Goal: Task Accomplishment & Management: Complete application form

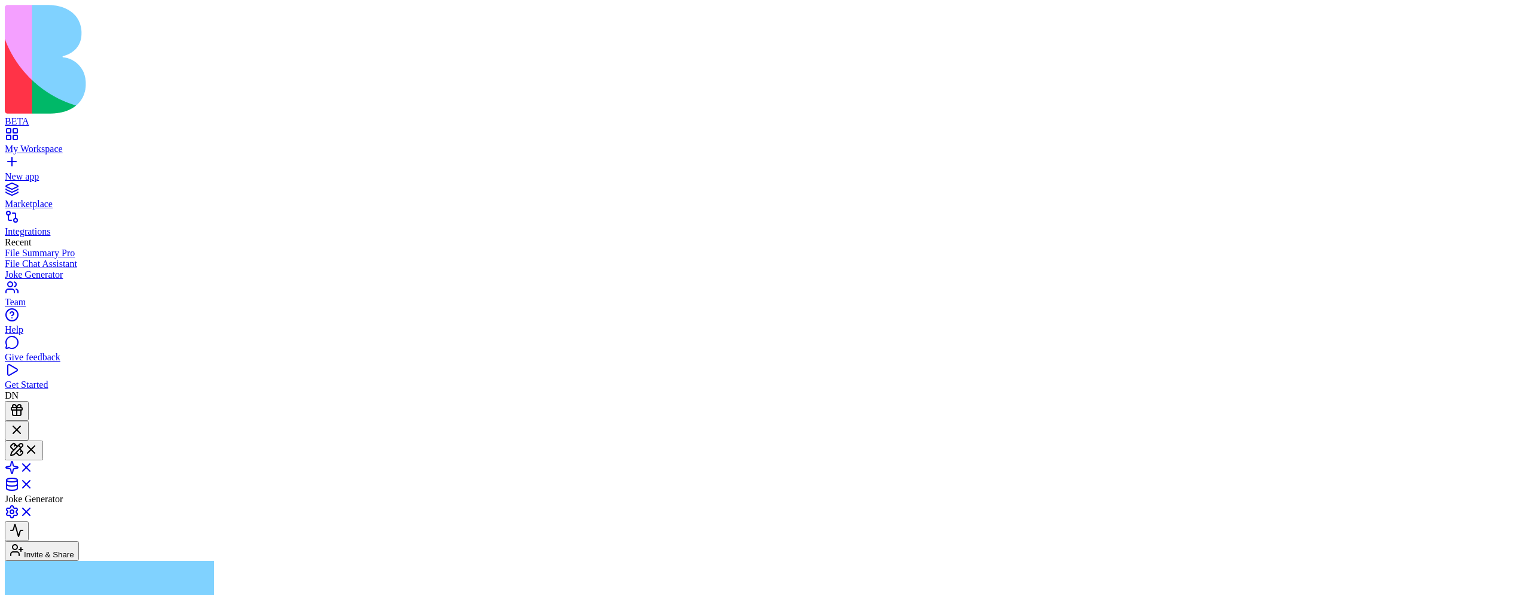
scroll to position [29, 0]
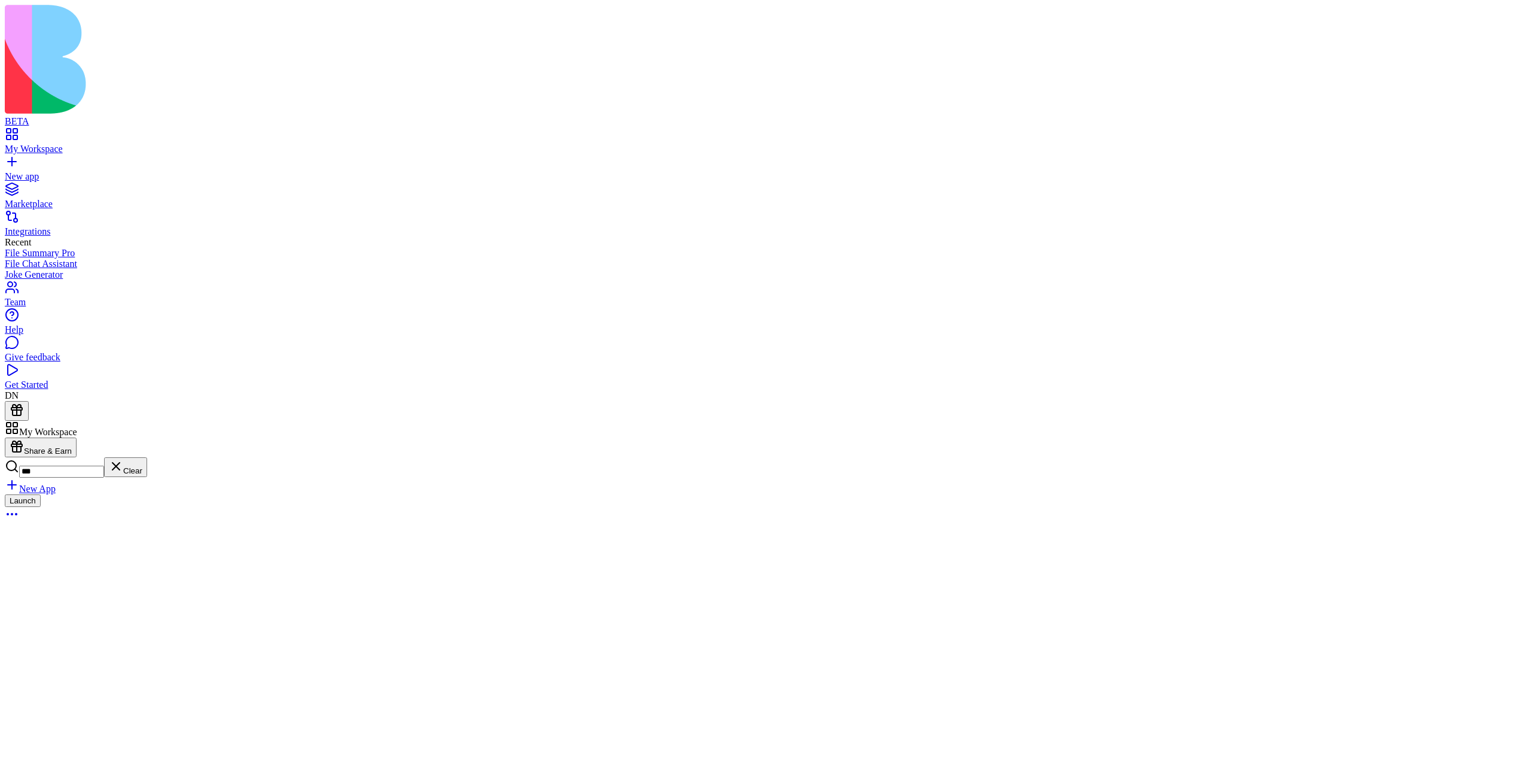
type input "**"
click at [1333, 421] on header "Blocks App Builder Invite & Share" at bounding box center [766, 486] width 1522 height 131
click at [1481, 421] on header "Blocks App Builder Invite & Share Admin" at bounding box center [766, 486] width 1522 height 131
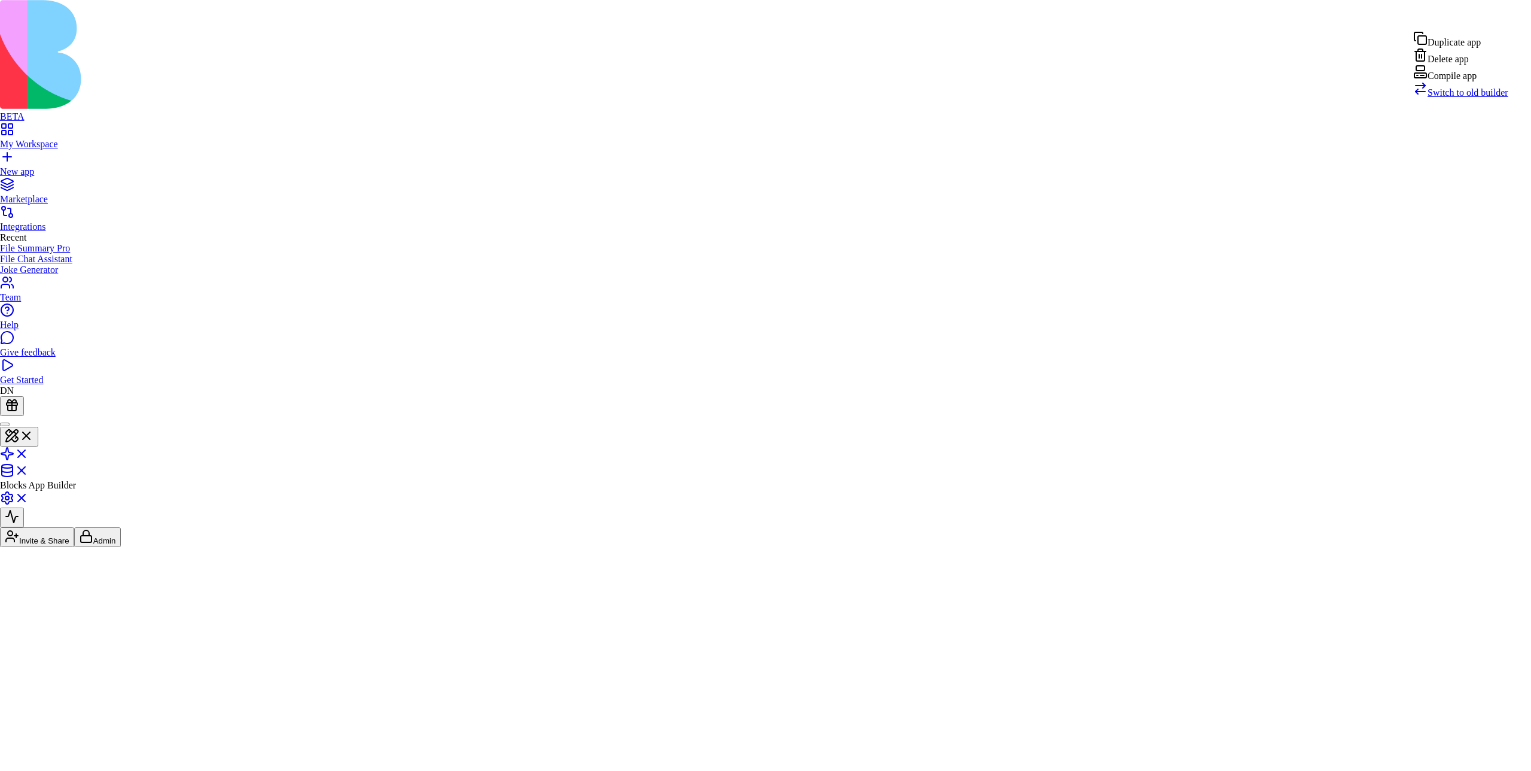
click at [1463, 98] on link "Switch to old builder" at bounding box center [1461, 92] width 95 height 10
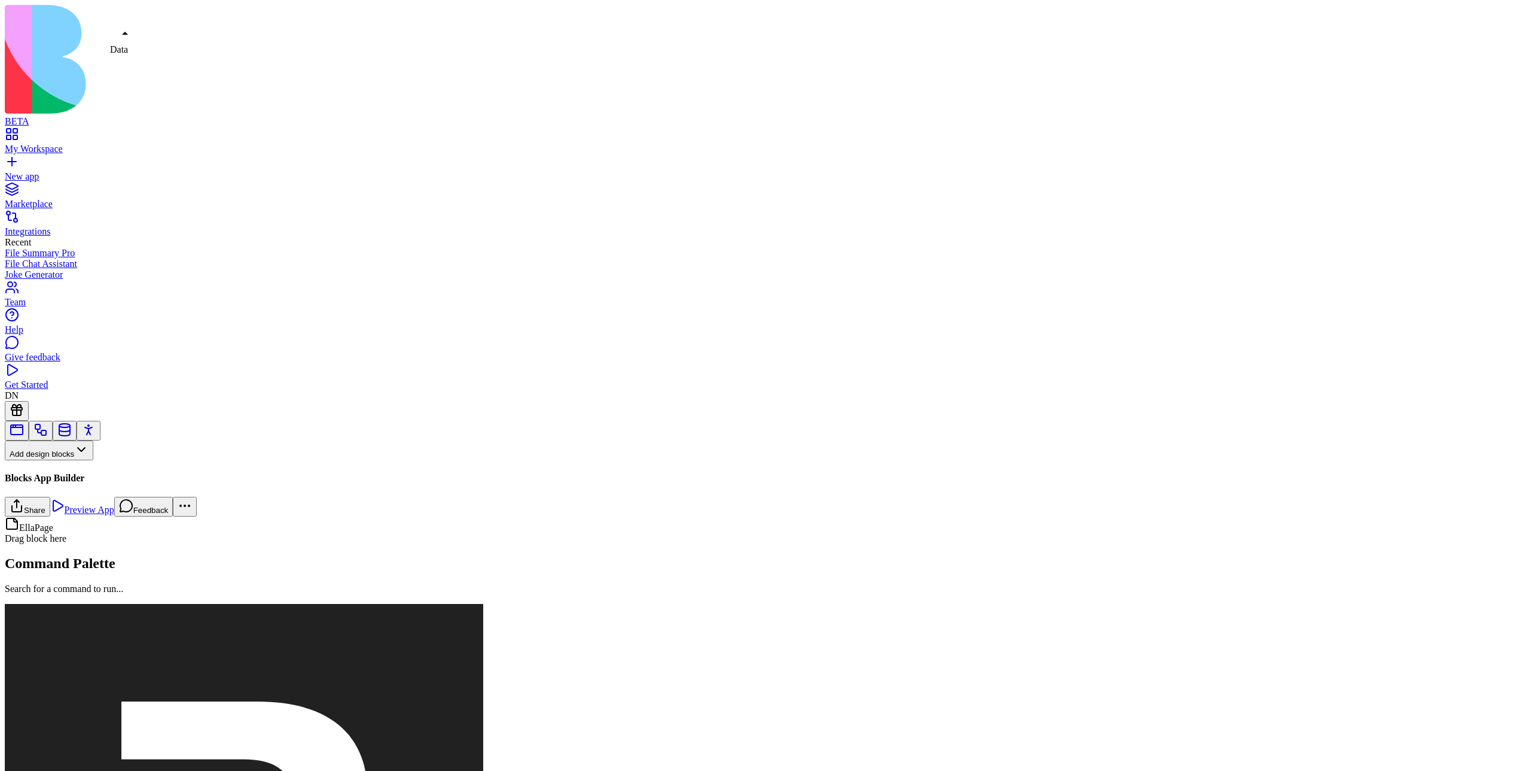
click at [72, 430] on link at bounding box center [64, 434] width 14 height 9
click at [30, 171] on div "New app" at bounding box center [766, 176] width 1522 height 11
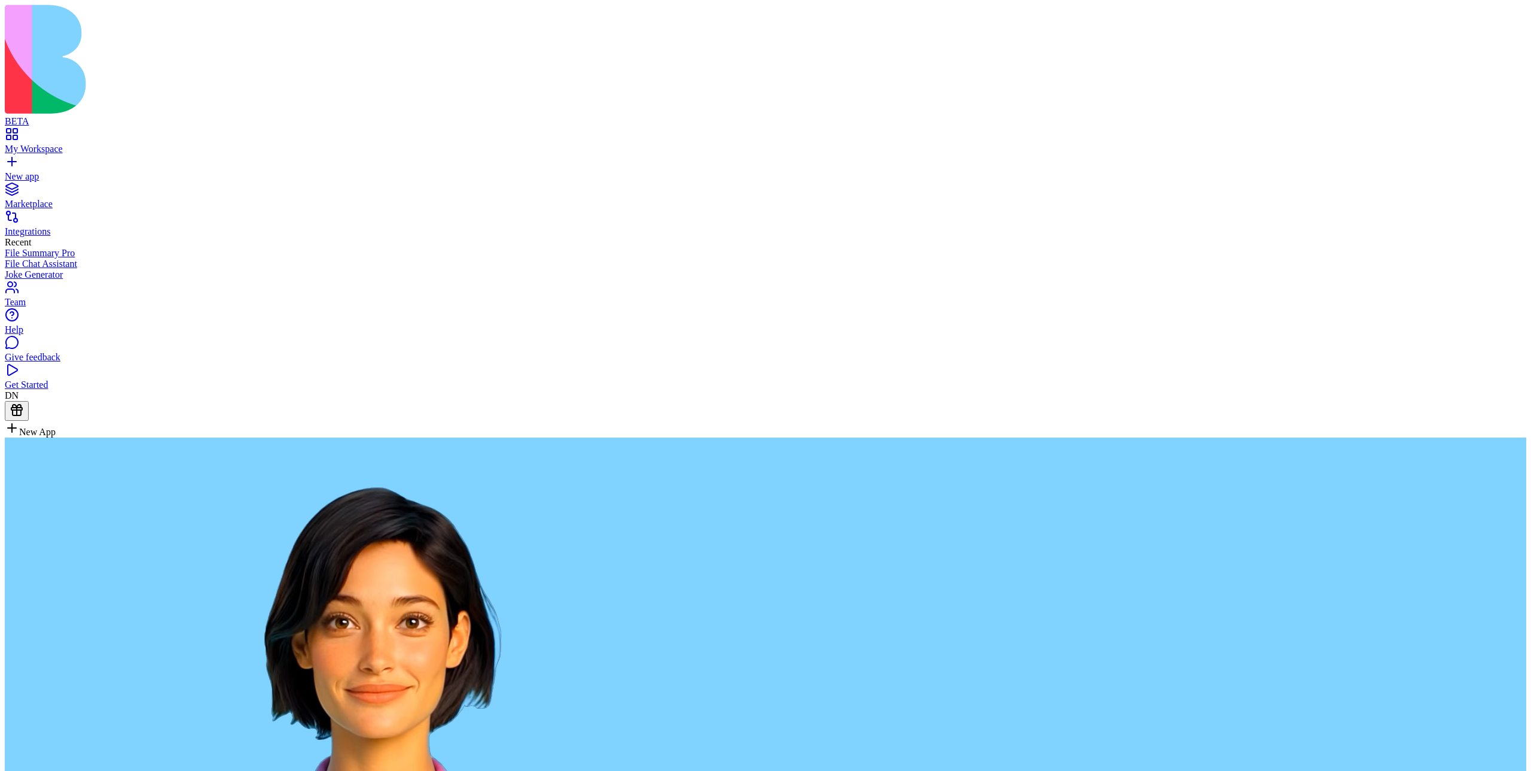
type textarea "**********"
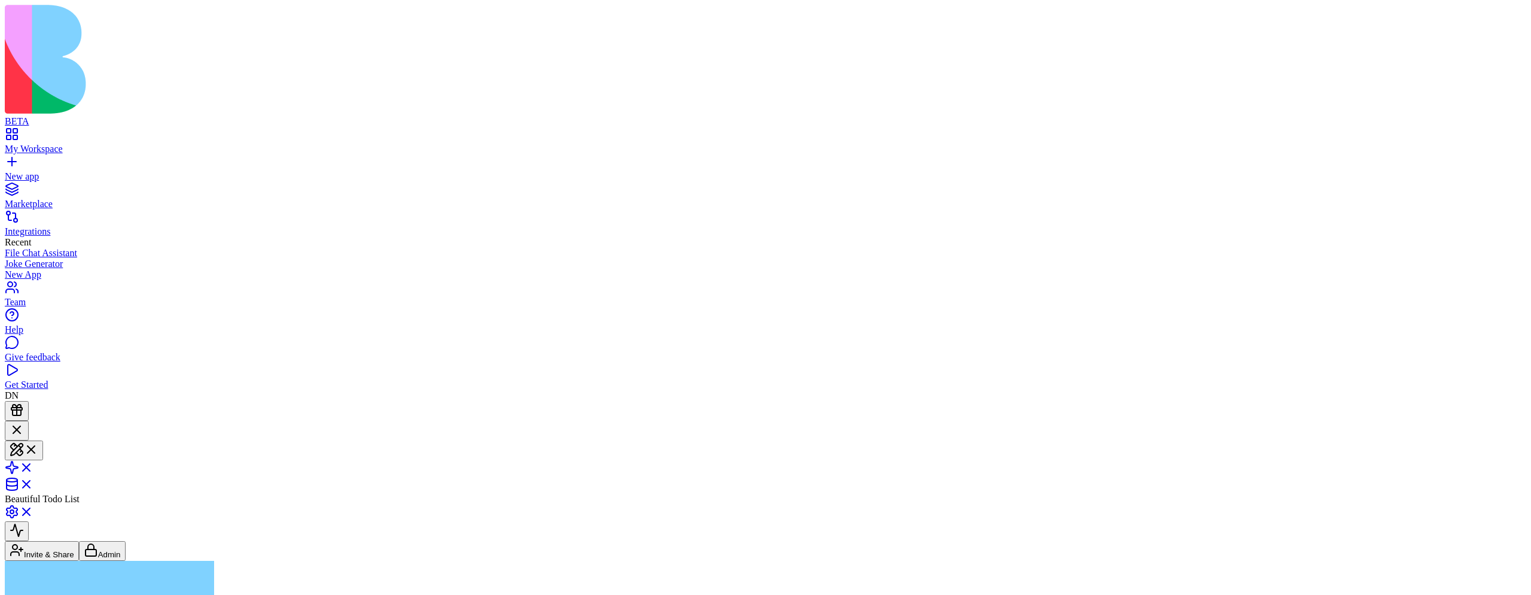
scroll to position [46, 0]
click at [46, 144] on div "My Workspace" at bounding box center [766, 149] width 1522 height 11
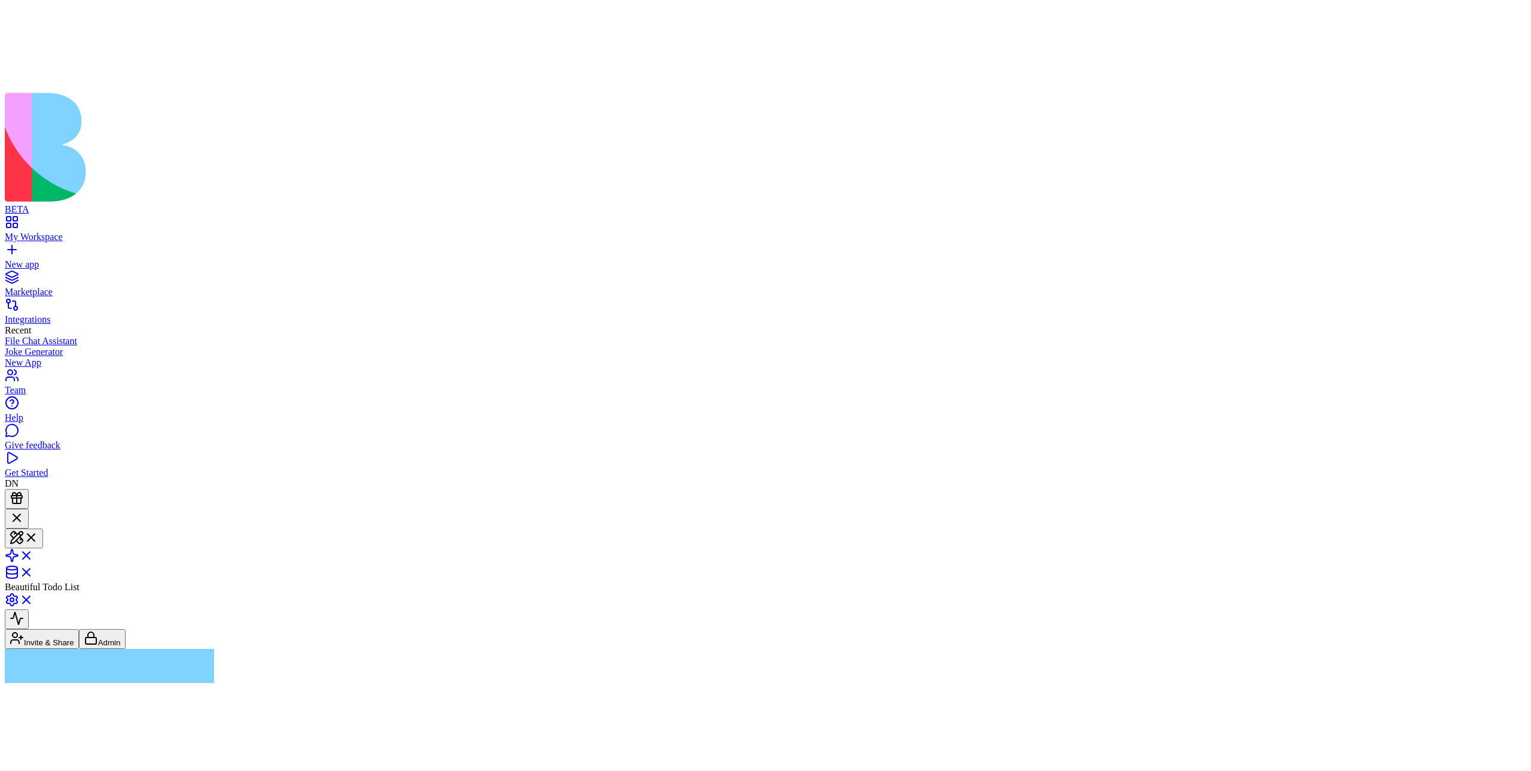
scroll to position [0, 0]
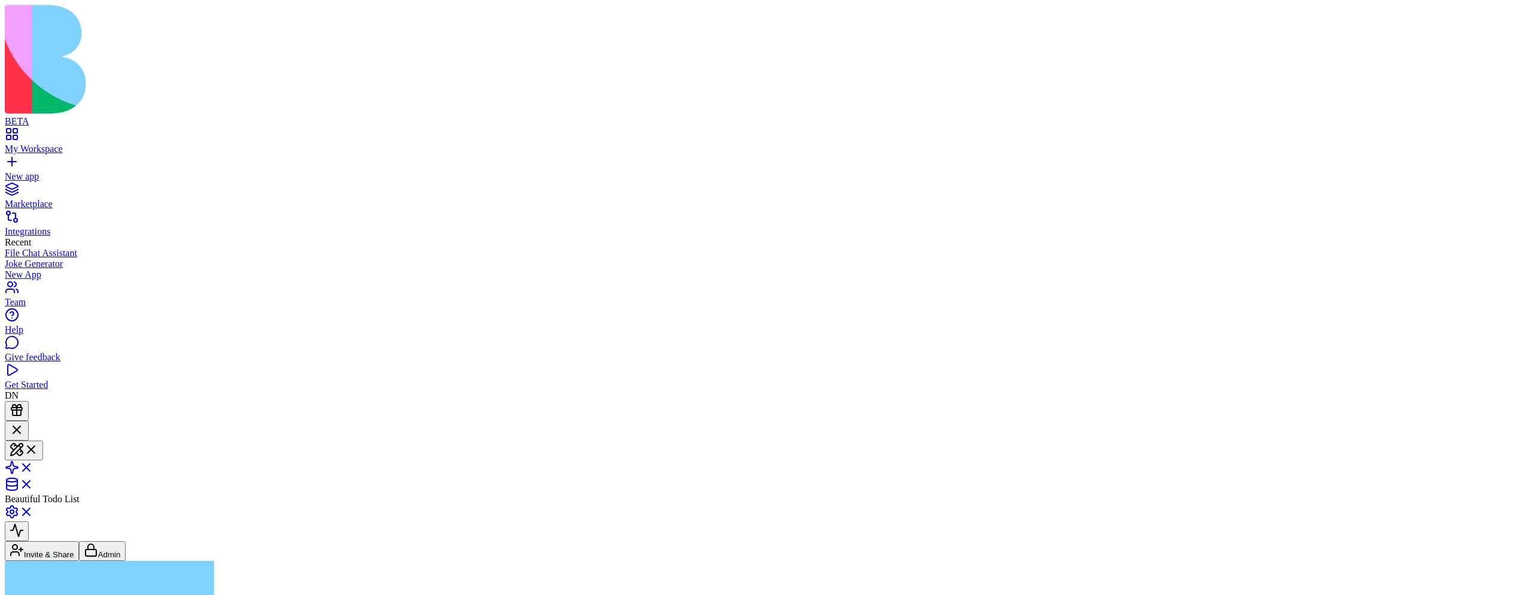
copy span "create a simple, yet beautiful todolist app one pager"
click at [13, 160] on link "New app" at bounding box center [766, 171] width 1522 height 22
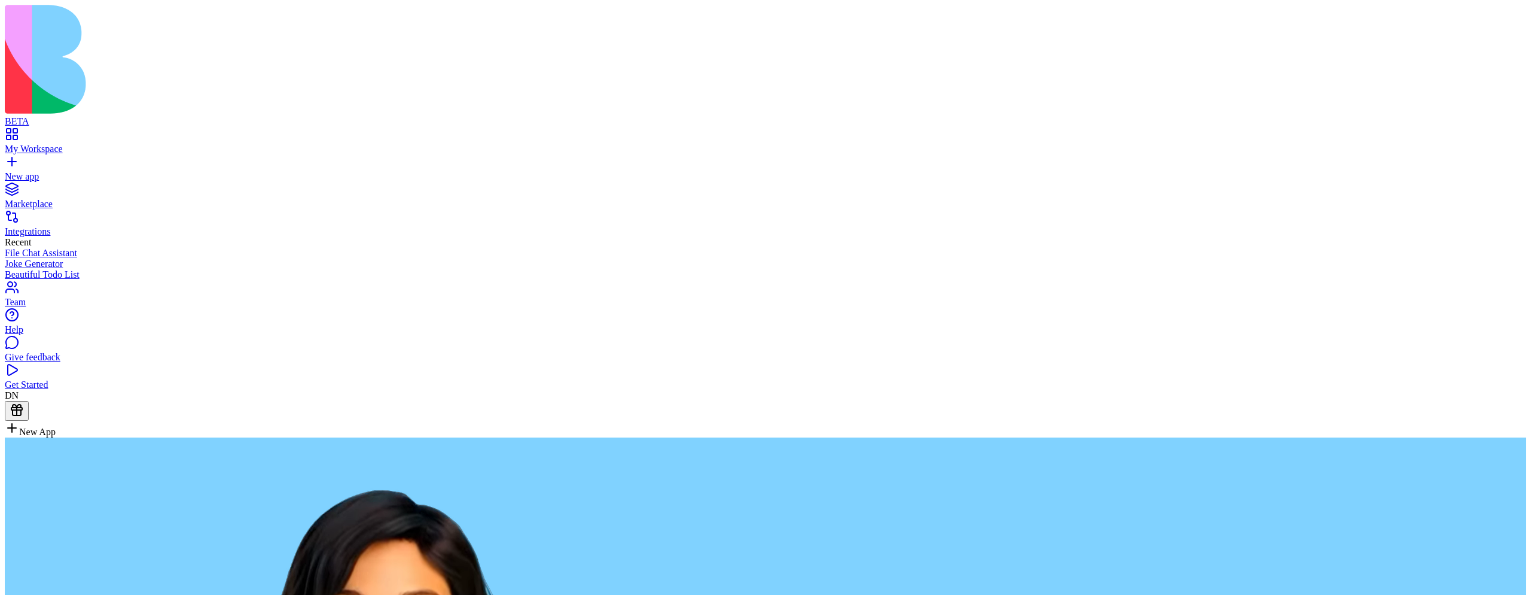
type textarea "**********"
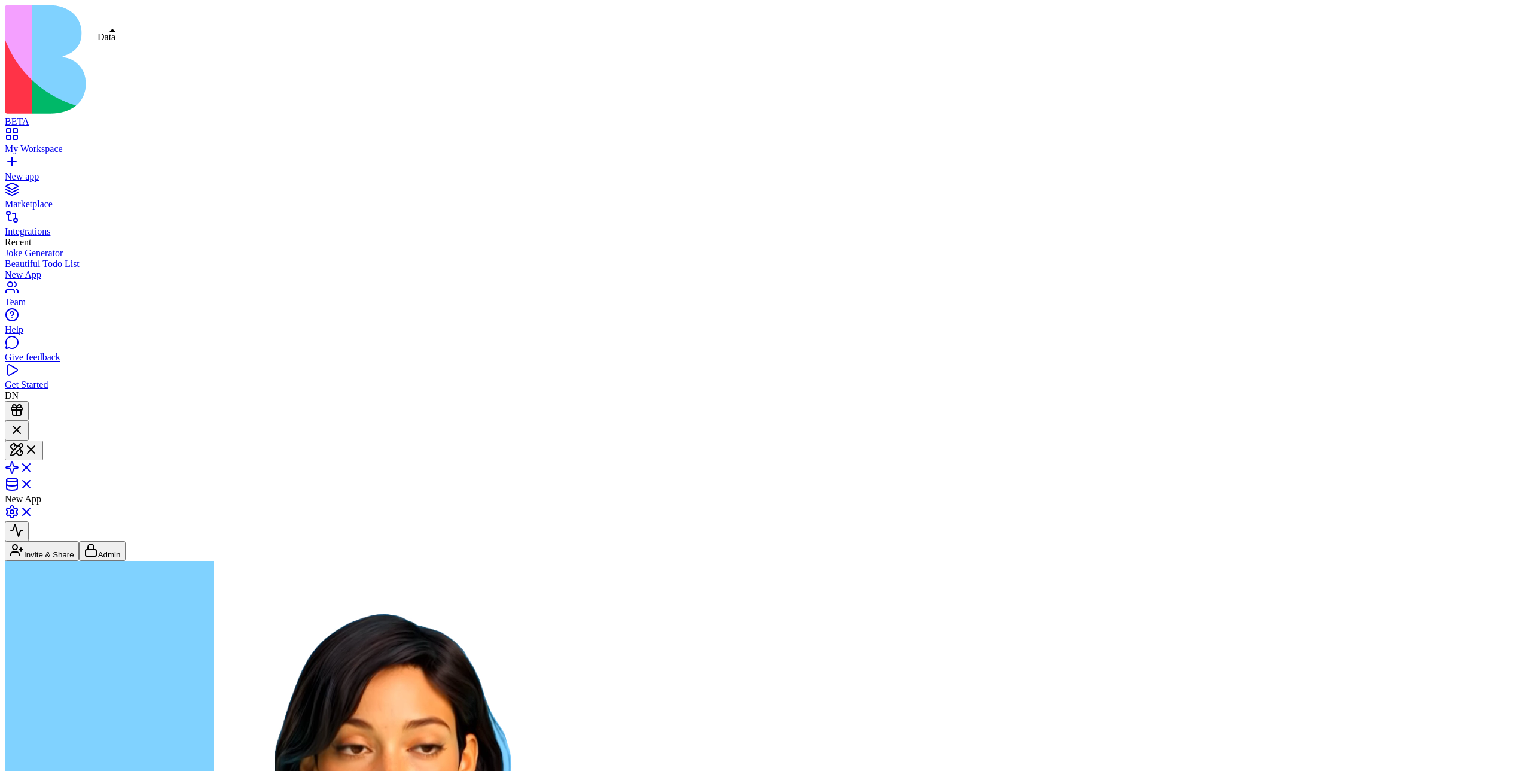
click at [34, 483] on span at bounding box center [34, 488] width 0 height 10
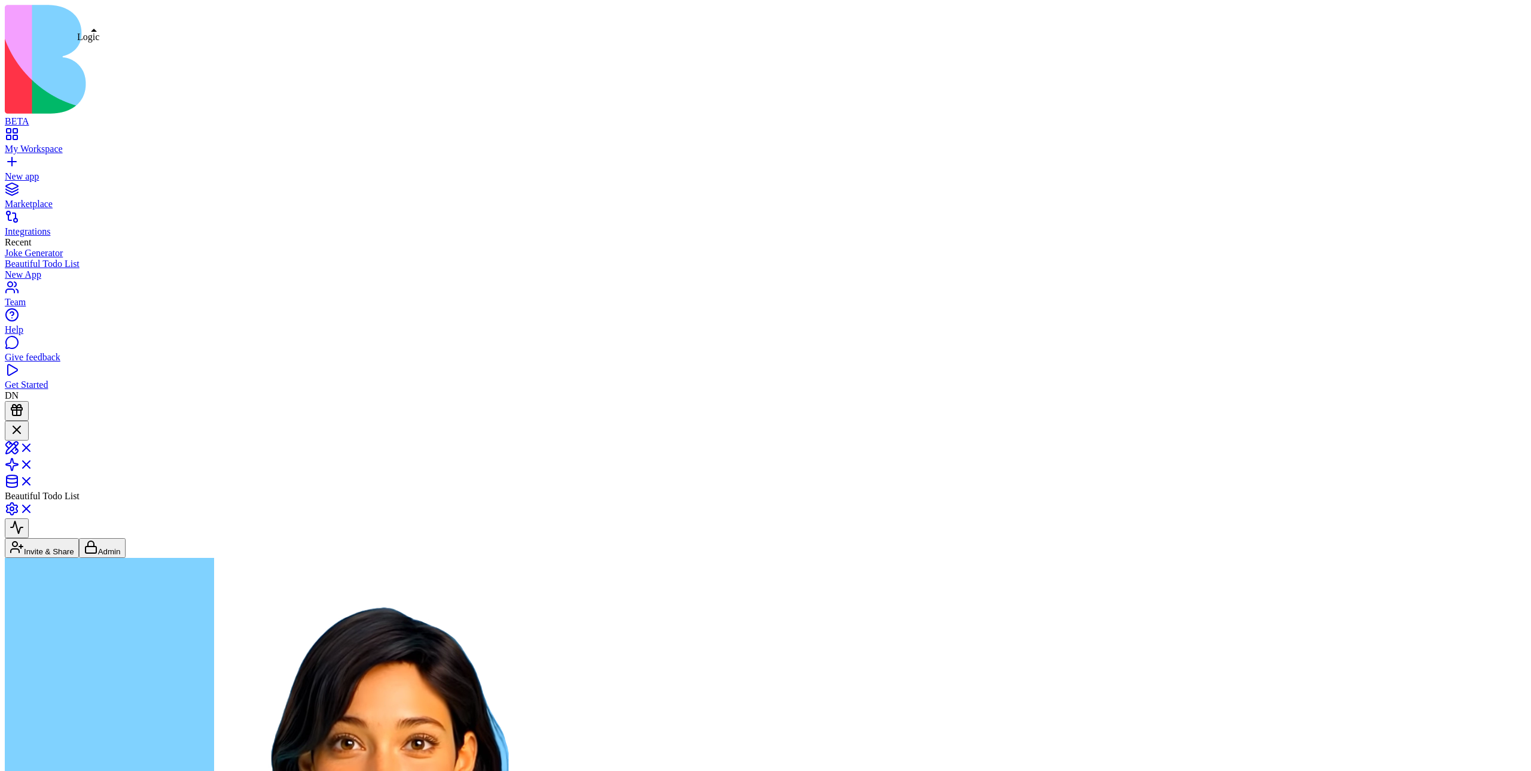
click at [34, 463] on span at bounding box center [34, 468] width 0 height 10
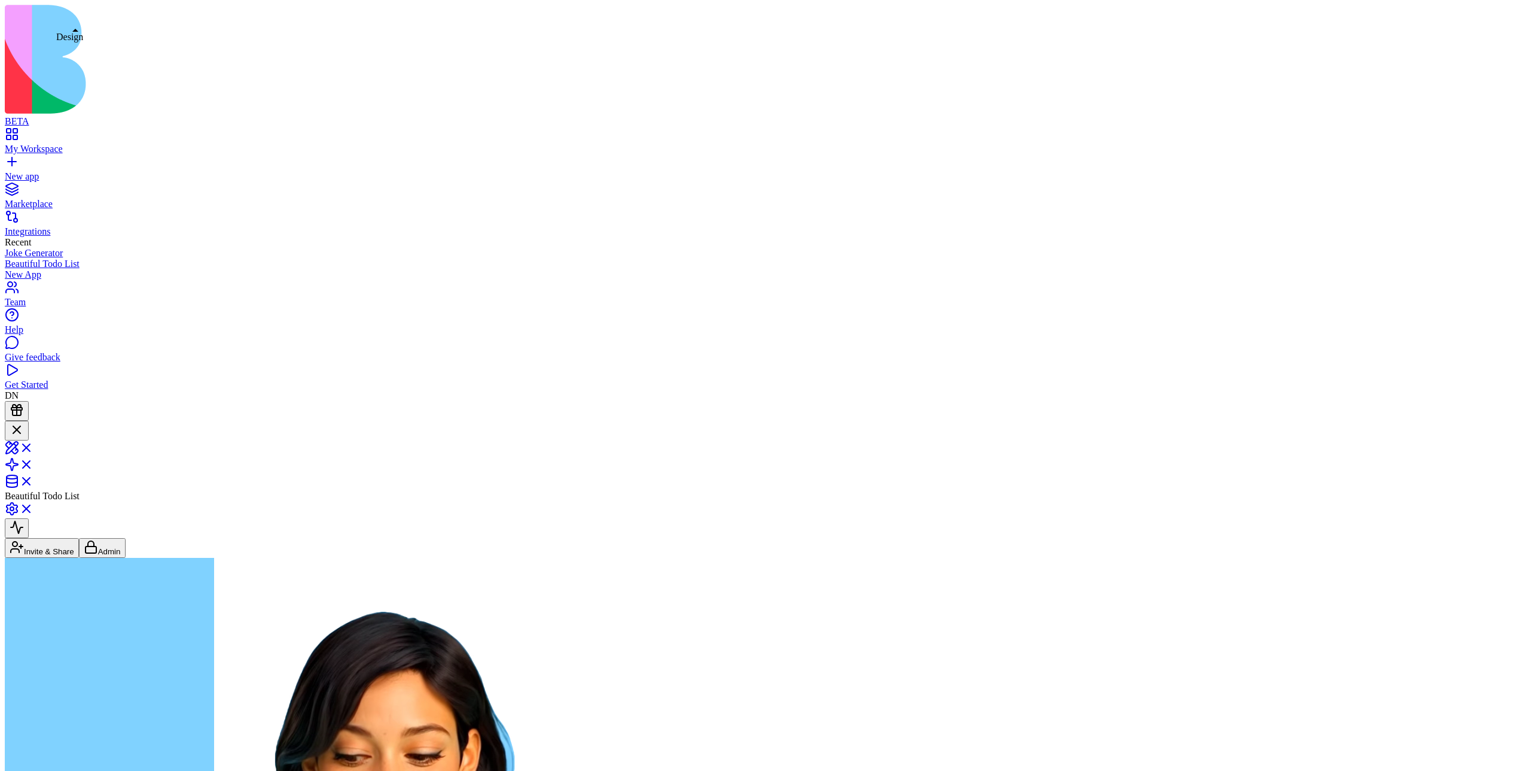
click at [34, 446] on span at bounding box center [34, 451] width 0 height 10
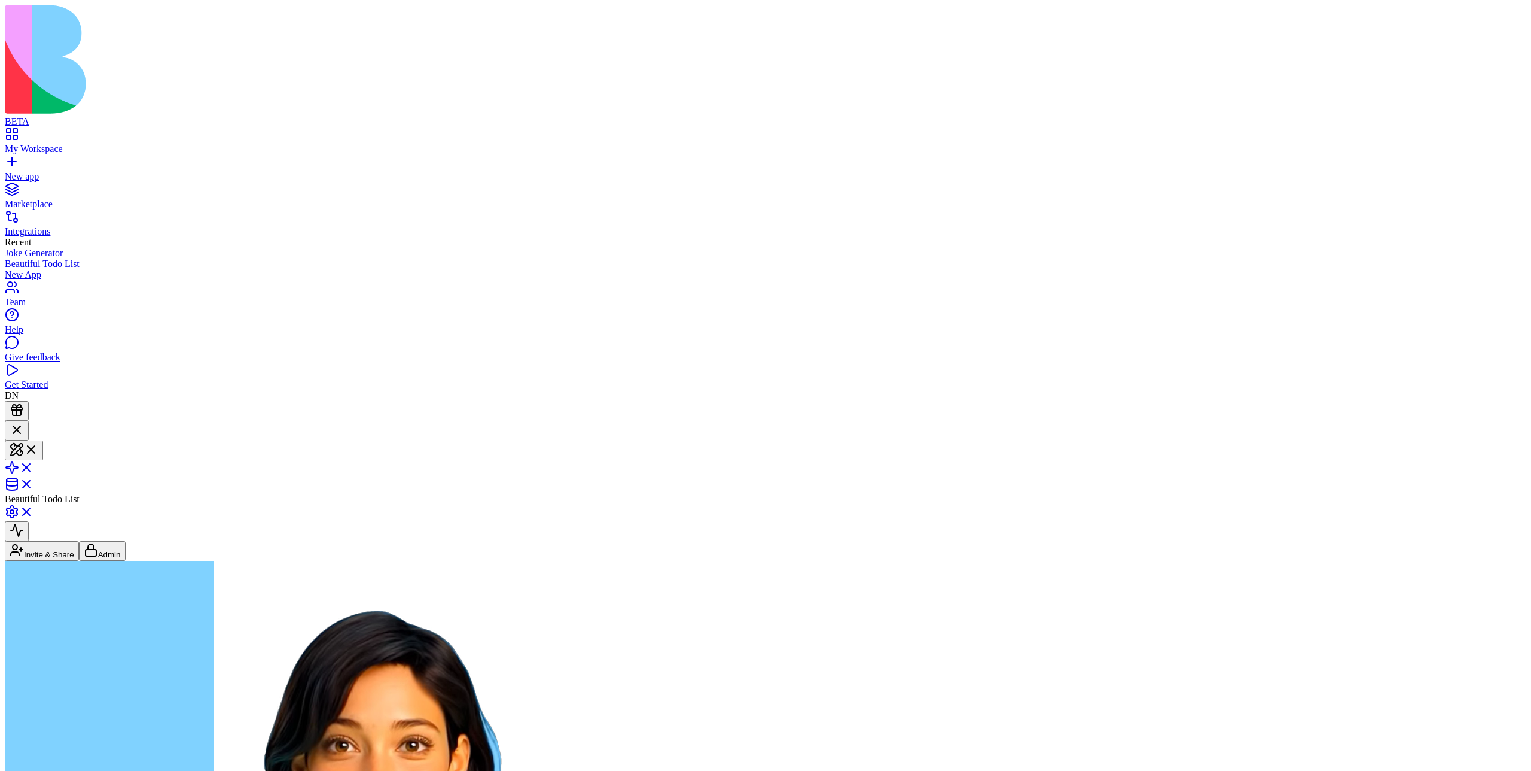
type textarea "***"
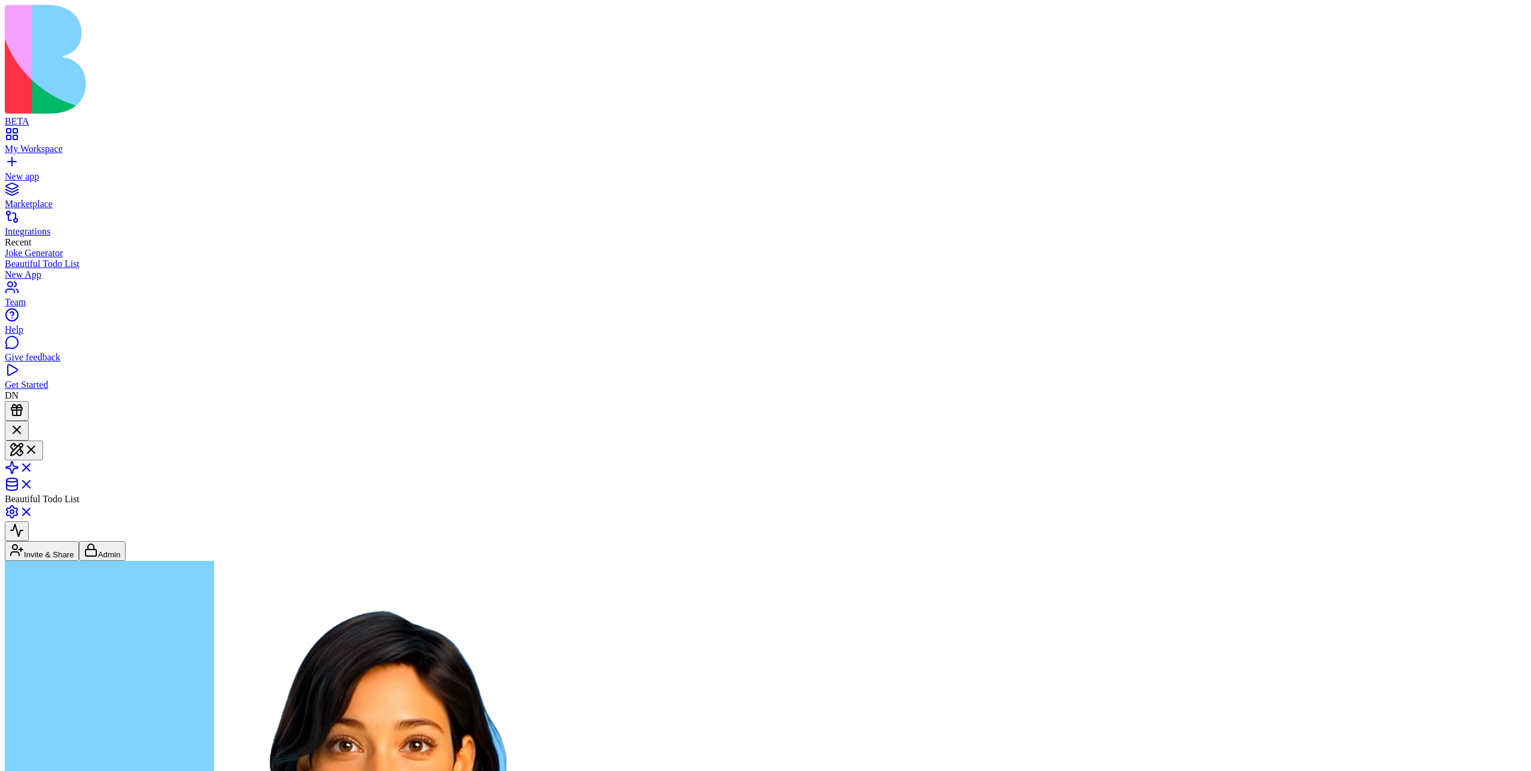
type input "***"
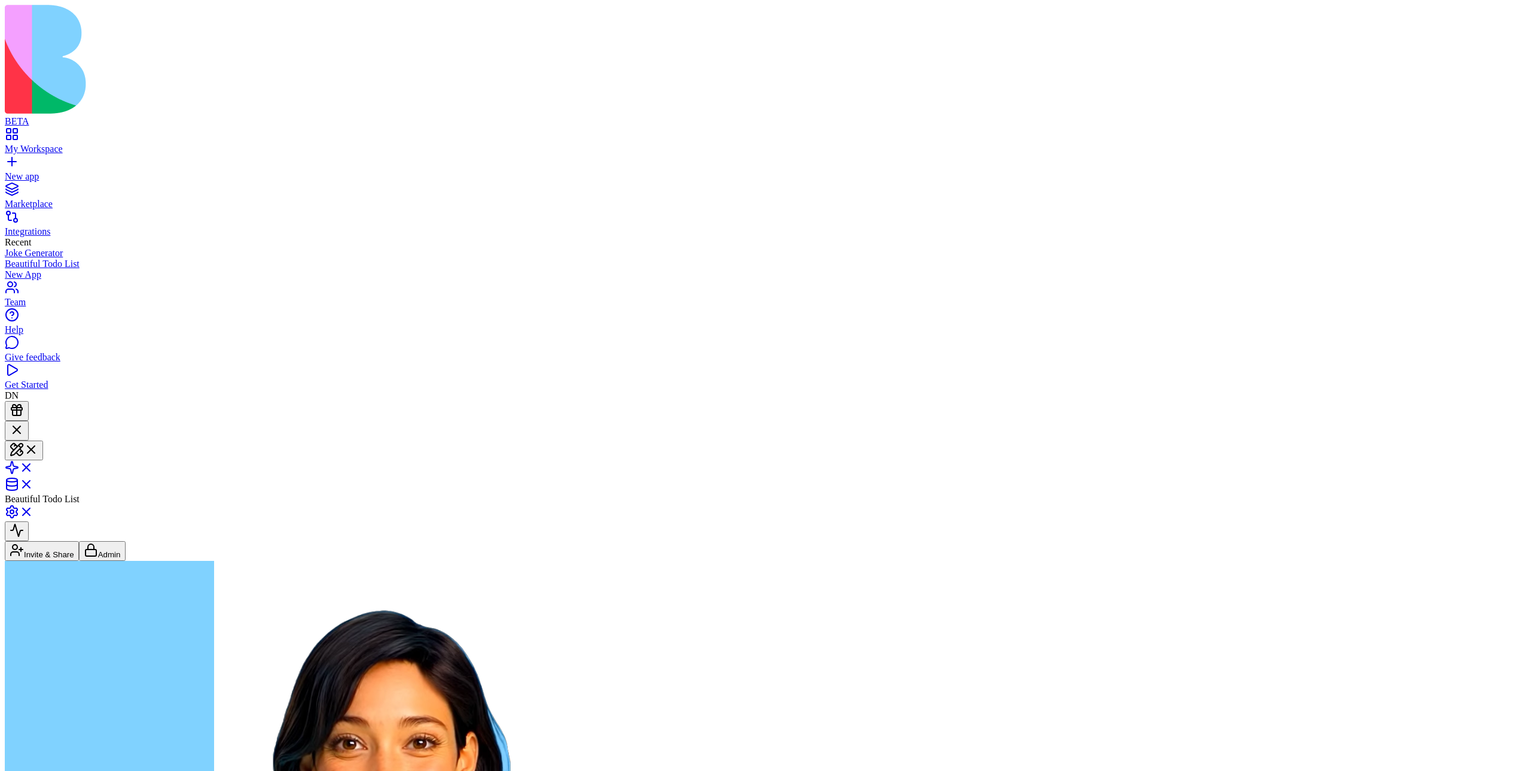
type input "***"
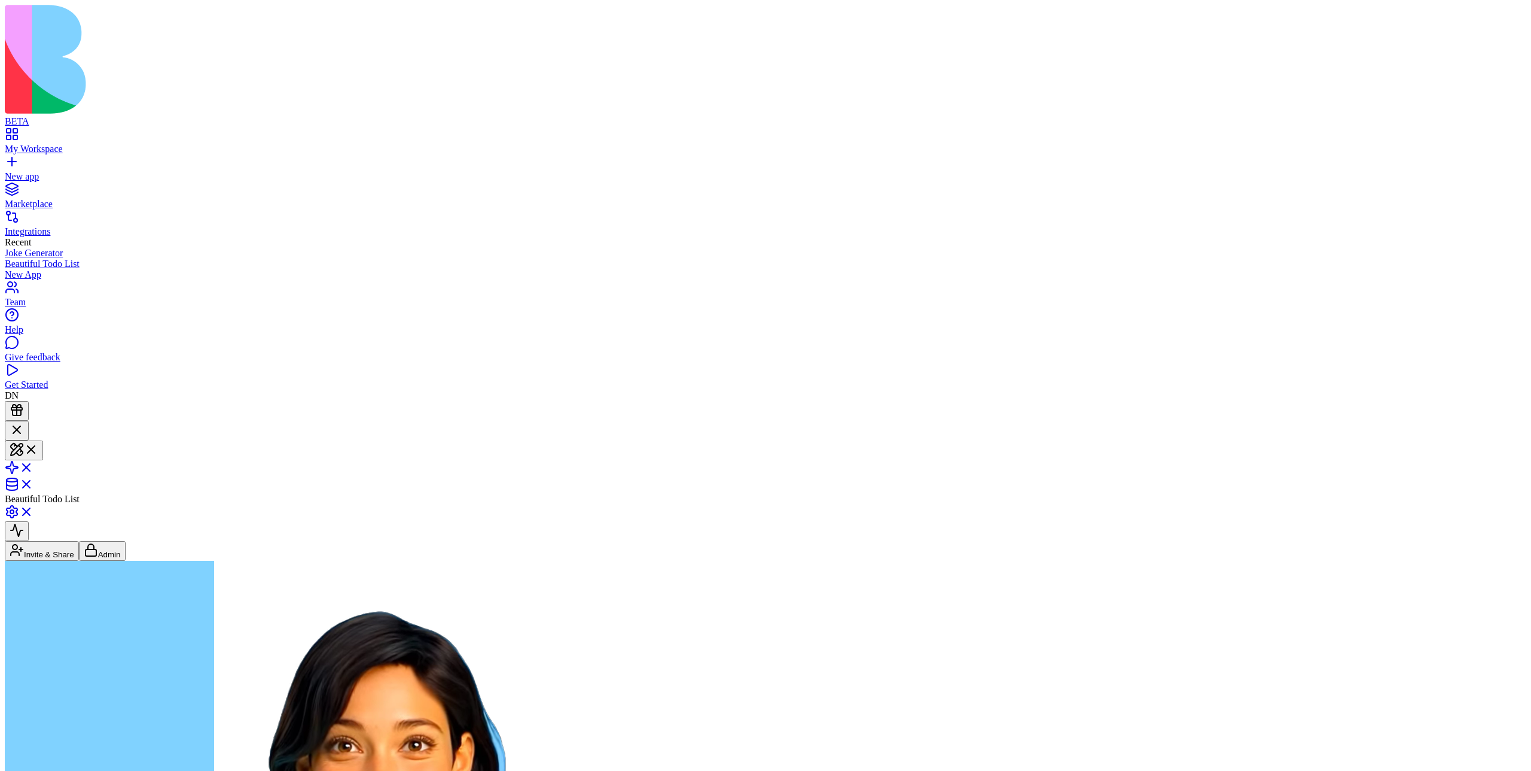
type textarea "***"
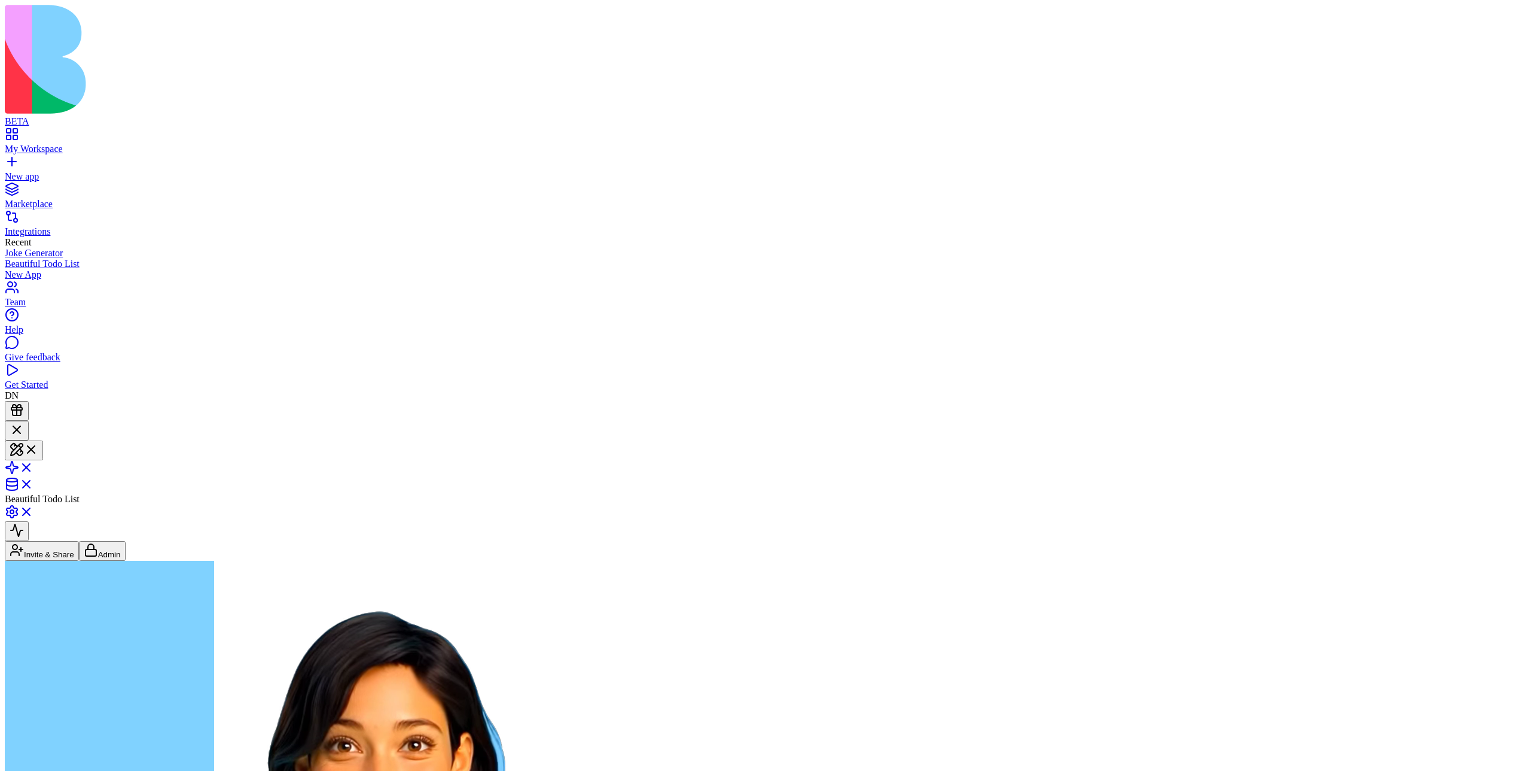
type input "***"
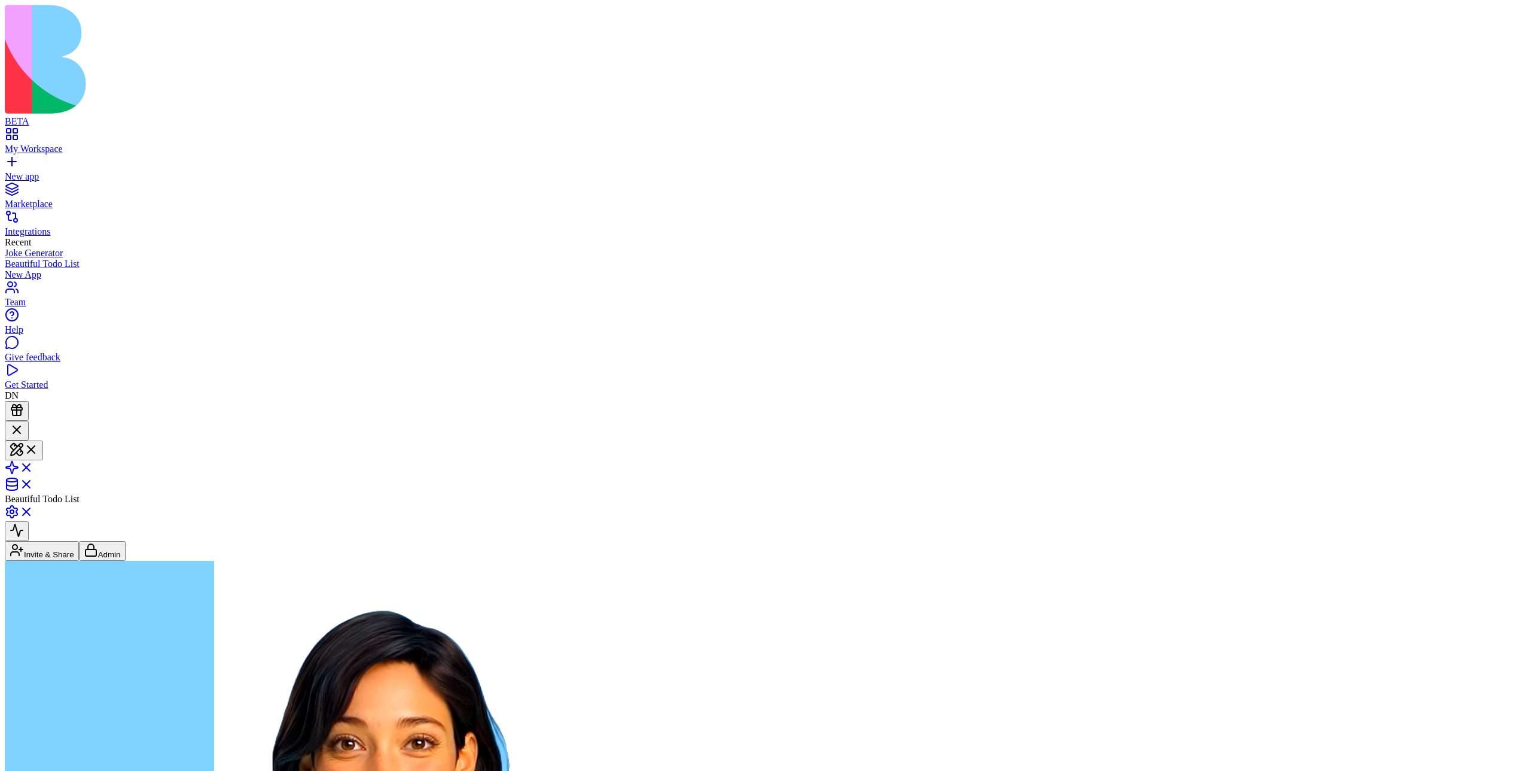
type textarea "***"
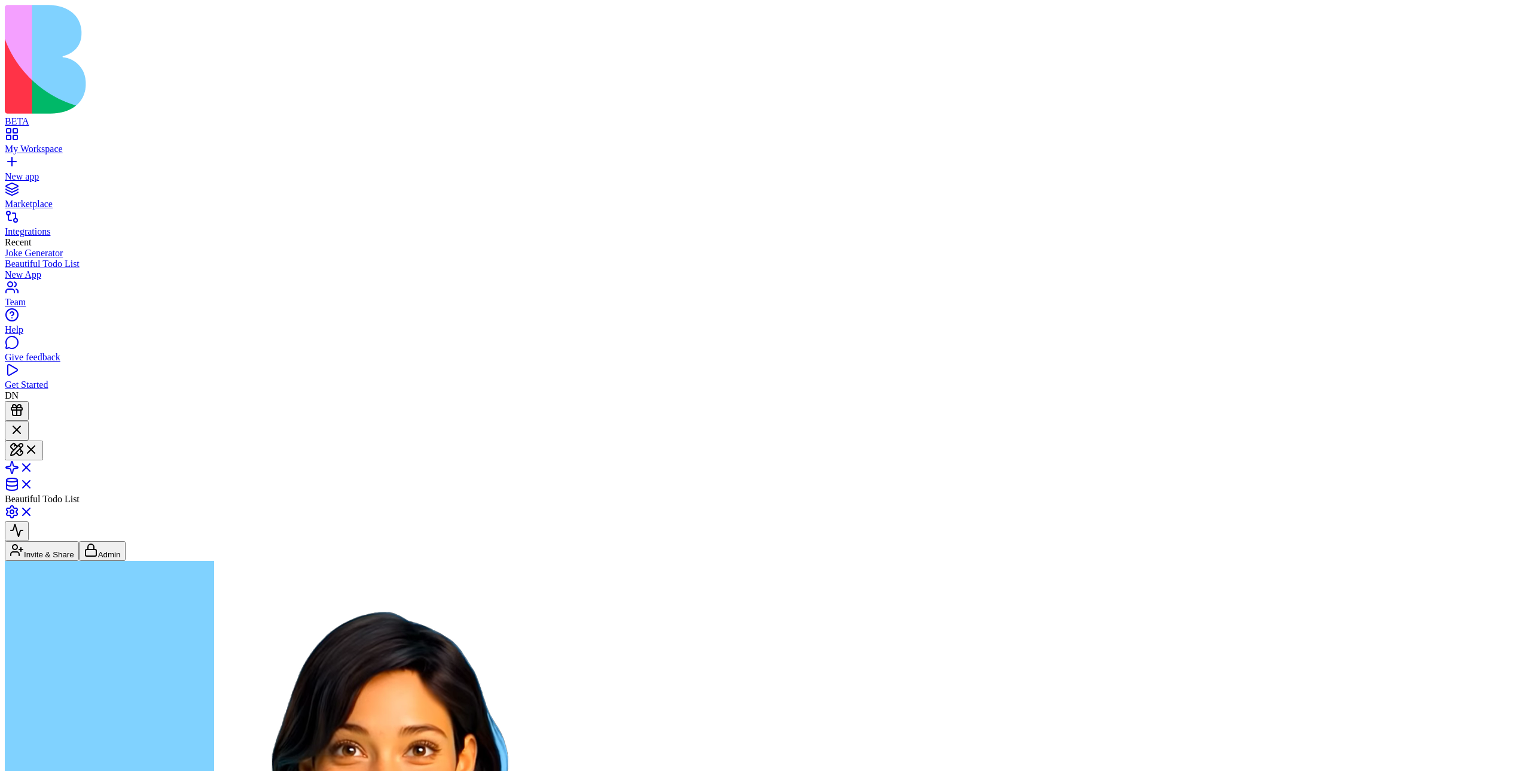
drag, startPoint x: 78, startPoint y: 496, endPoint x: 127, endPoint y: 496, distance: 48.5
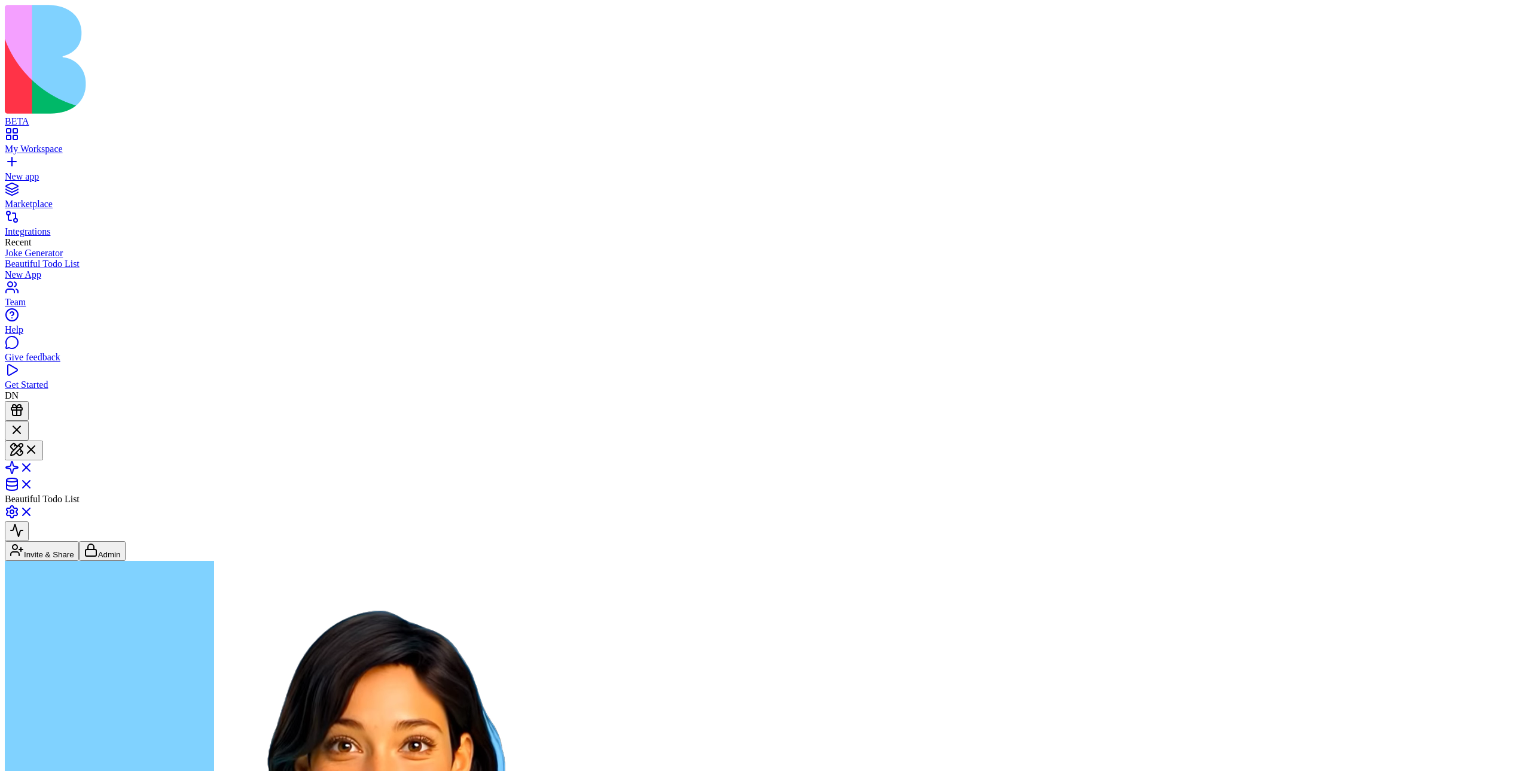
drag, startPoint x: 159, startPoint y: 491, endPoint x: 102, endPoint y: 491, distance: 57.4
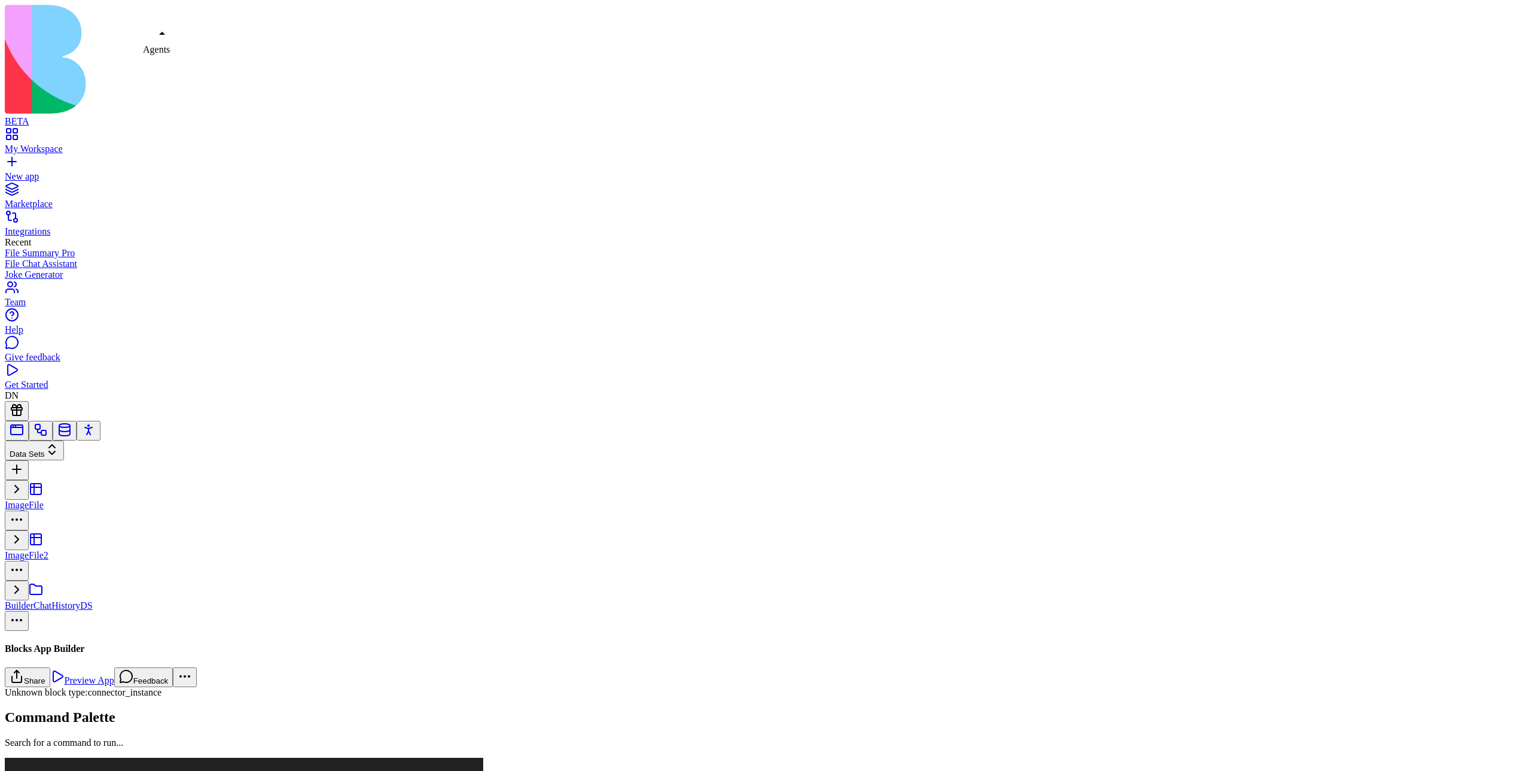
click at [96, 430] on link at bounding box center [88, 434] width 14 height 9
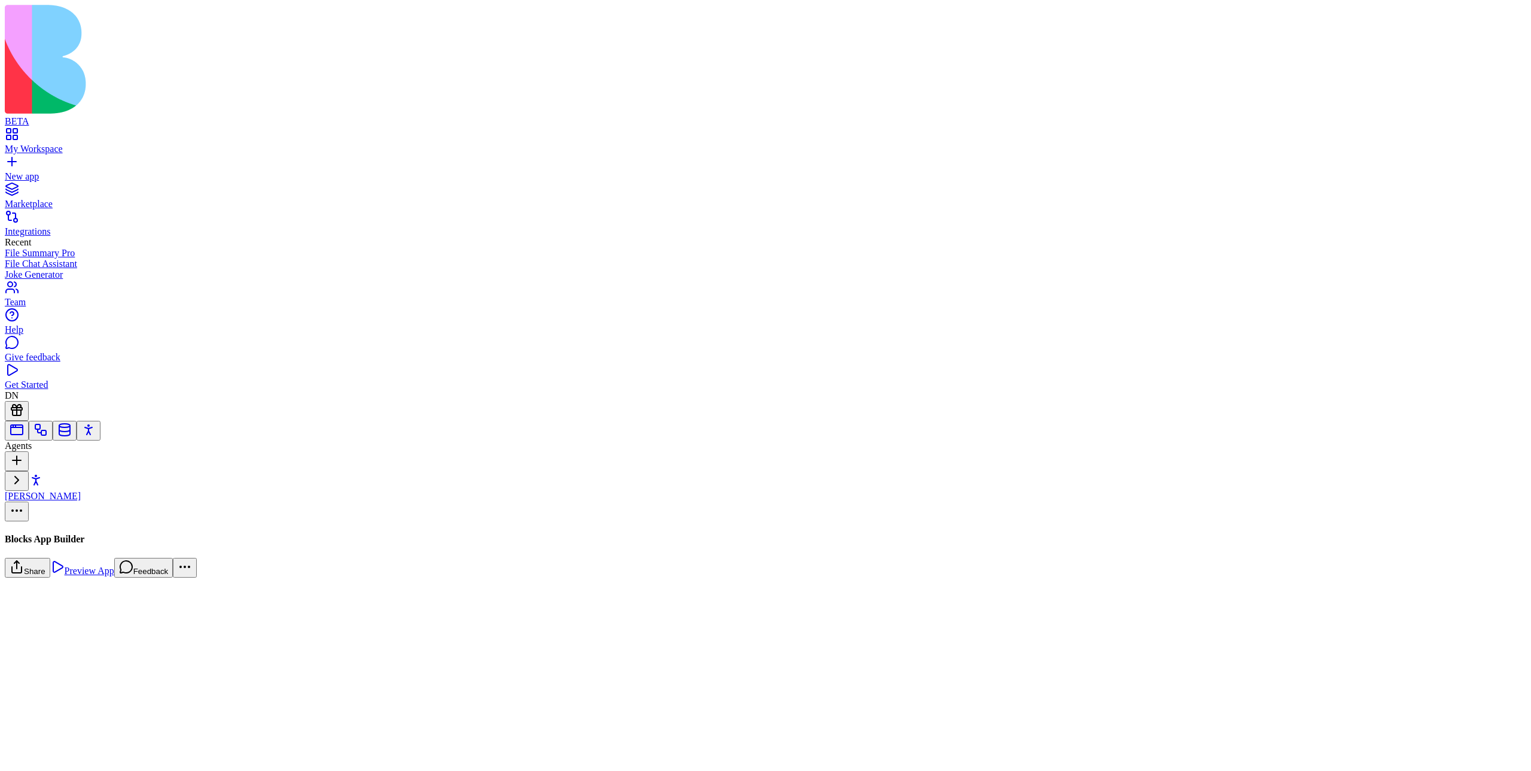
click at [84, 479] on link "Ella" at bounding box center [80, 499] width 150 height 41
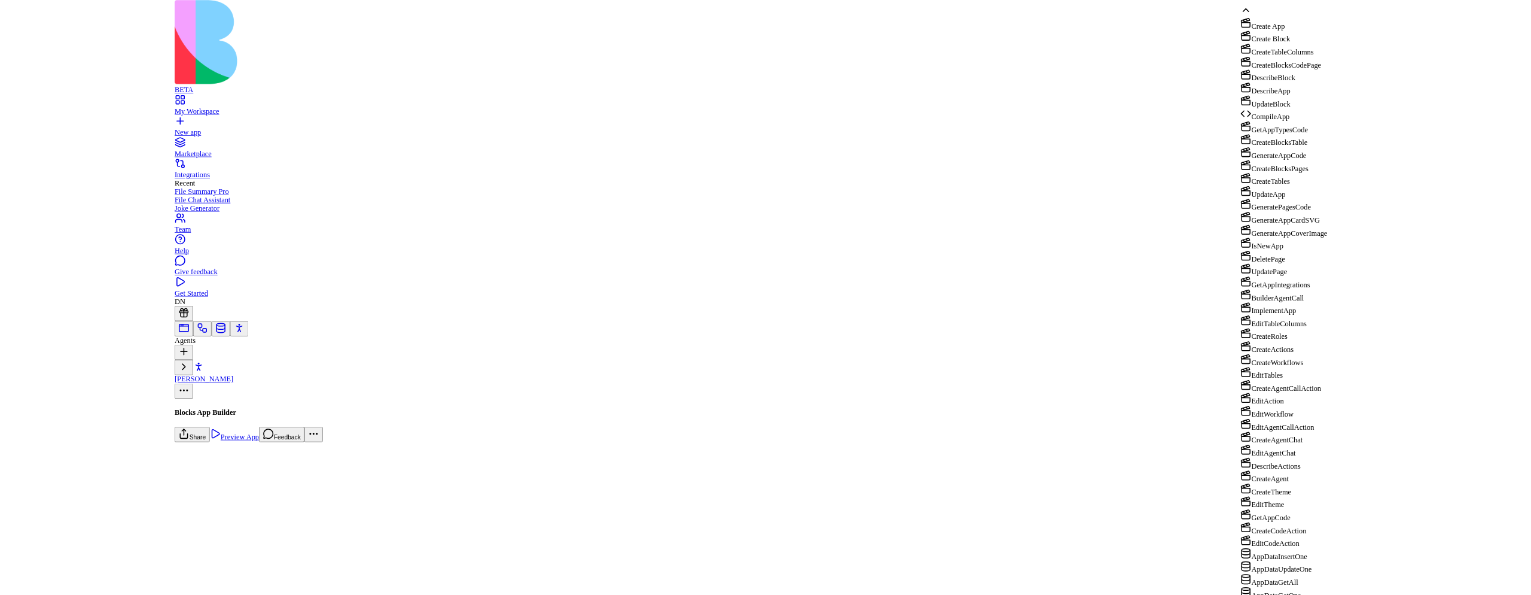
scroll to position [299, 0]
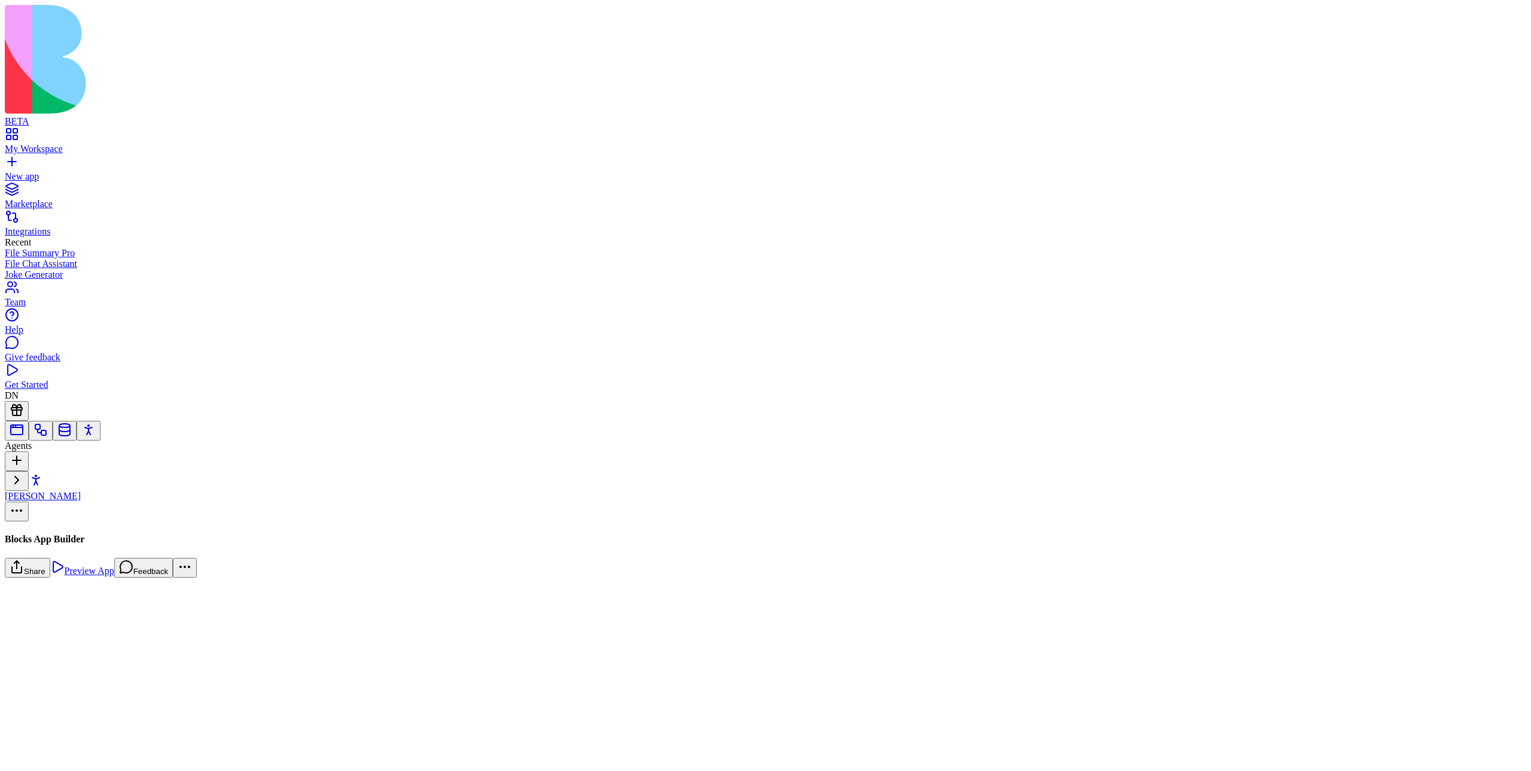
click at [83, 479] on link "[PERSON_NAME]" at bounding box center [80, 499] width 150 height 41
click at [82, 479] on link "[PERSON_NAME]" at bounding box center [80, 499] width 150 height 41
click at [104, 464] on input at bounding box center [61, 470] width 85 height 12
type input "********"
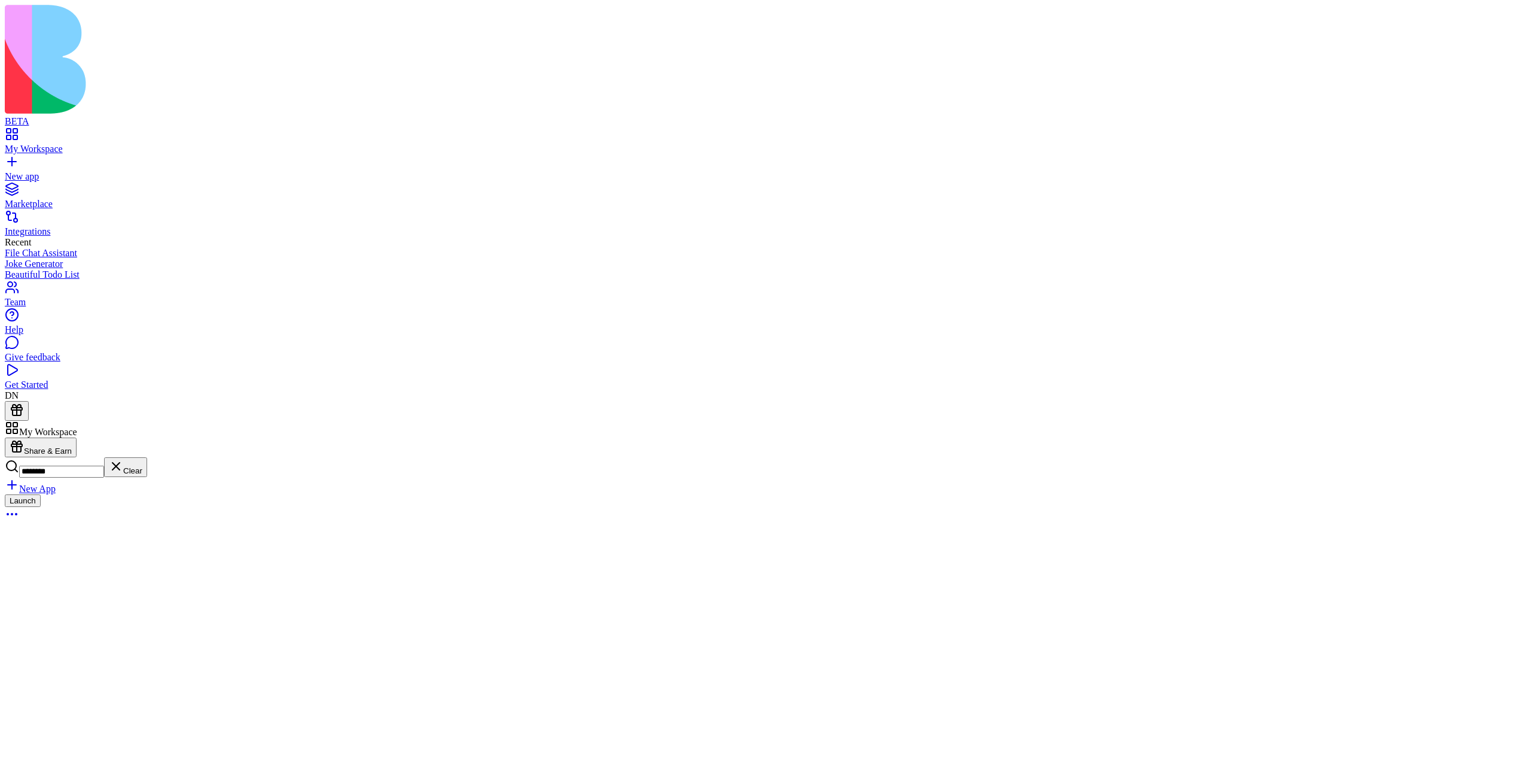
click at [41, 494] on button "Launch" at bounding box center [23, 500] width 36 height 13
click at [1349, 421] on header "Blocks App Builder Invite & Share" at bounding box center [766, 486] width 1522 height 131
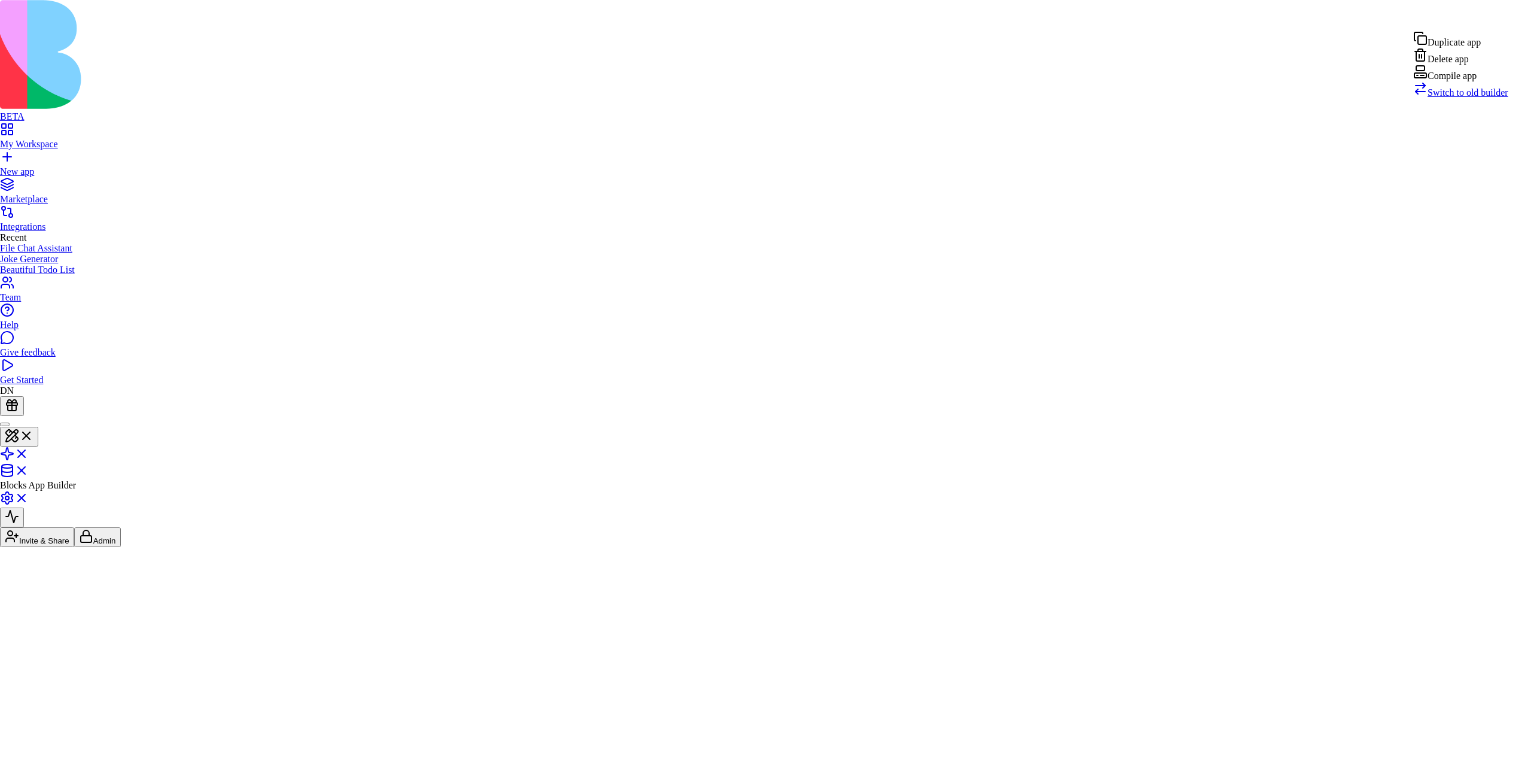
click at [1485, 98] on span "Switch to old builder" at bounding box center [1468, 92] width 81 height 10
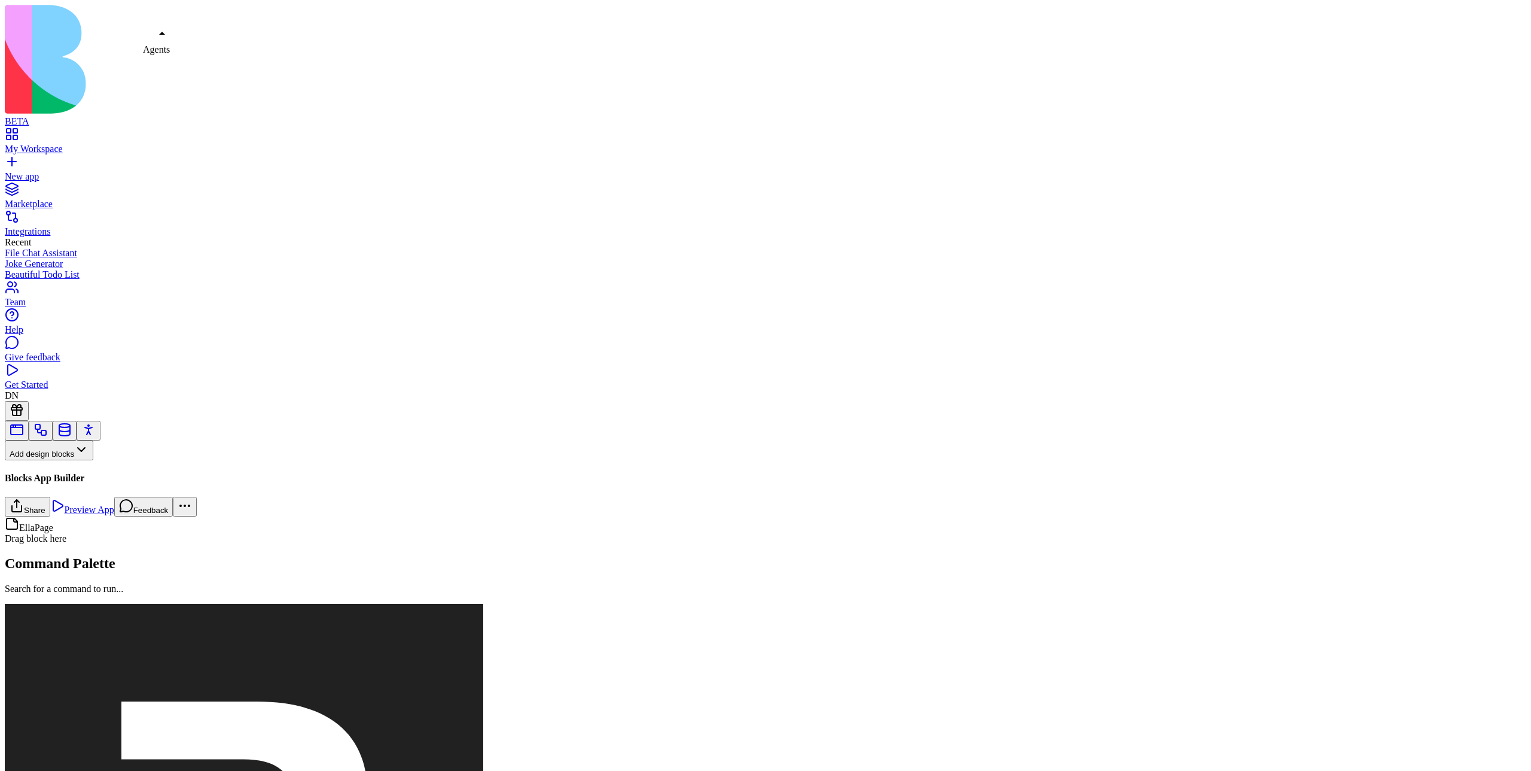
click at [96, 430] on link at bounding box center [88, 434] width 14 height 9
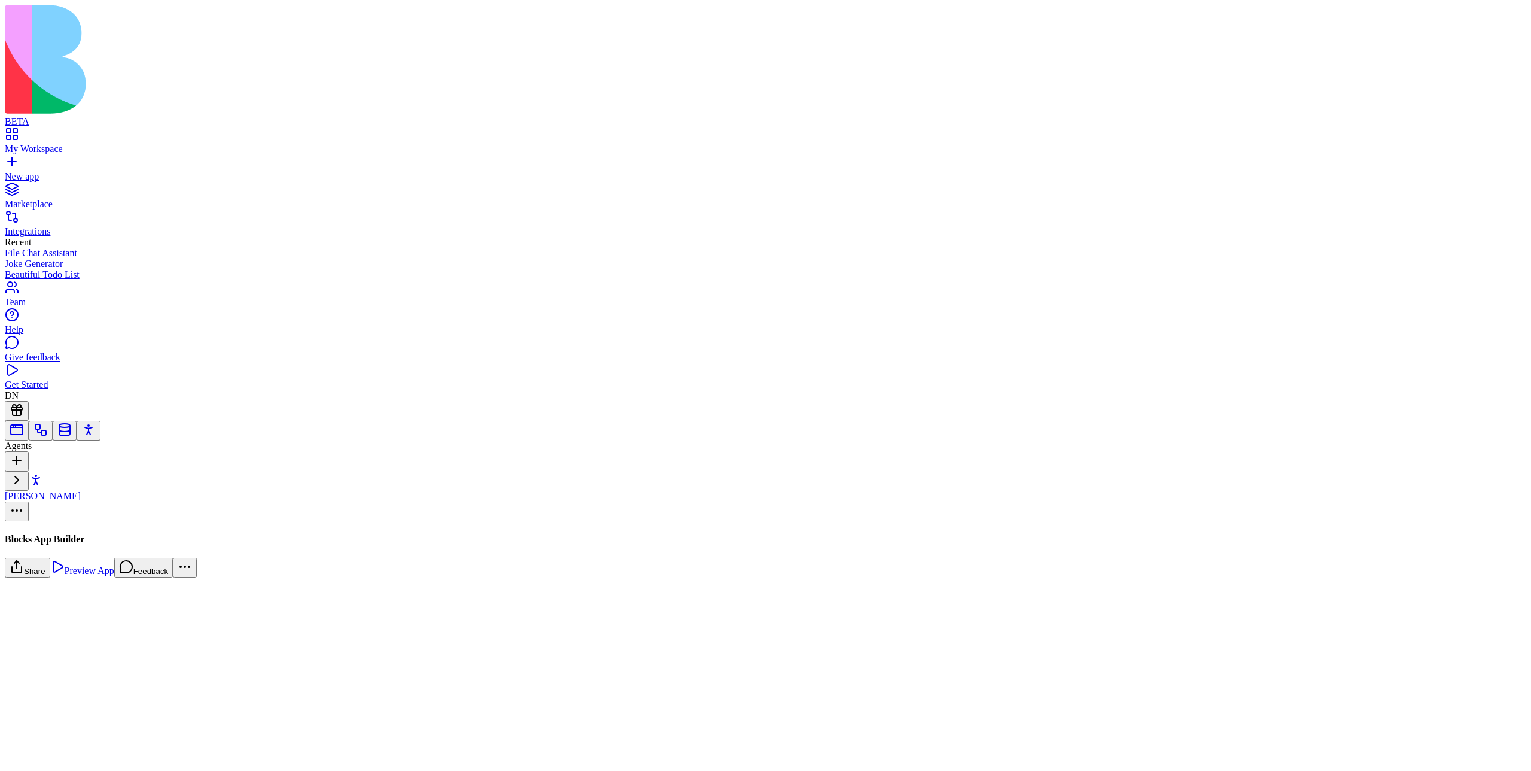
click at [92, 479] on link "Ella" at bounding box center [80, 499] width 150 height 41
click at [191, 534] on h4 "Blocks App Builder" at bounding box center [766, 539] width 1522 height 11
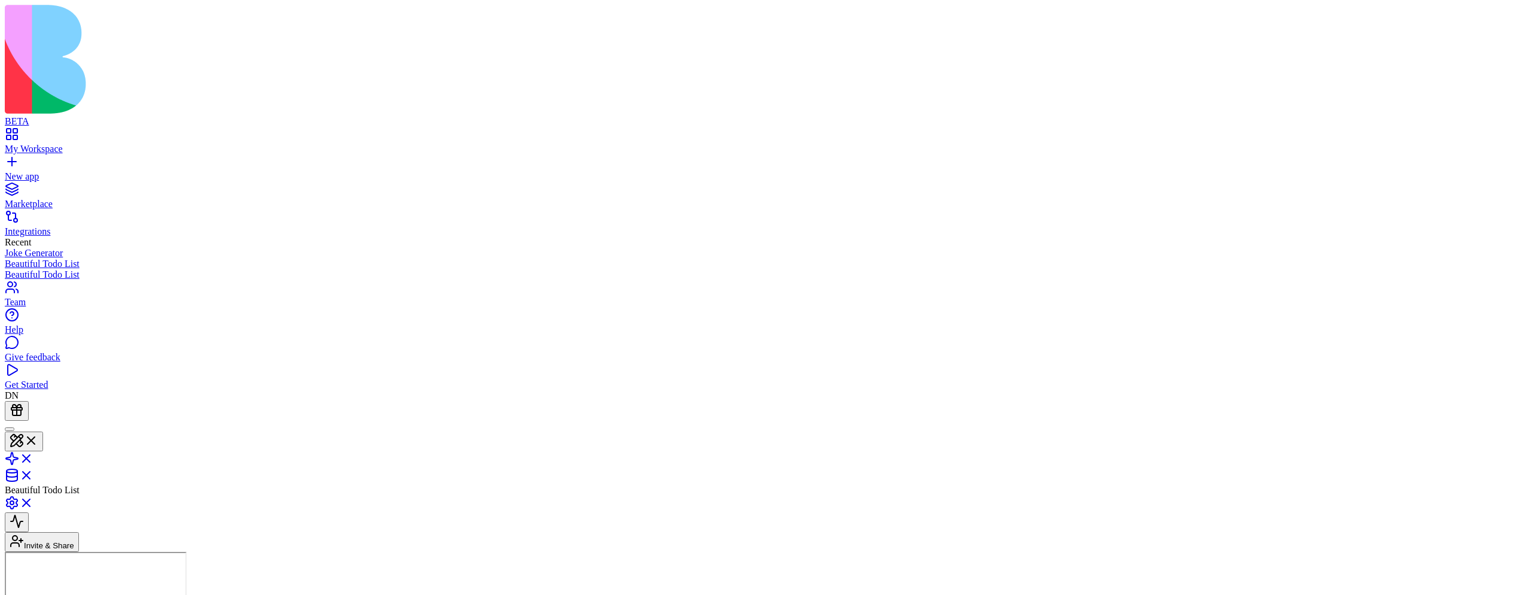
click at [43, 431] on button at bounding box center [24, 441] width 38 height 20
click at [34, 457] on link at bounding box center [19, 462] width 29 height 10
click at [34, 471] on link at bounding box center [19, 476] width 29 height 10
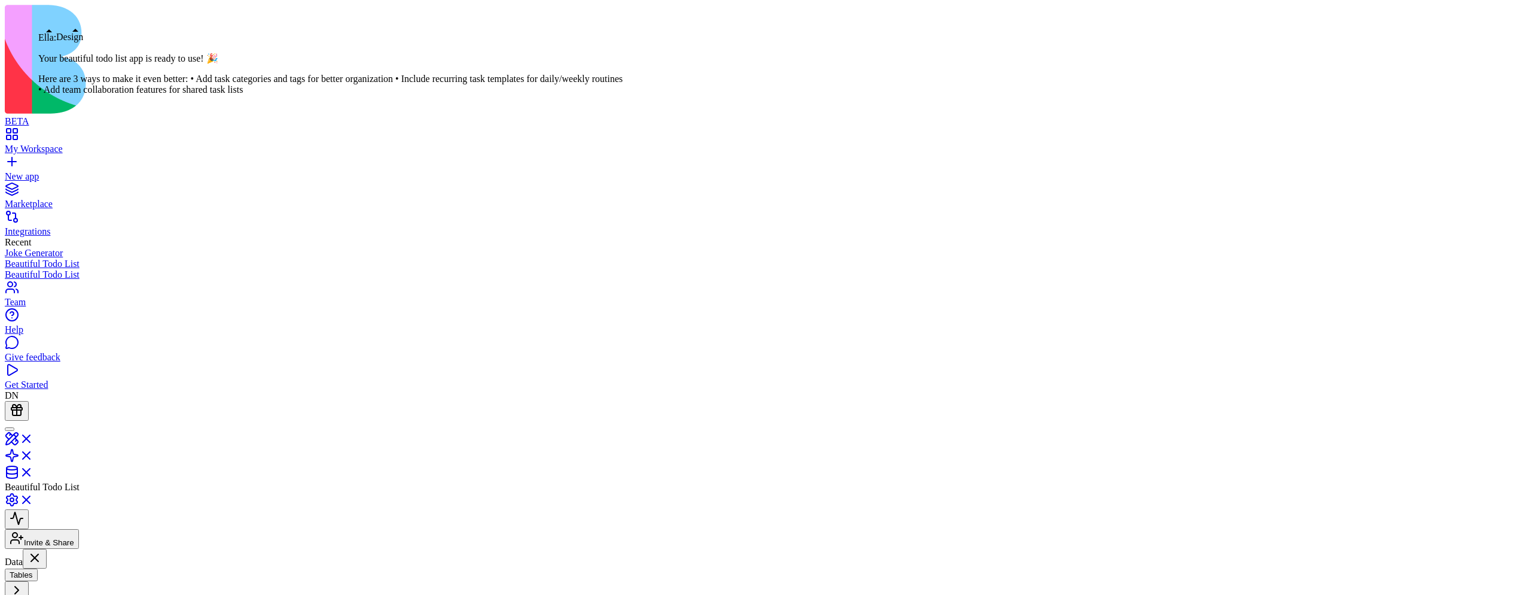
click at [34, 437] on link at bounding box center [19, 442] width 29 height 10
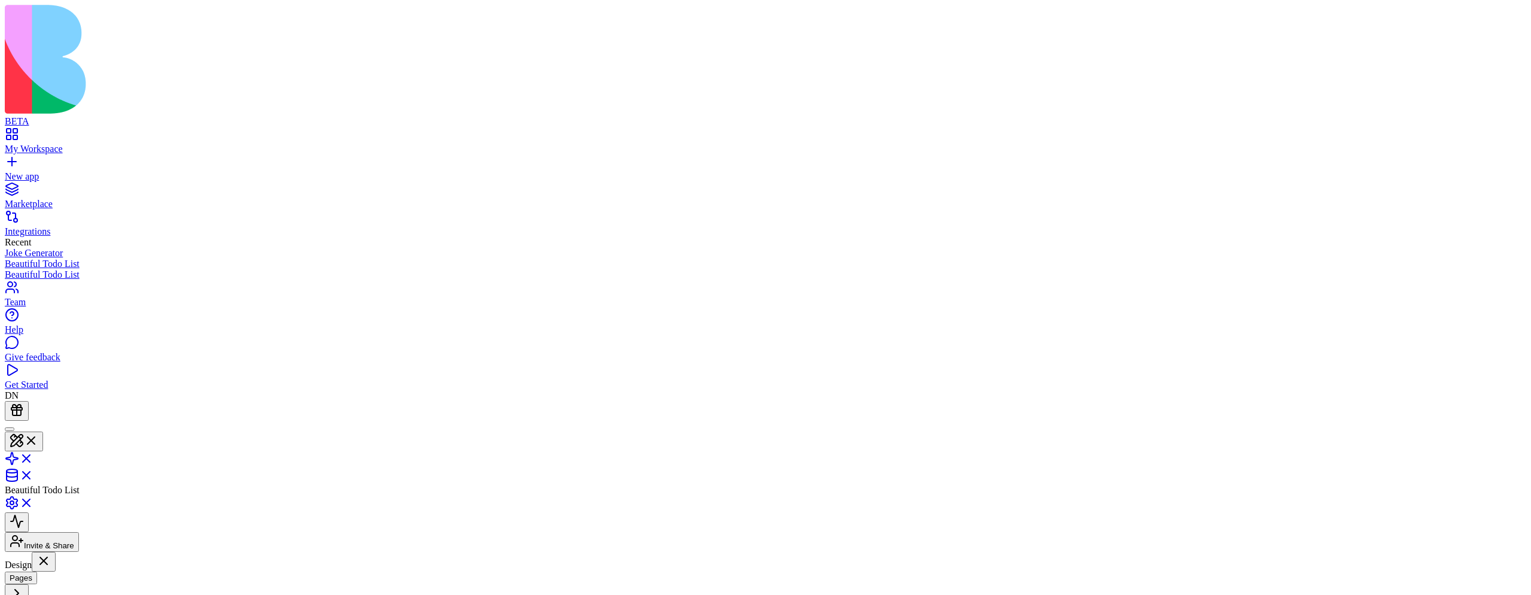
click at [60, 144] on div "My Workspace" at bounding box center [766, 149] width 1522 height 11
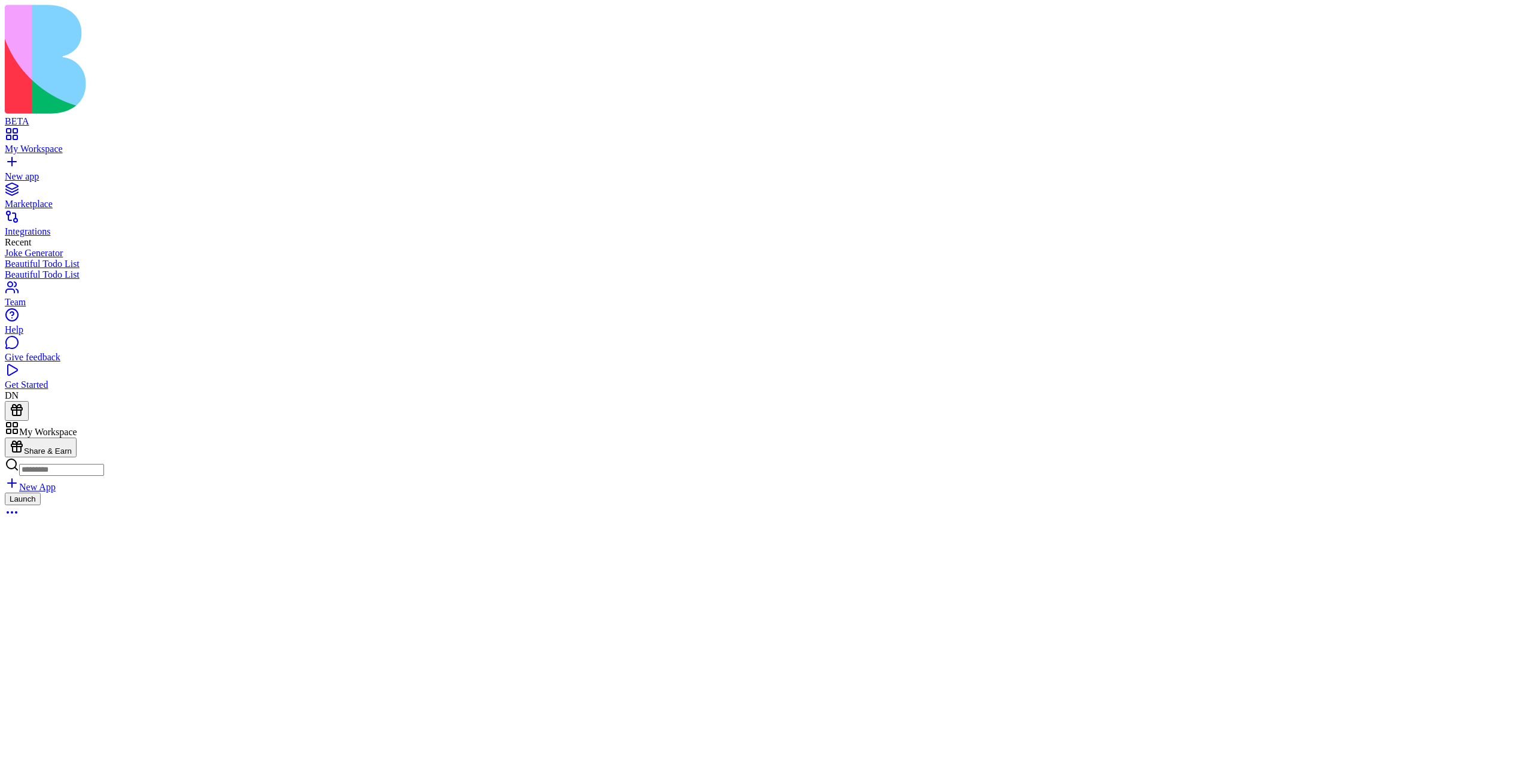
scroll to position [1987, 0]
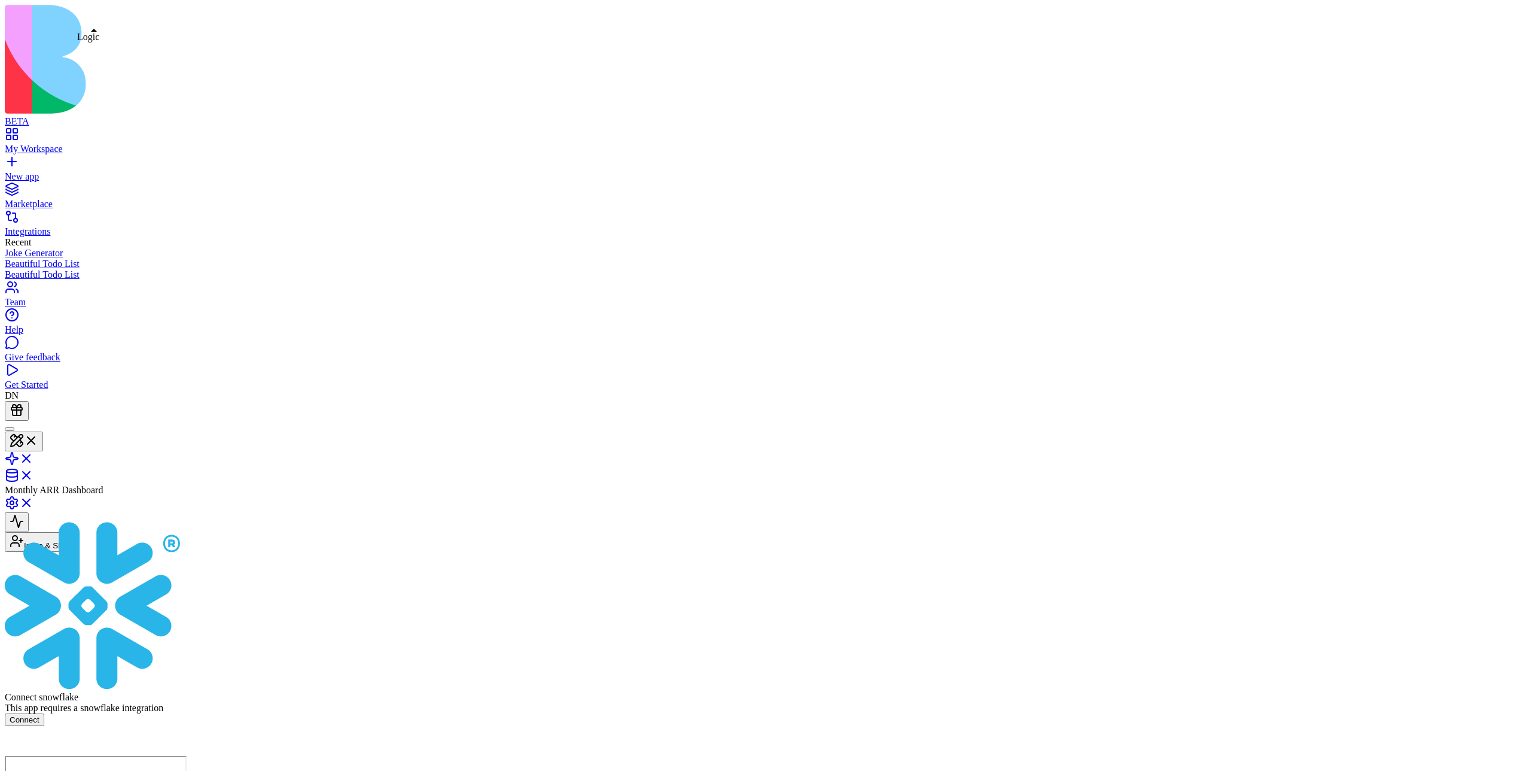
click at [43, 431] on button at bounding box center [24, 441] width 38 height 20
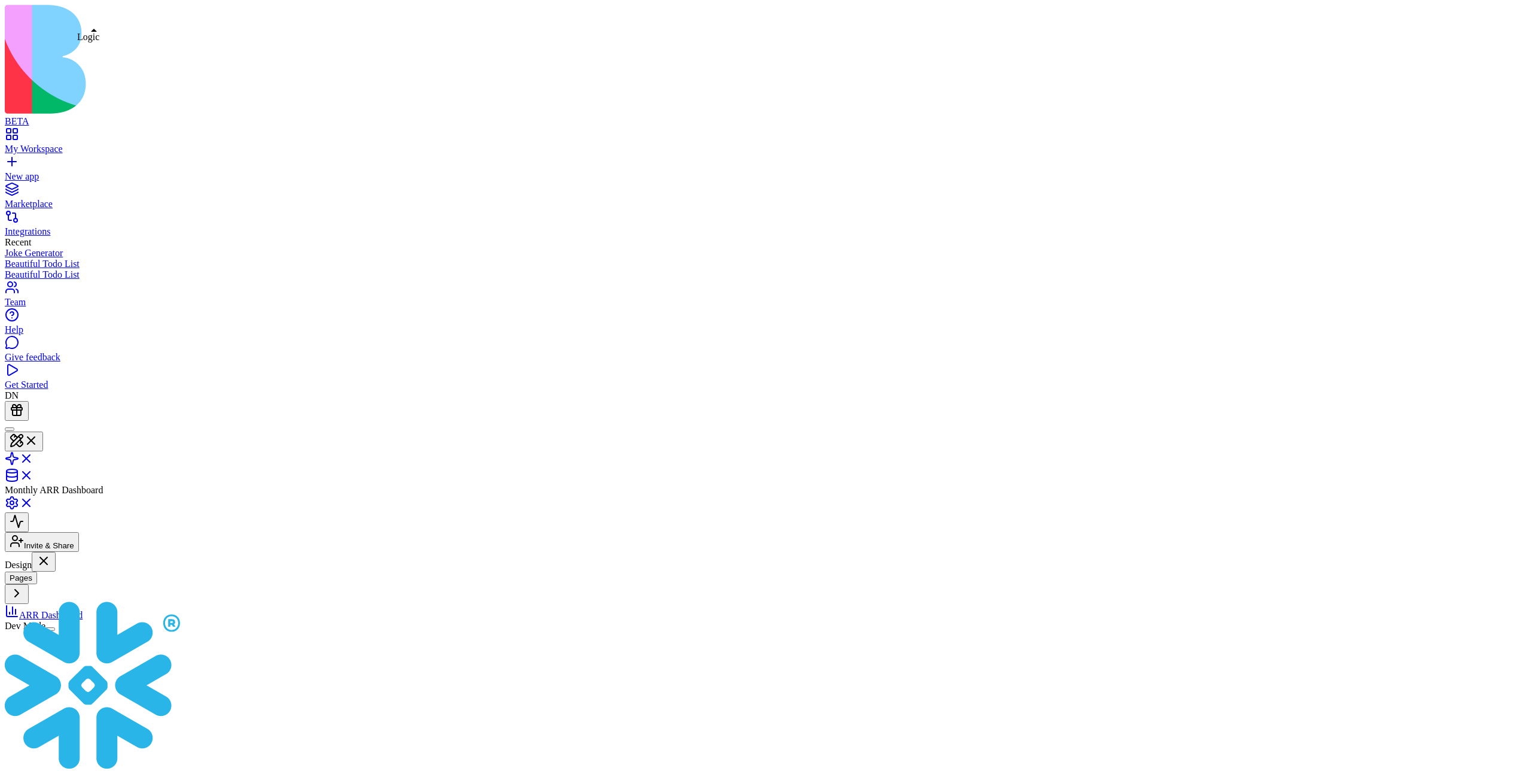
click at [34, 457] on link at bounding box center [19, 462] width 29 height 10
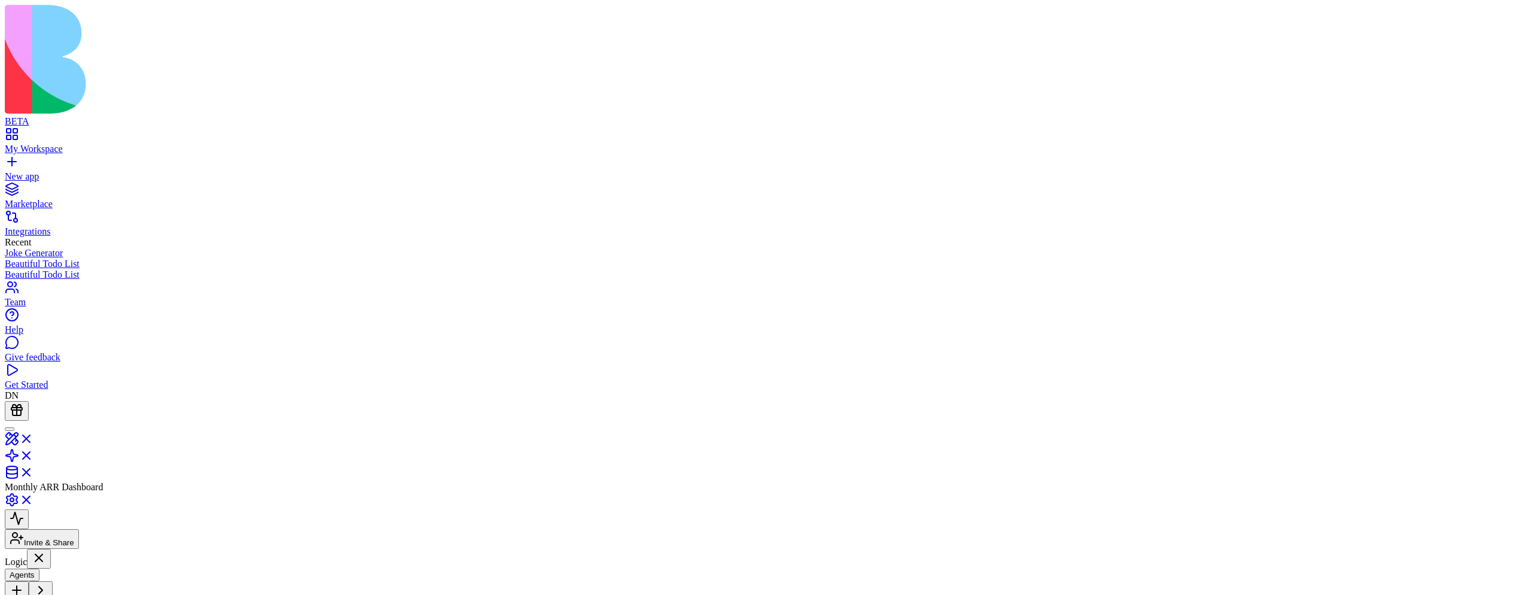
click at [43, 431] on button at bounding box center [24, 441] width 38 height 20
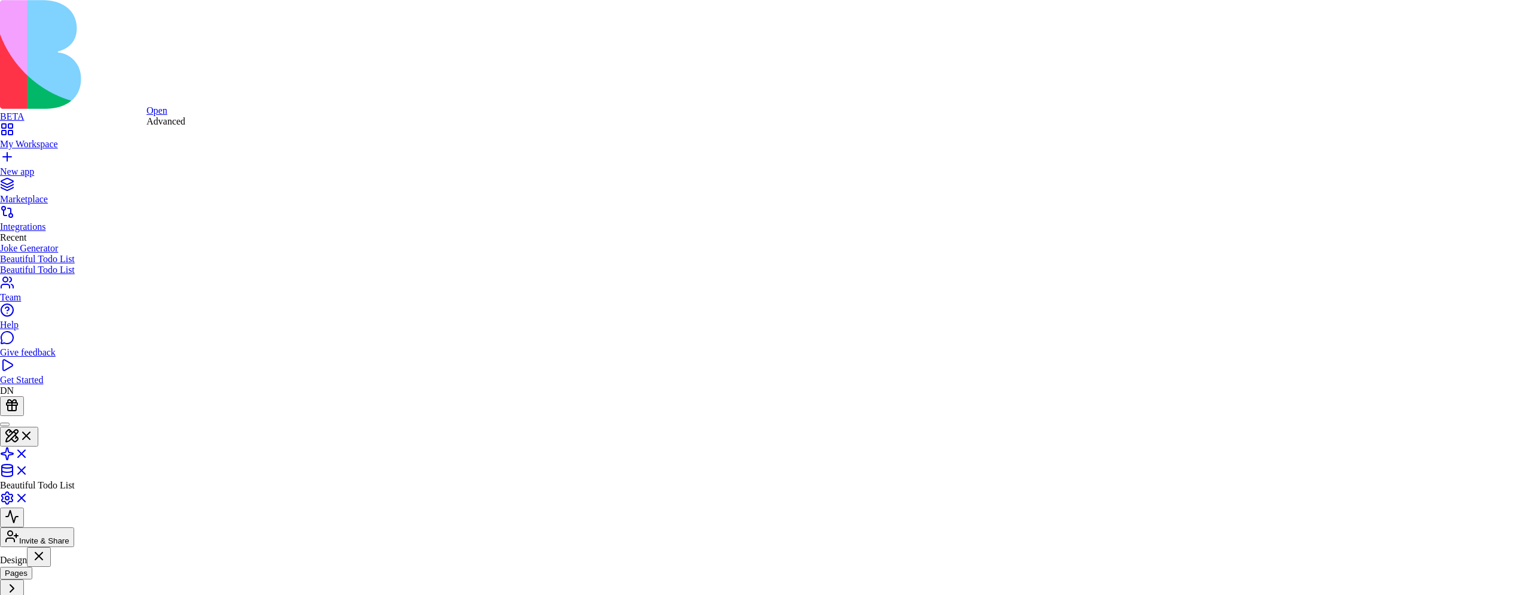
click at [166, 115] on link "Open" at bounding box center [157, 110] width 21 height 10
click at [165, 132] on div "Advanced" at bounding box center [161, 126] width 39 height 11
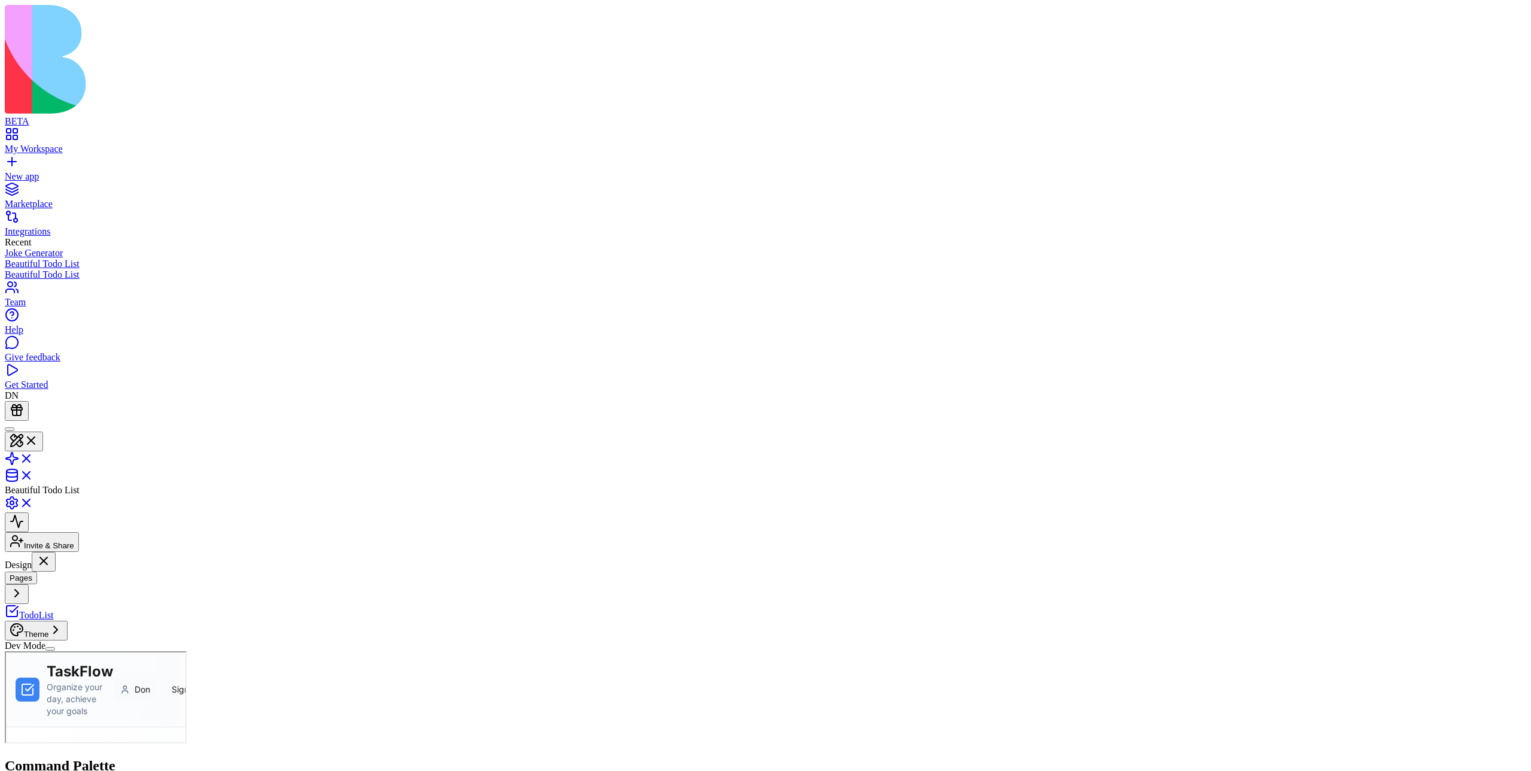
click at [68, 594] on button "Theme" at bounding box center [36, 630] width 63 height 20
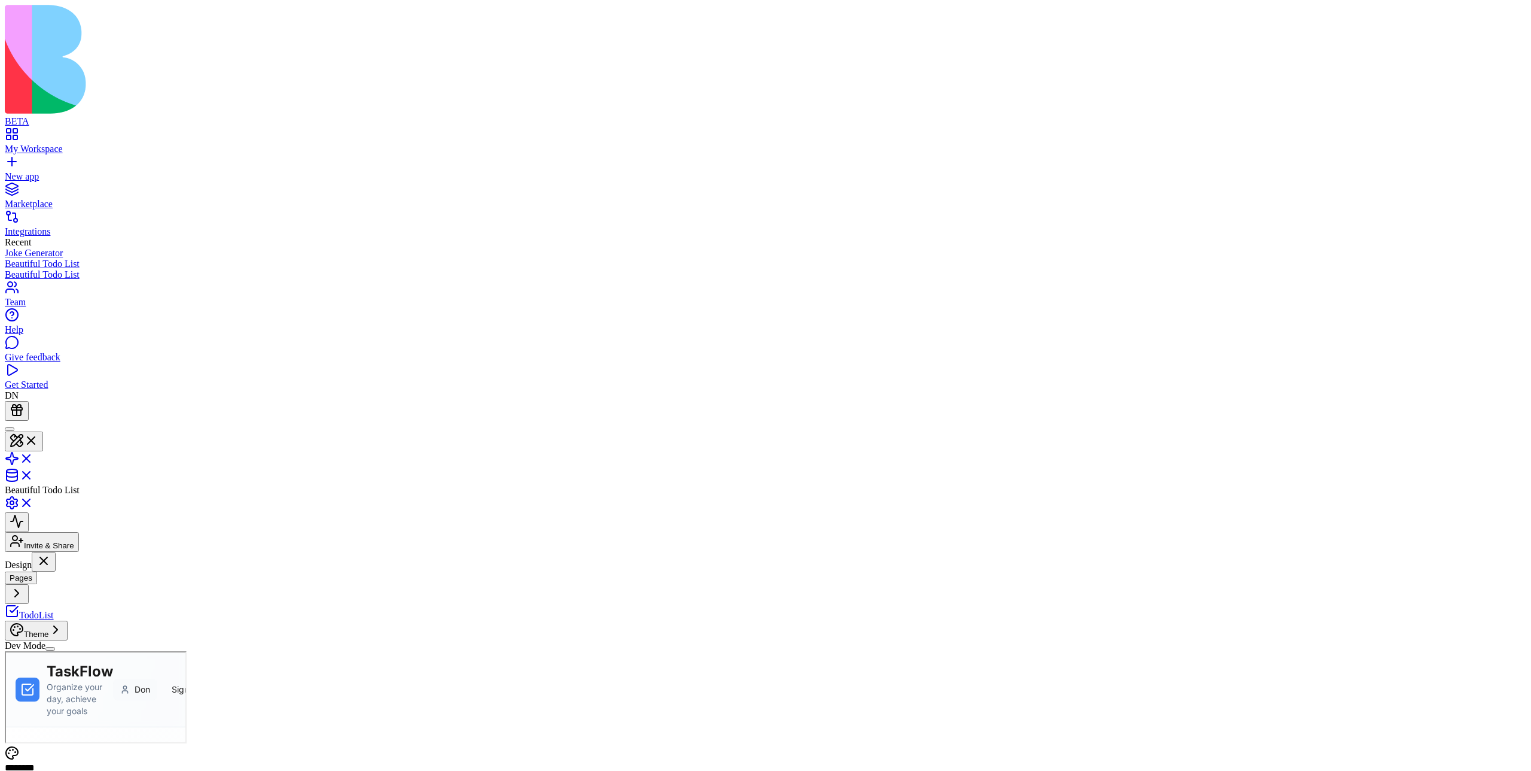
click at [68, 594] on button "Theme" at bounding box center [36, 630] width 63 height 20
click at [55, 594] on button "button" at bounding box center [50, 649] width 10 height 4
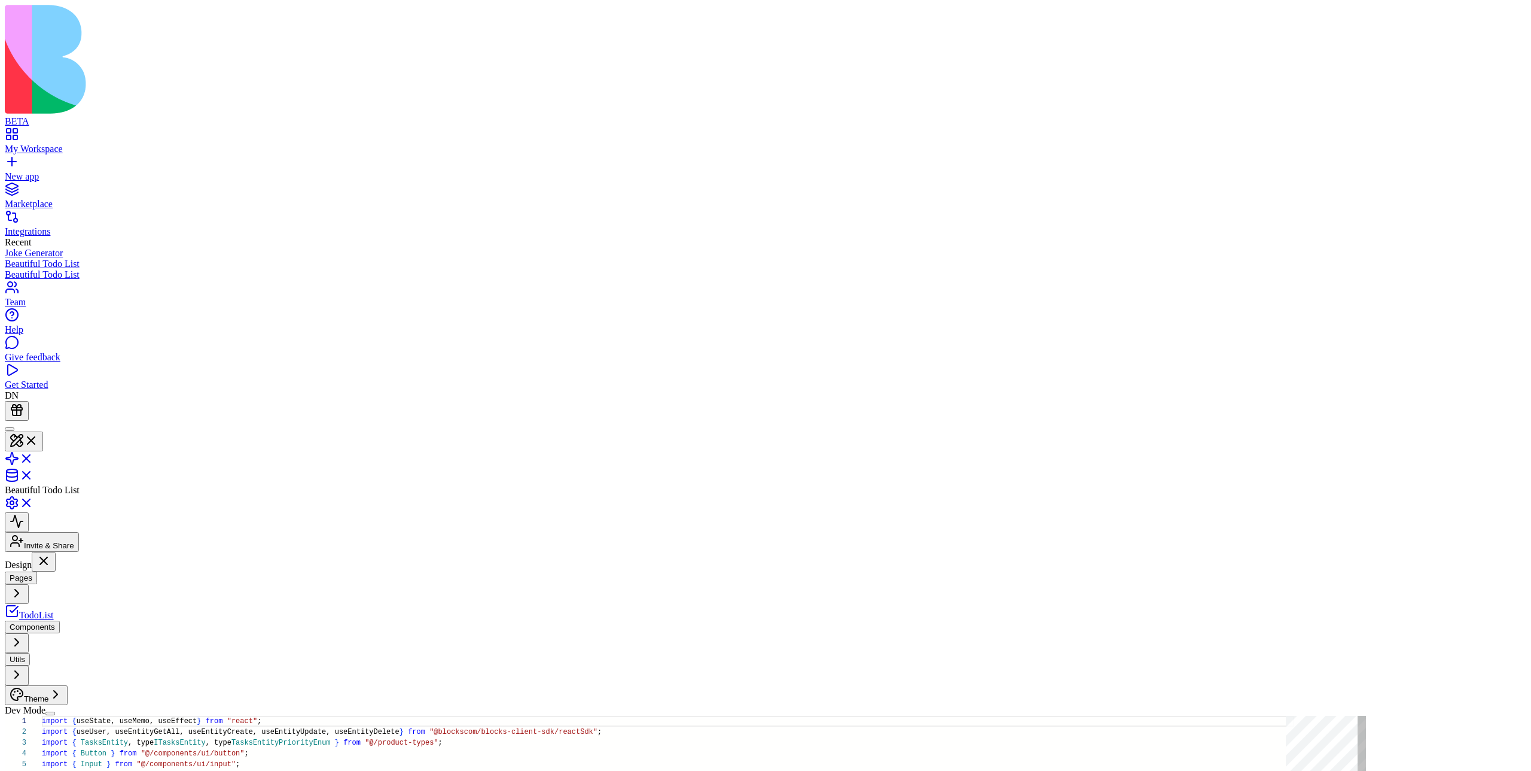
scroll to position [75, 0]
click at [55, 594] on button "button" at bounding box center [50, 713] width 10 height 4
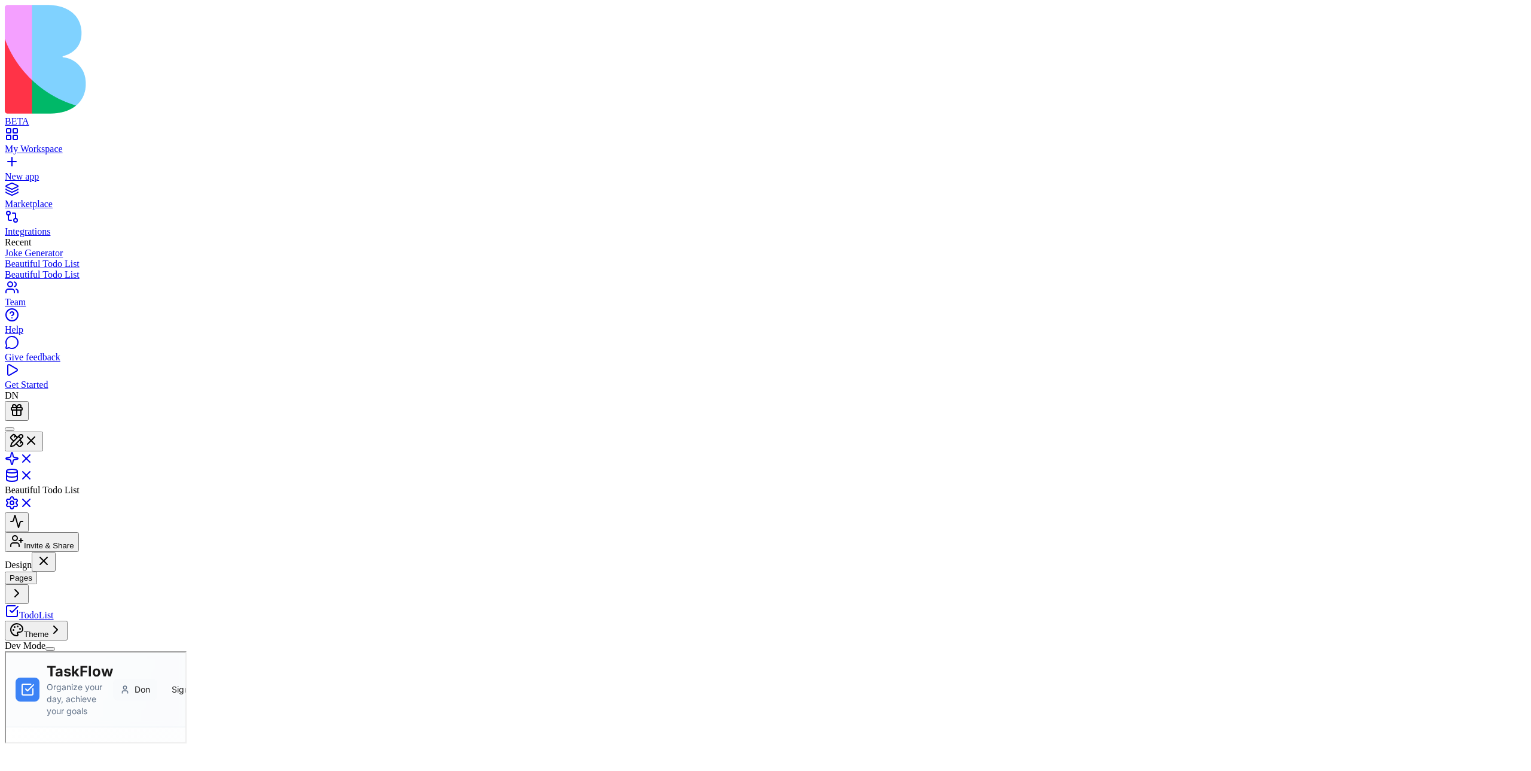
scroll to position [0, 0]
click at [55, 594] on button "button" at bounding box center [50, 649] width 10 height 4
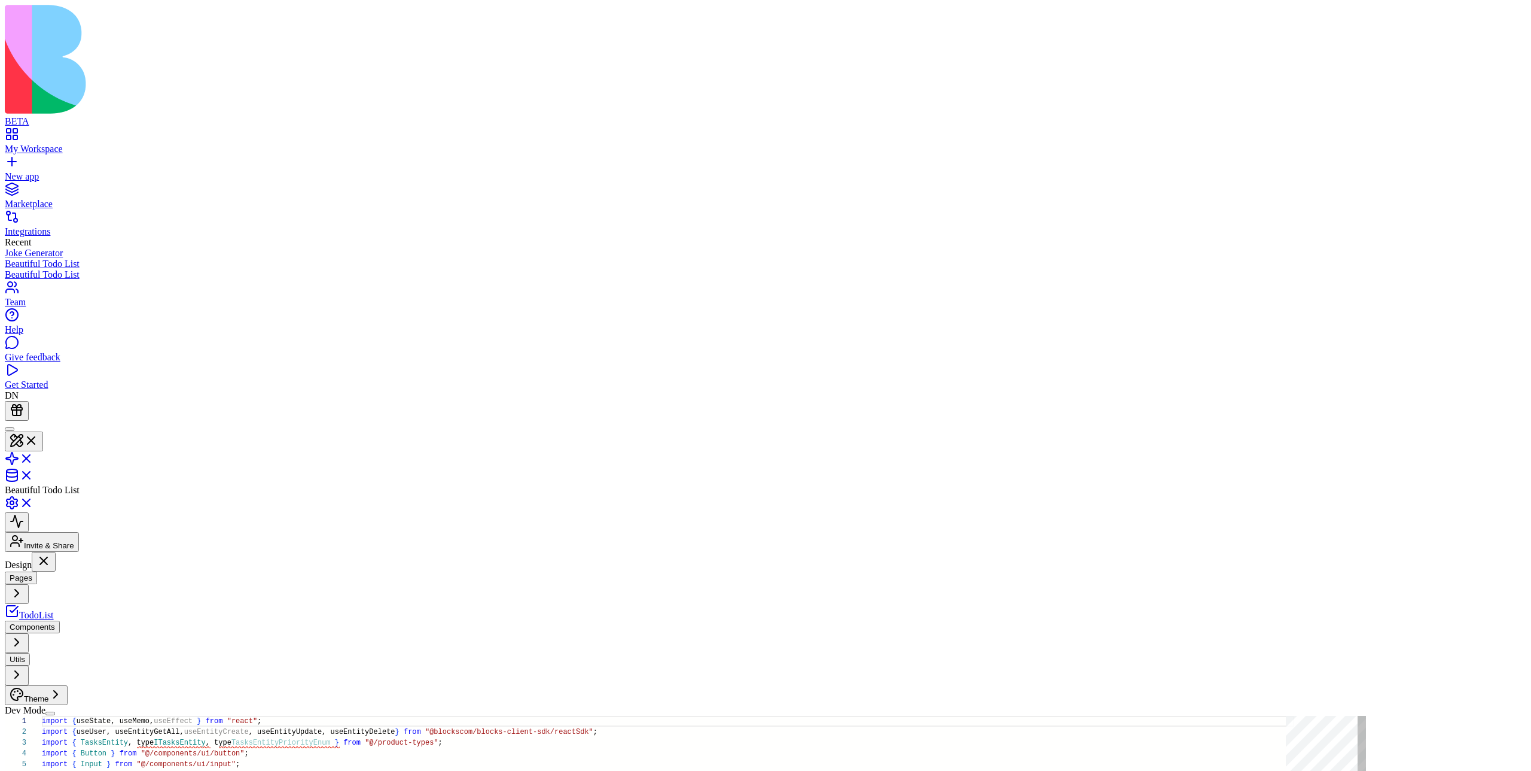
scroll to position [75, 0]
click at [55, 594] on button "button" at bounding box center [50, 713] width 10 height 4
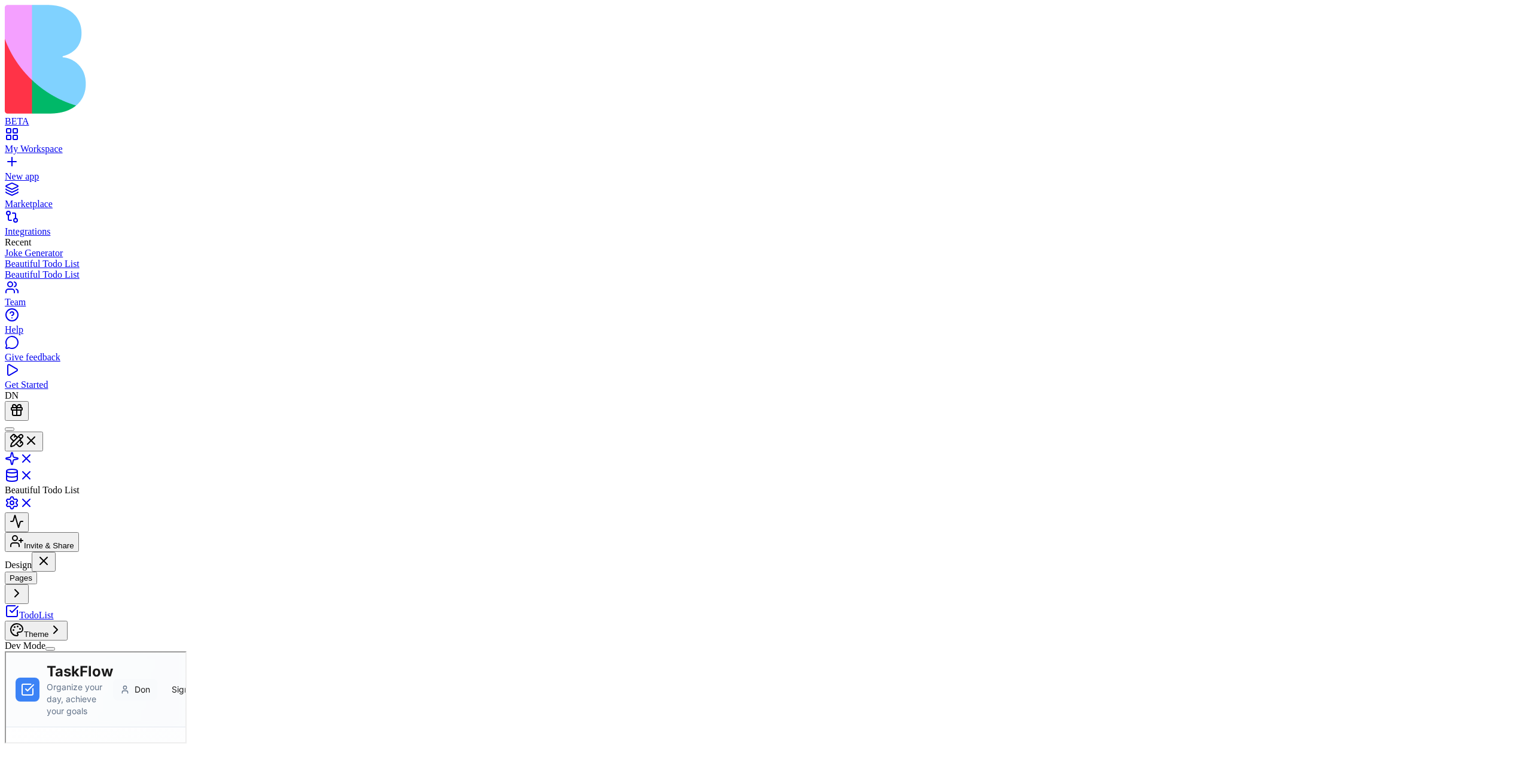
scroll to position [0, 0]
click at [68, 594] on button "Theme" at bounding box center [36, 630] width 63 height 20
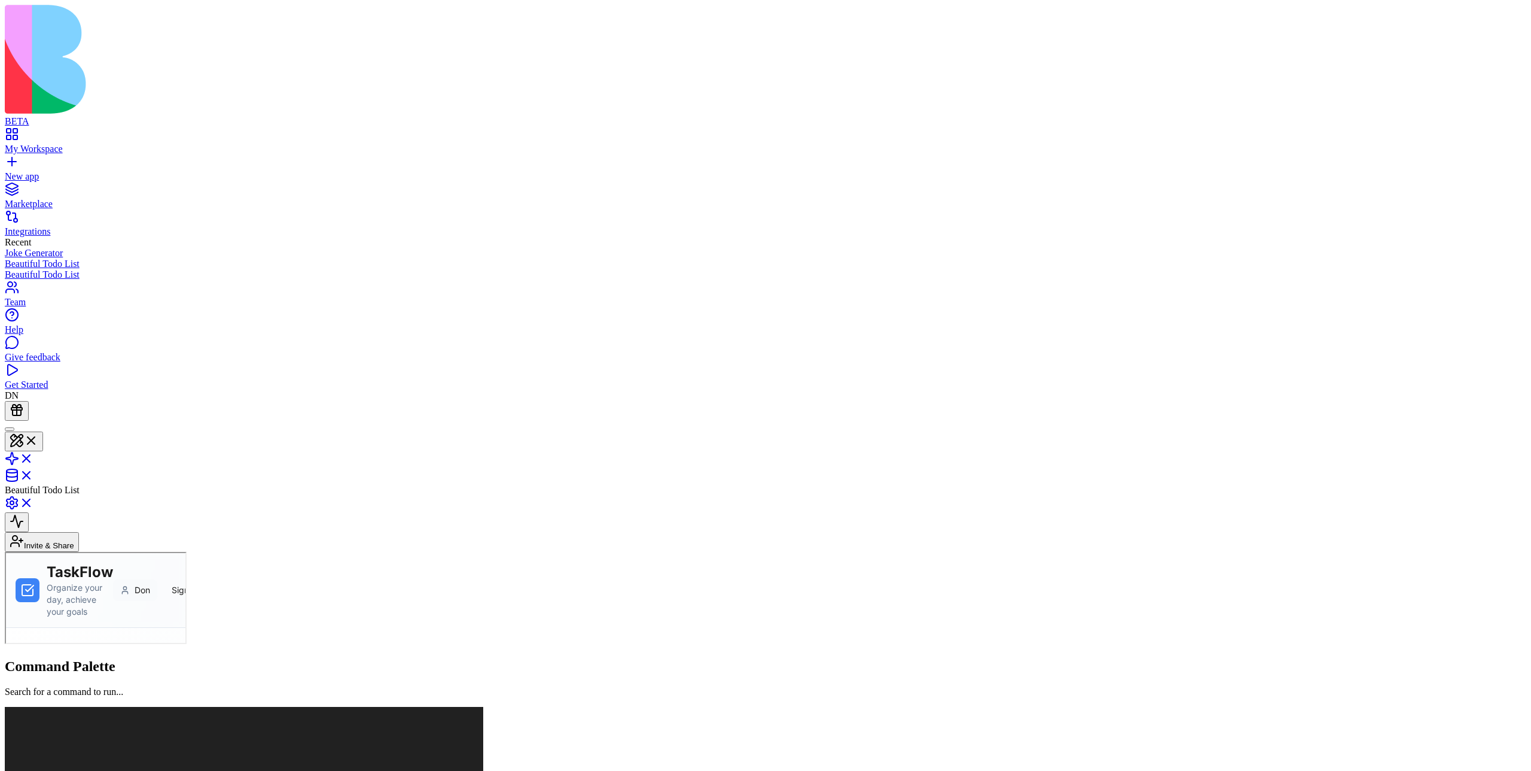
click at [63, 421] on div "Beautiful Todo List" at bounding box center [766, 458] width 1522 height 75
click at [43, 431] on button at bounding box center [24, 441] width 38 height 20
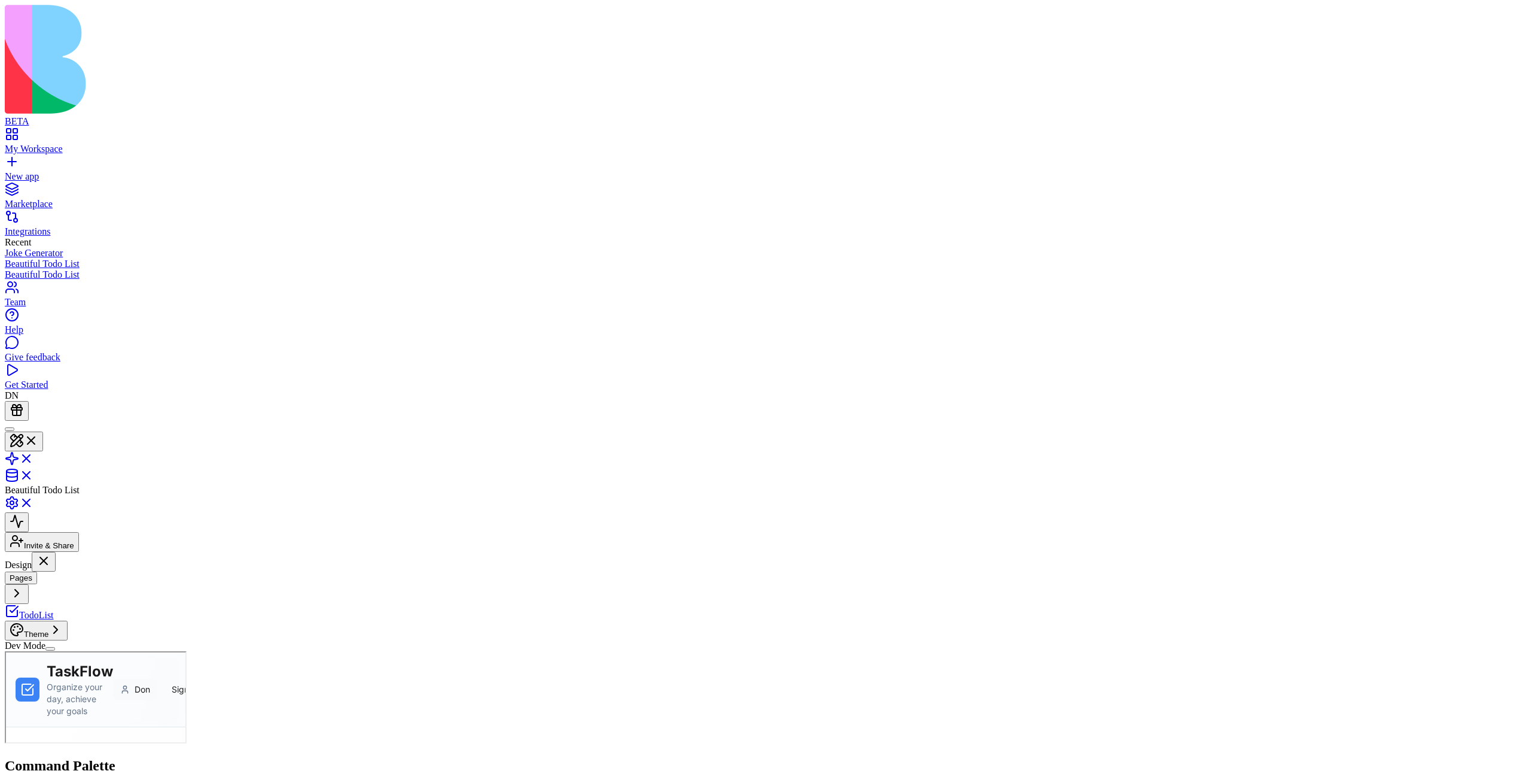
click at [68, 640] on button "Theme" at bounding box center [36, 630] width 63 height 20
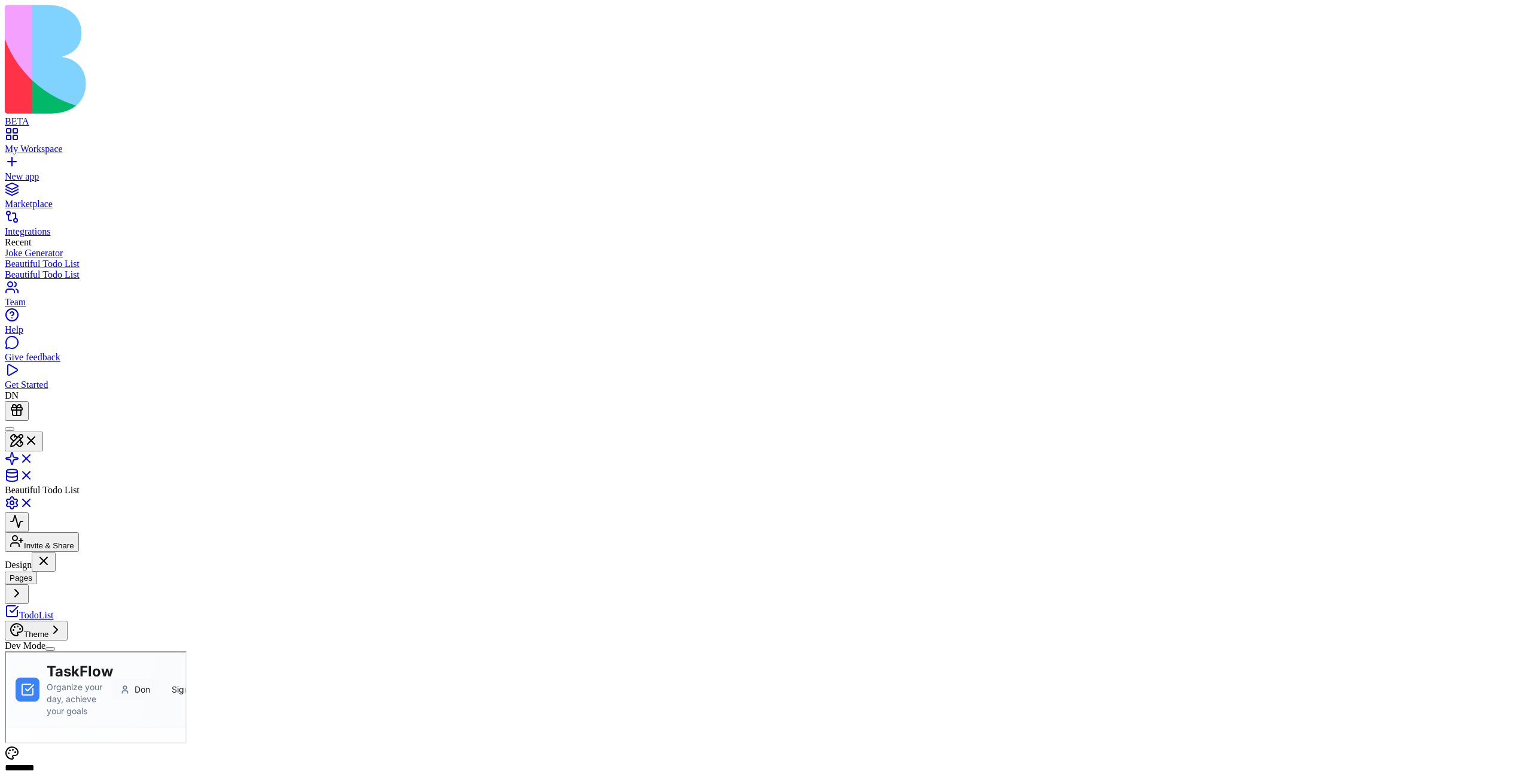
click at [109, 651] on div "Dev Mode" at bounding box center [74, 645] width 138 height 11
click at [92, 651] on div "Dev Mode" at bounding box center [74, 645] width 138 height 11
click at [55, 650] on button "button" at bounding box center [50, 649] width 10 height 4
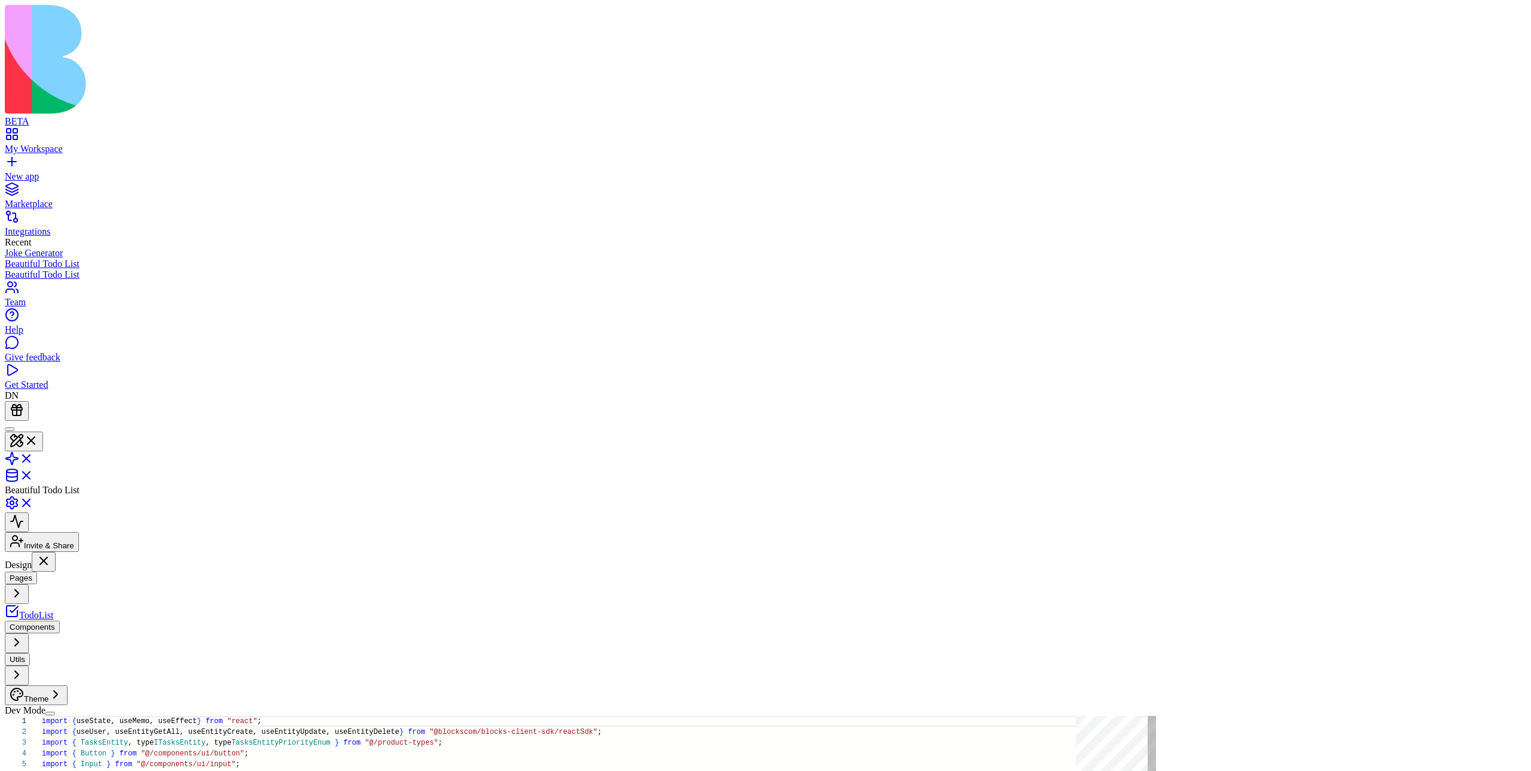
click at [55, 715] on button "button" at bounding box center [50, 713] width 10 height 4
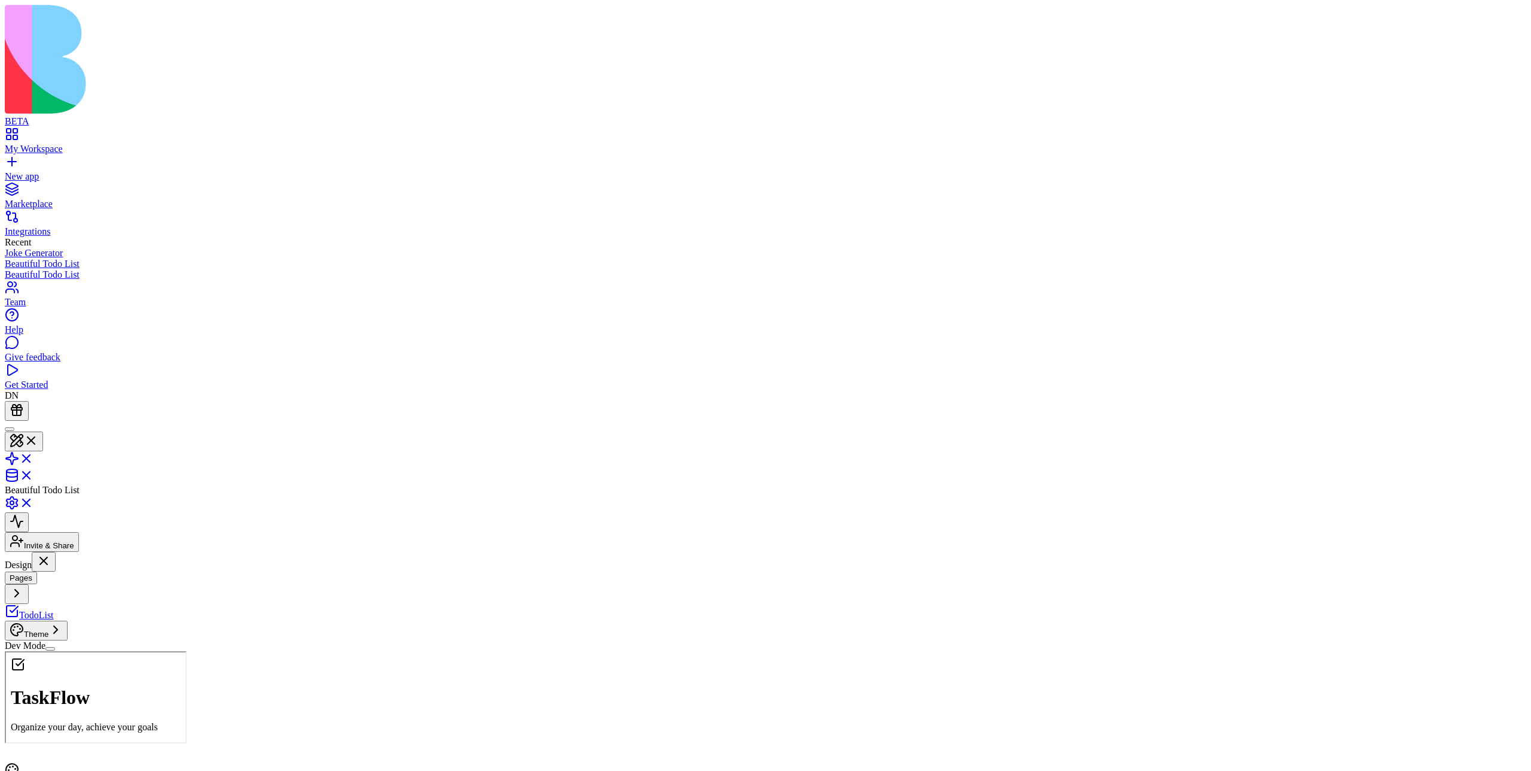
click at [55, 650] on button "button" at bounding box center [50, 649] width 10 height 4
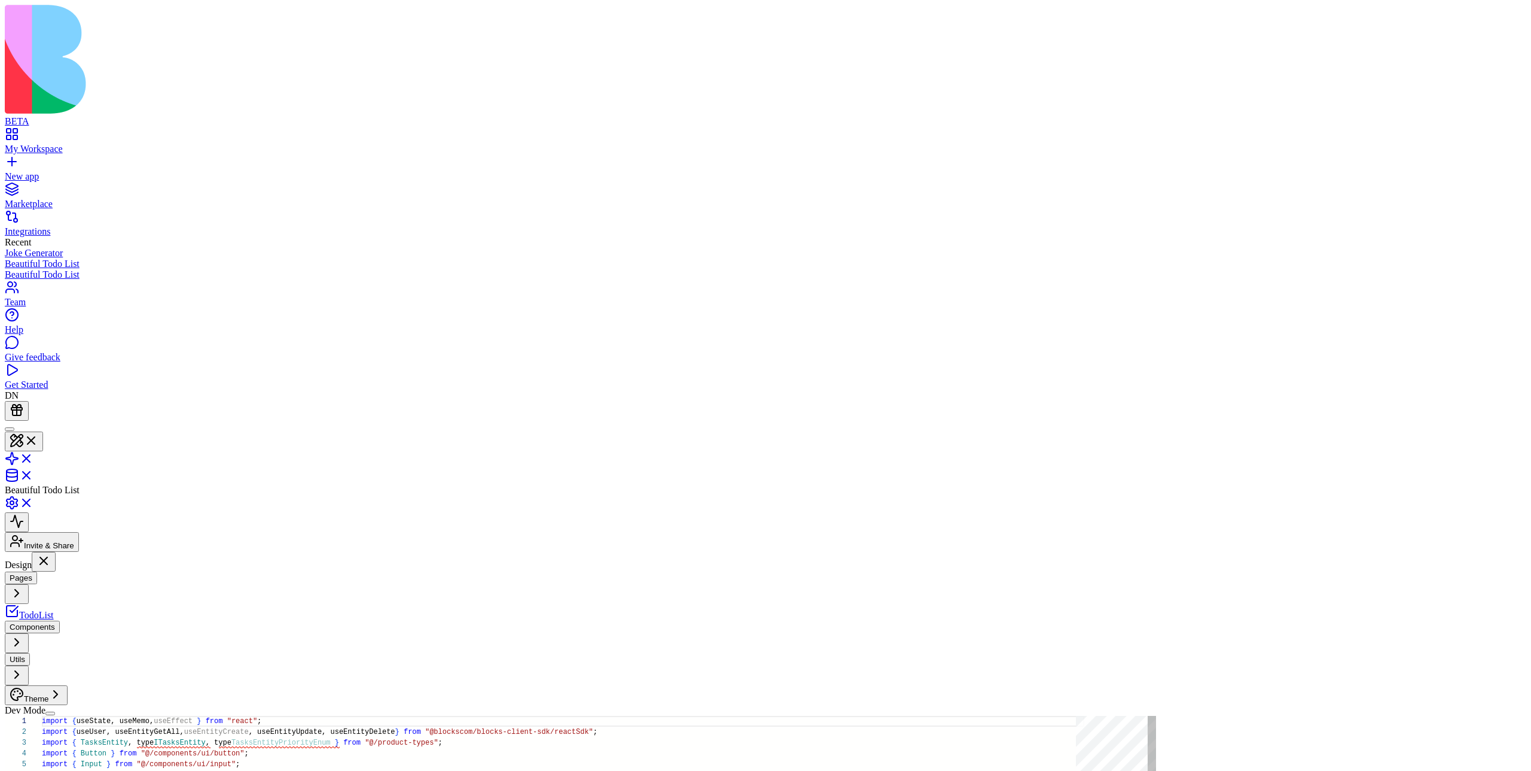
click at [55, 715] on button "button" at bounding box center [50, 713] width 10 height 4
type button "on"
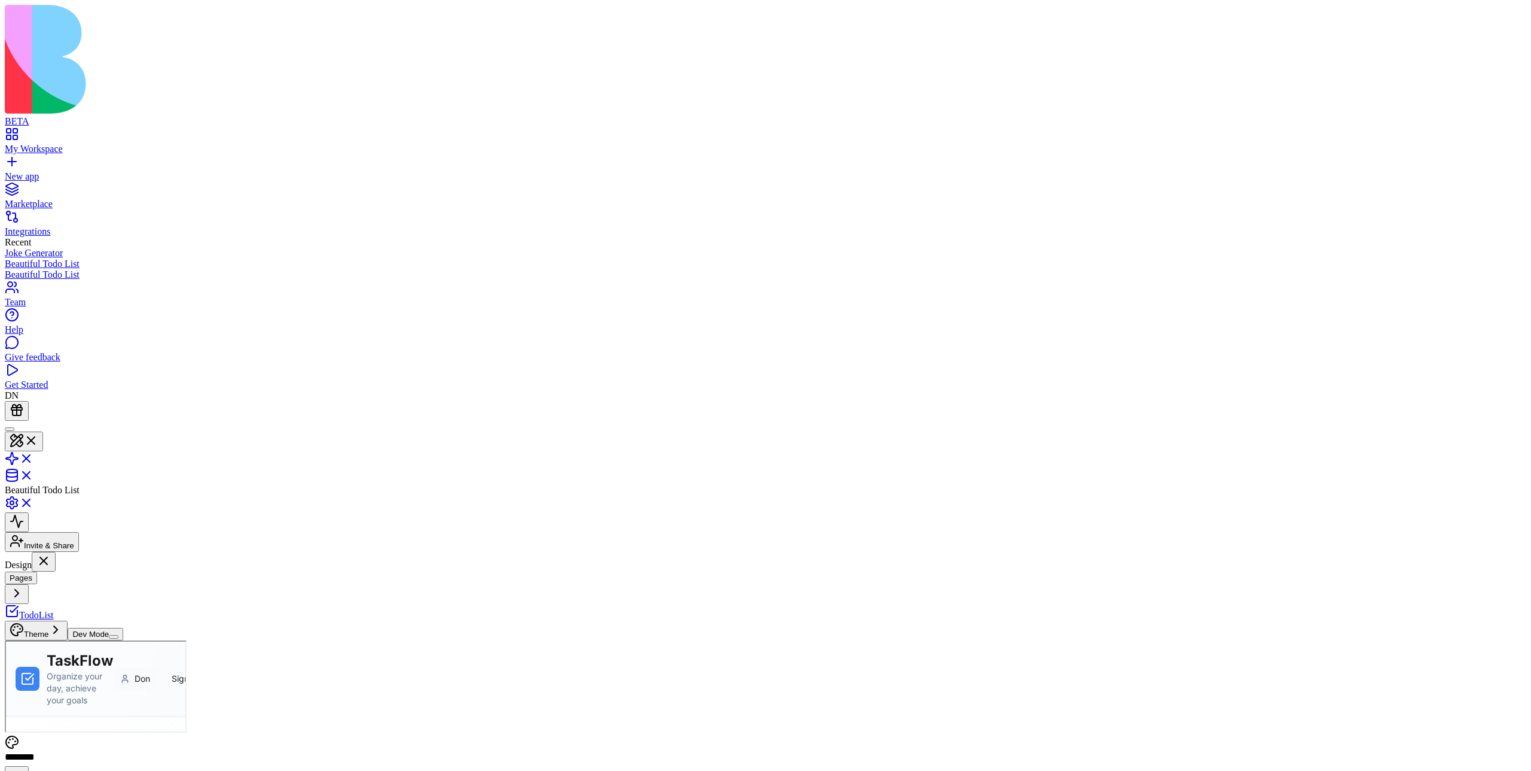
click at [77, 638] on span "Dev Mode" at bounding box center [90, 633] width 36 height 9
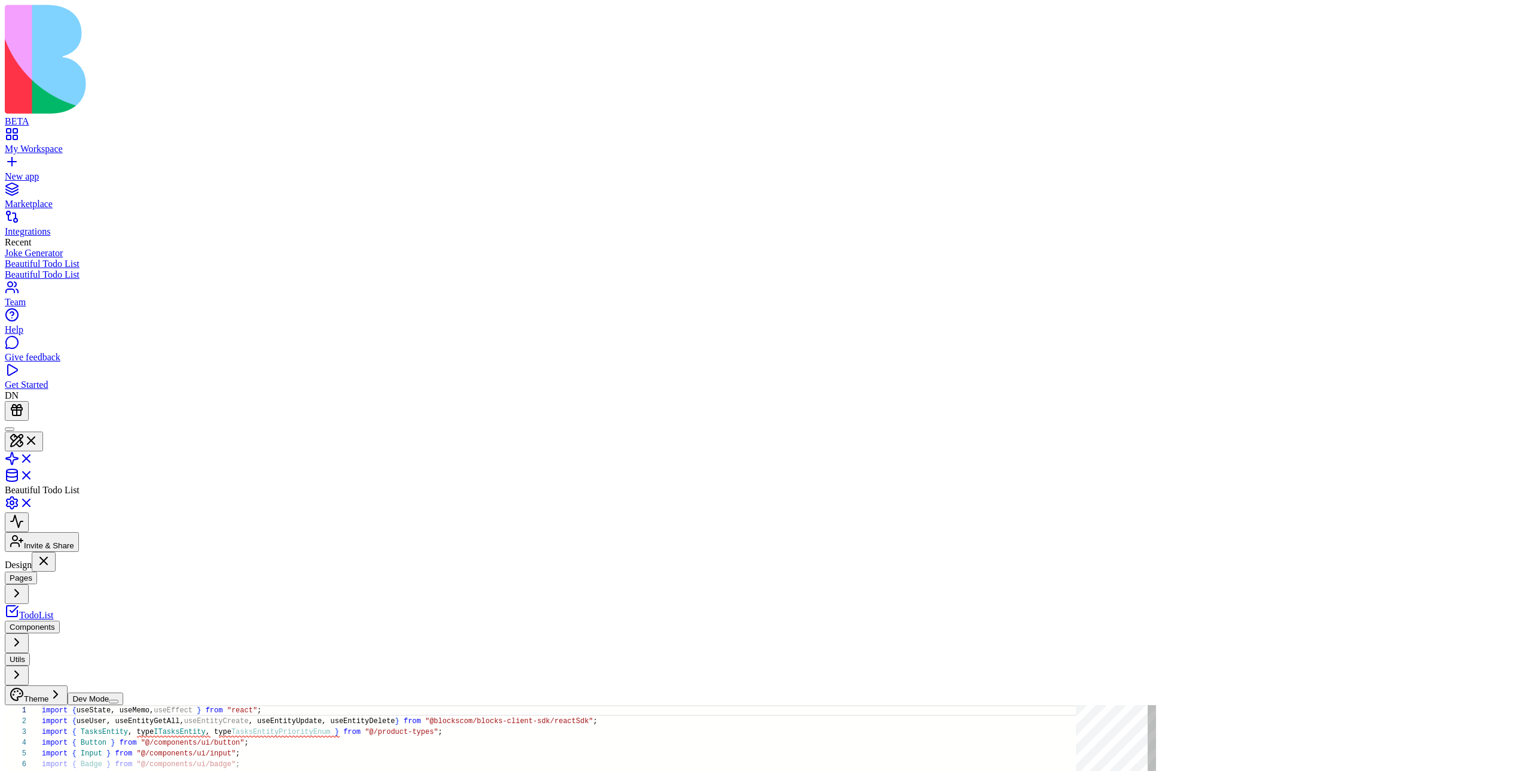
scroll to position [75, 0]
click at [86, 705] on button "Dev Mode" at bounding box center [96, 698] width 56 height 13
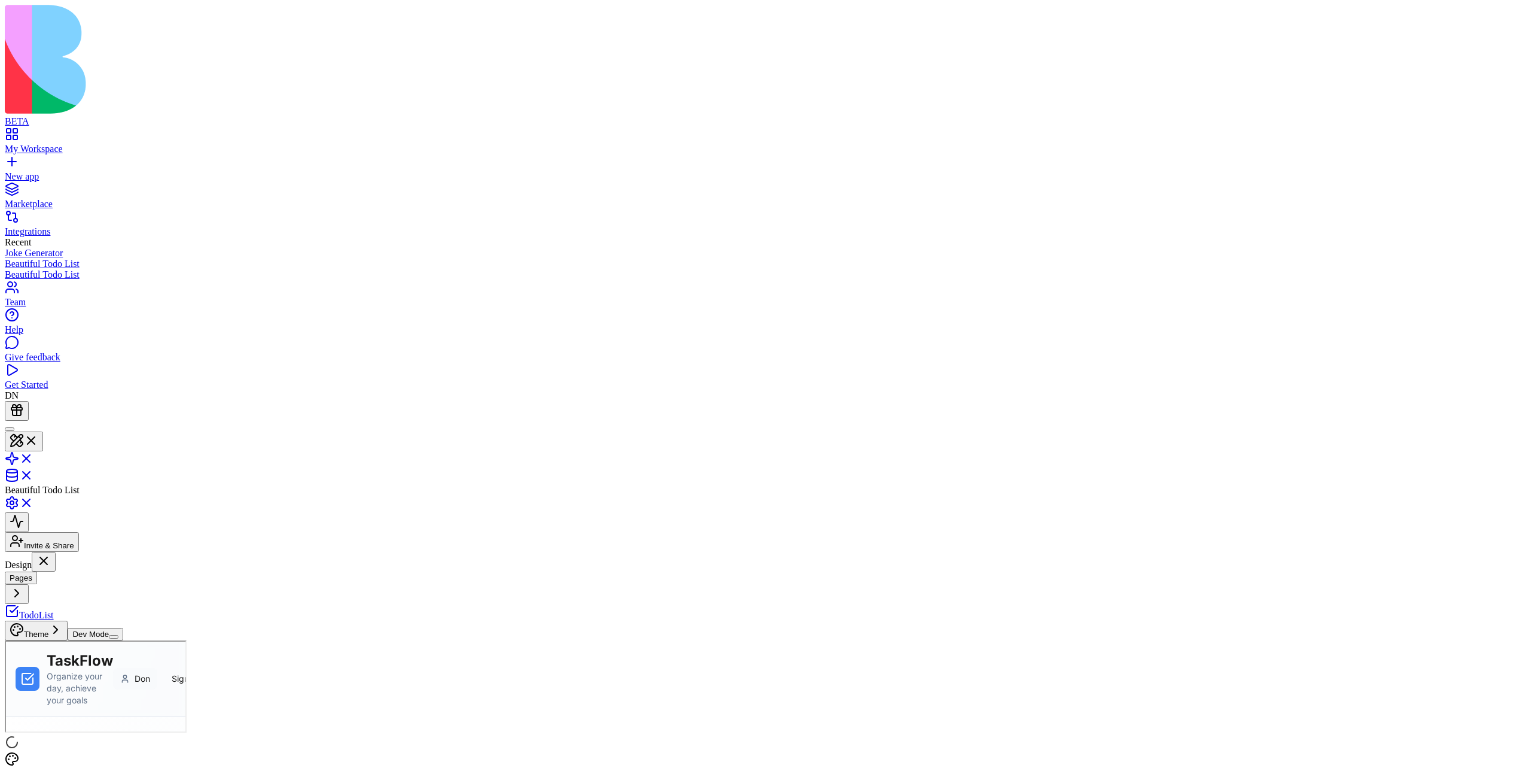
scroll to position [0, 0]
click at [80, 638] on span "Dev Mode" at bounding box center [90, 633] width 36 height 9
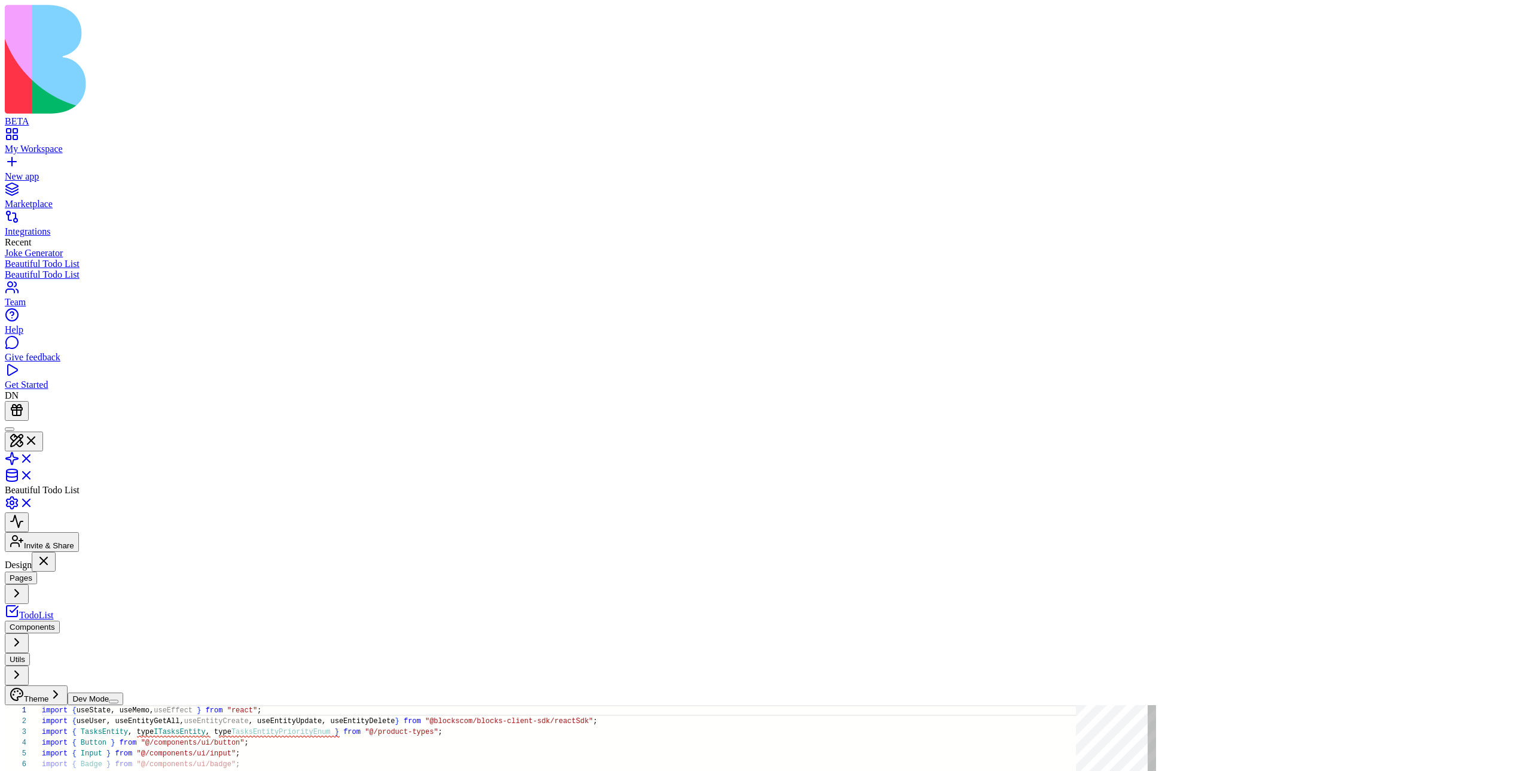
scroll to position [75, 0]
click at [80, 703] on span "Dev Mode" at bounding box center [90, 698] width 36 height 9
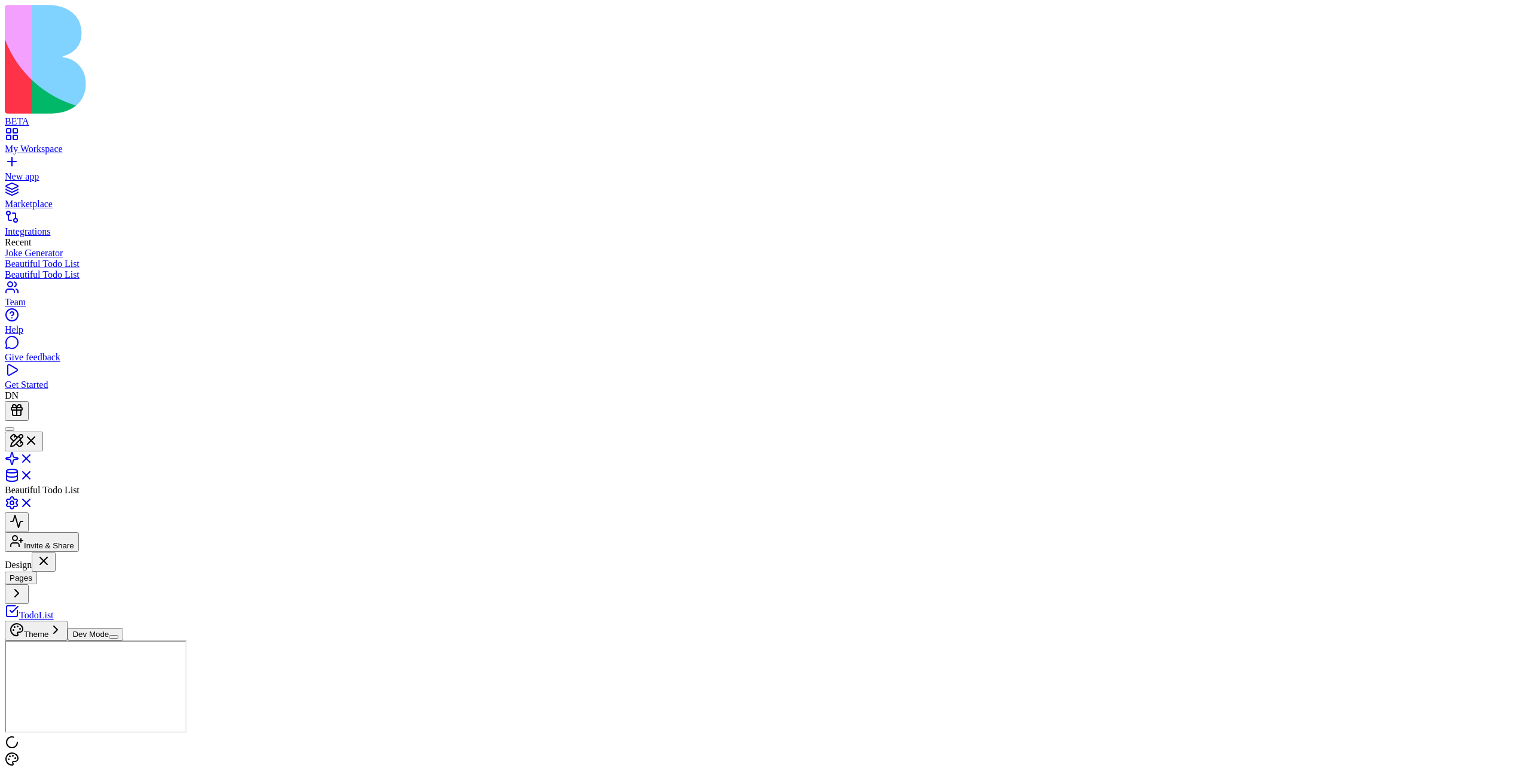
scroll to position [0, 0]
click at [123, 640] on button "Dev Mode" at bounding box center [96, 634] width 56 height 13
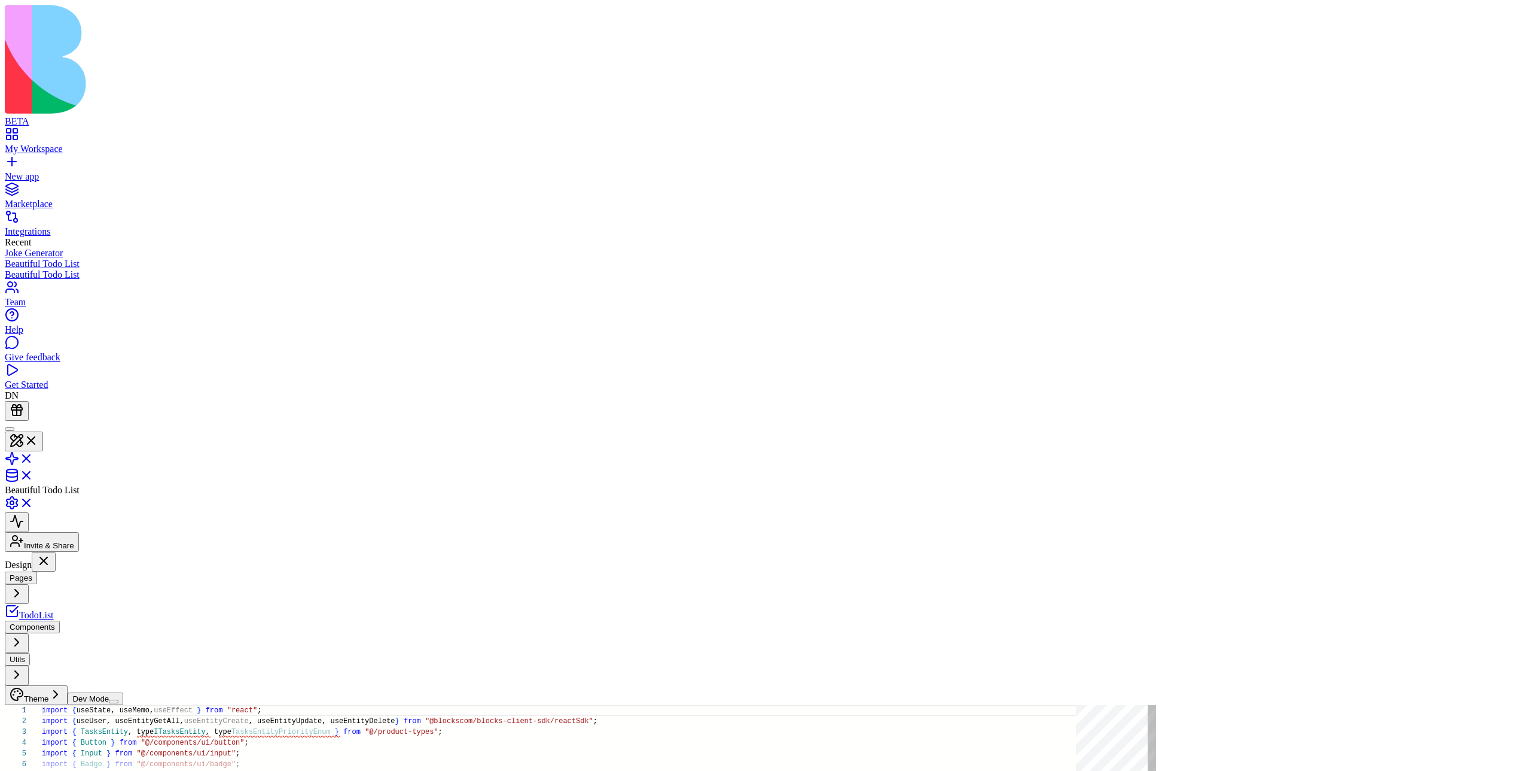
click at [123, 705] on button "Dev Mode" at bounding box center [96, 698] width 56 height 13
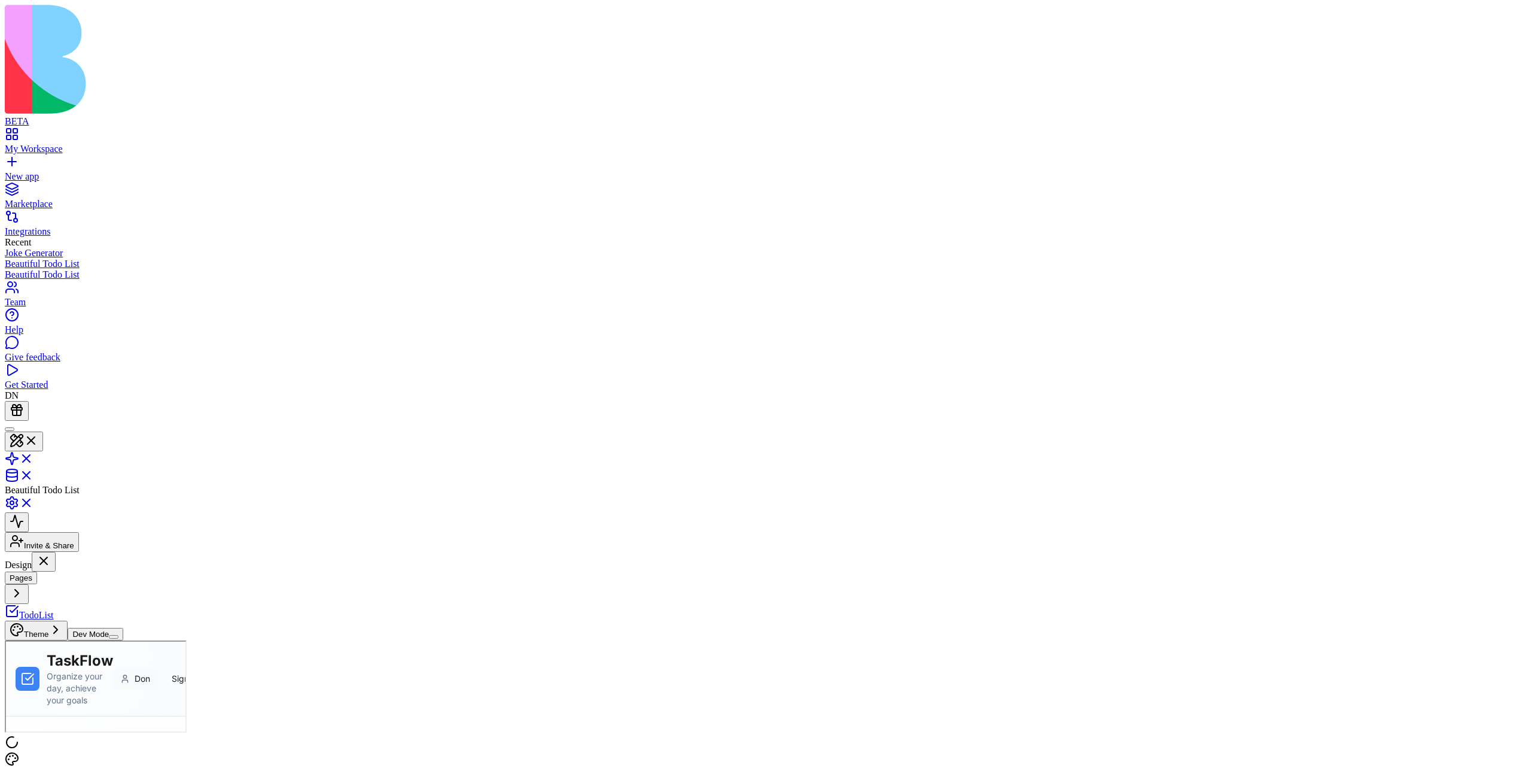
click at [68, 640] on button "Theme" at bounding box center [36, 630] width 63 height 20
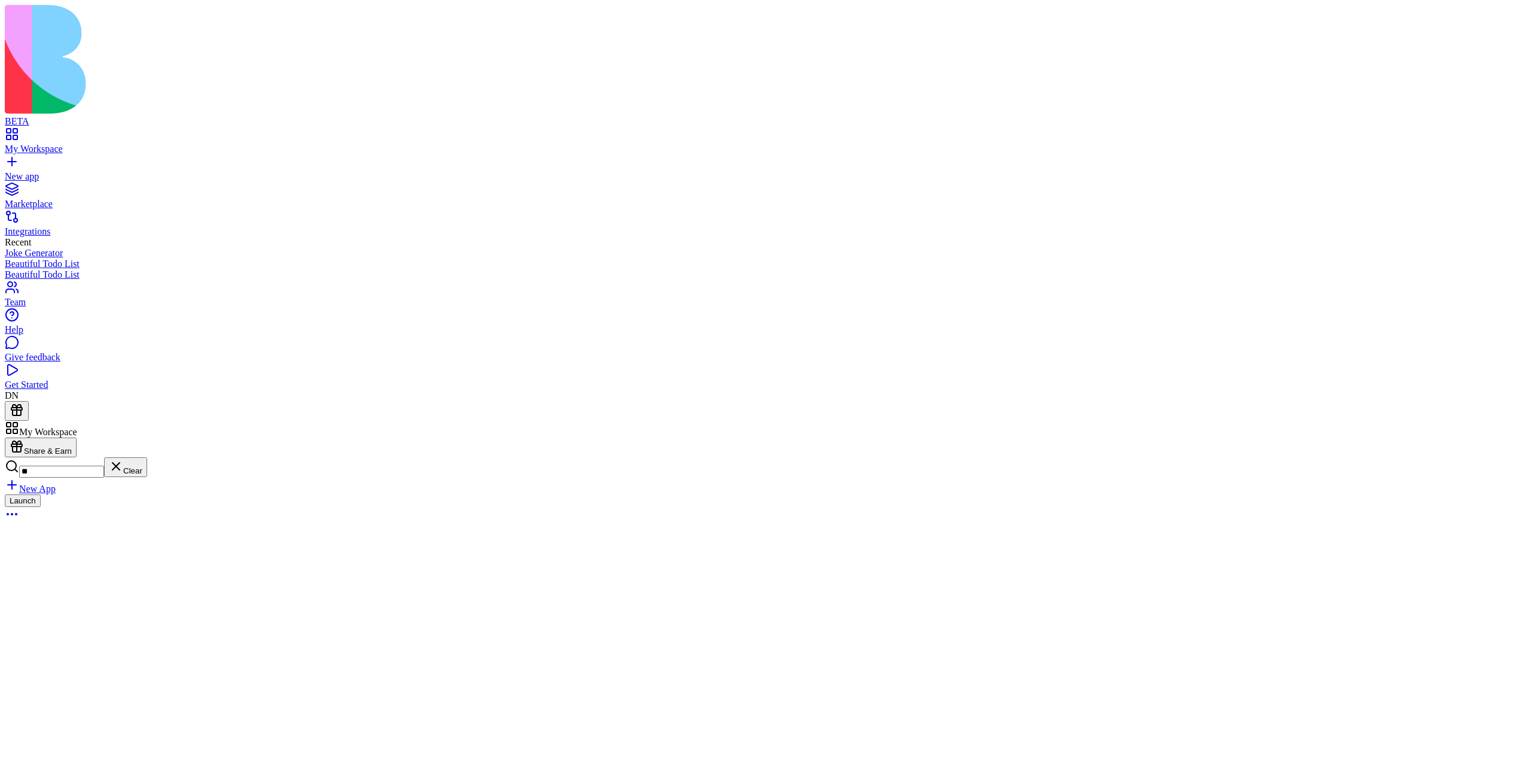
type input "*"
click at [104, 464] on input at bounding box center [61, 470] width 85 height 12
type input "*********"
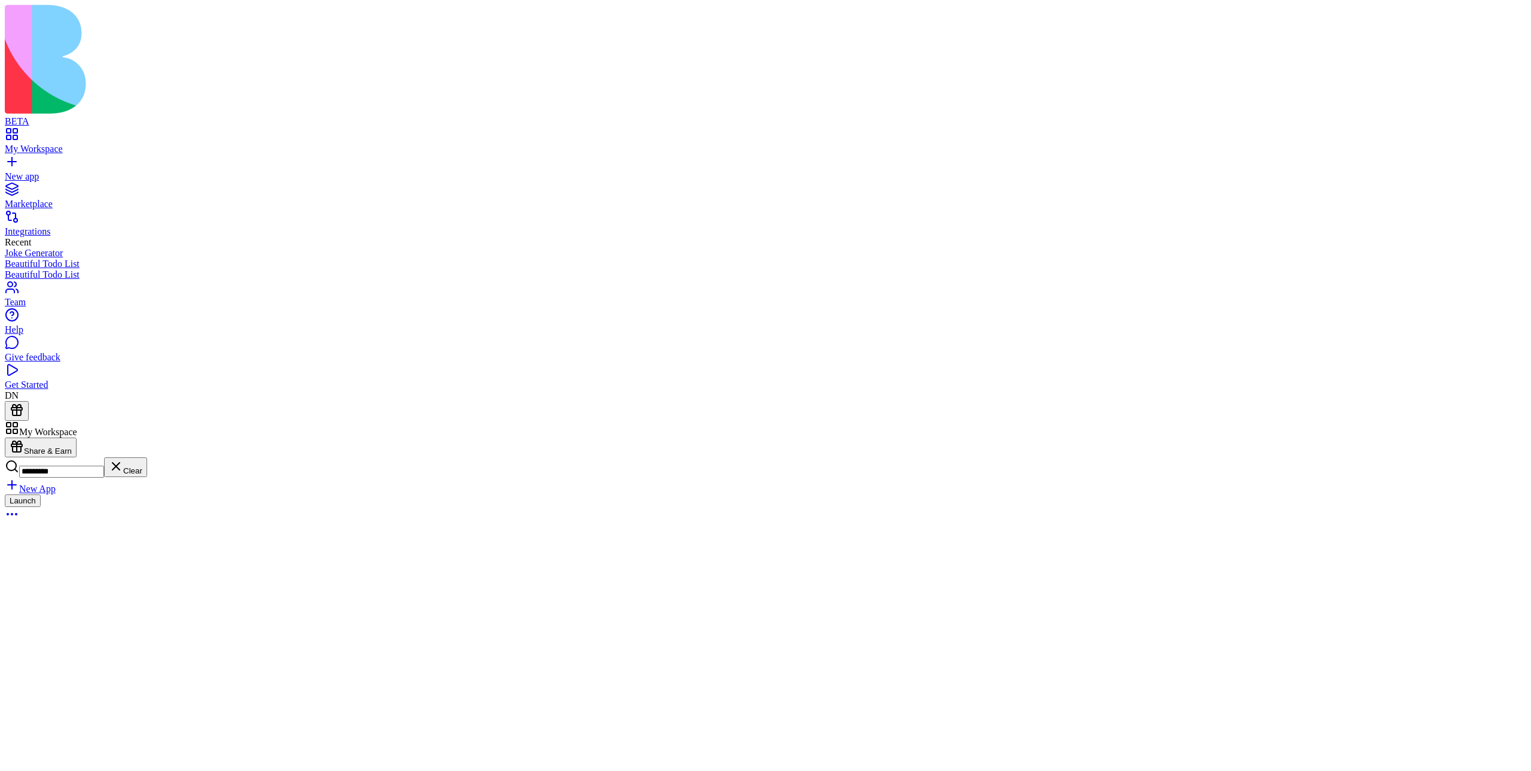
click at [41, 494] on button "Launch" at bounding box center [23, 500] width 36 height 13
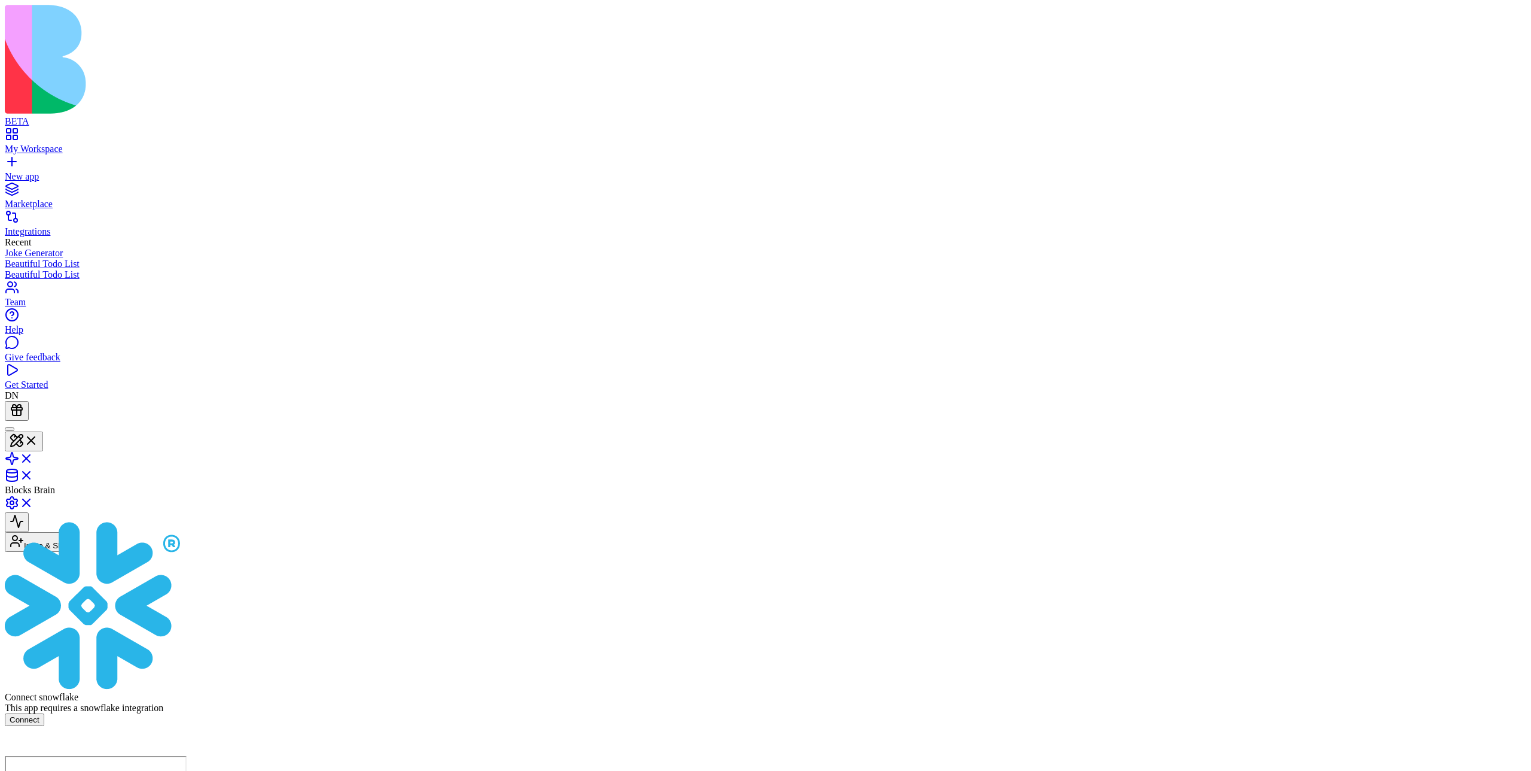
click at [79, 532] on button "Invite & Share" at bounding box center [42, 542] width 74 height 20
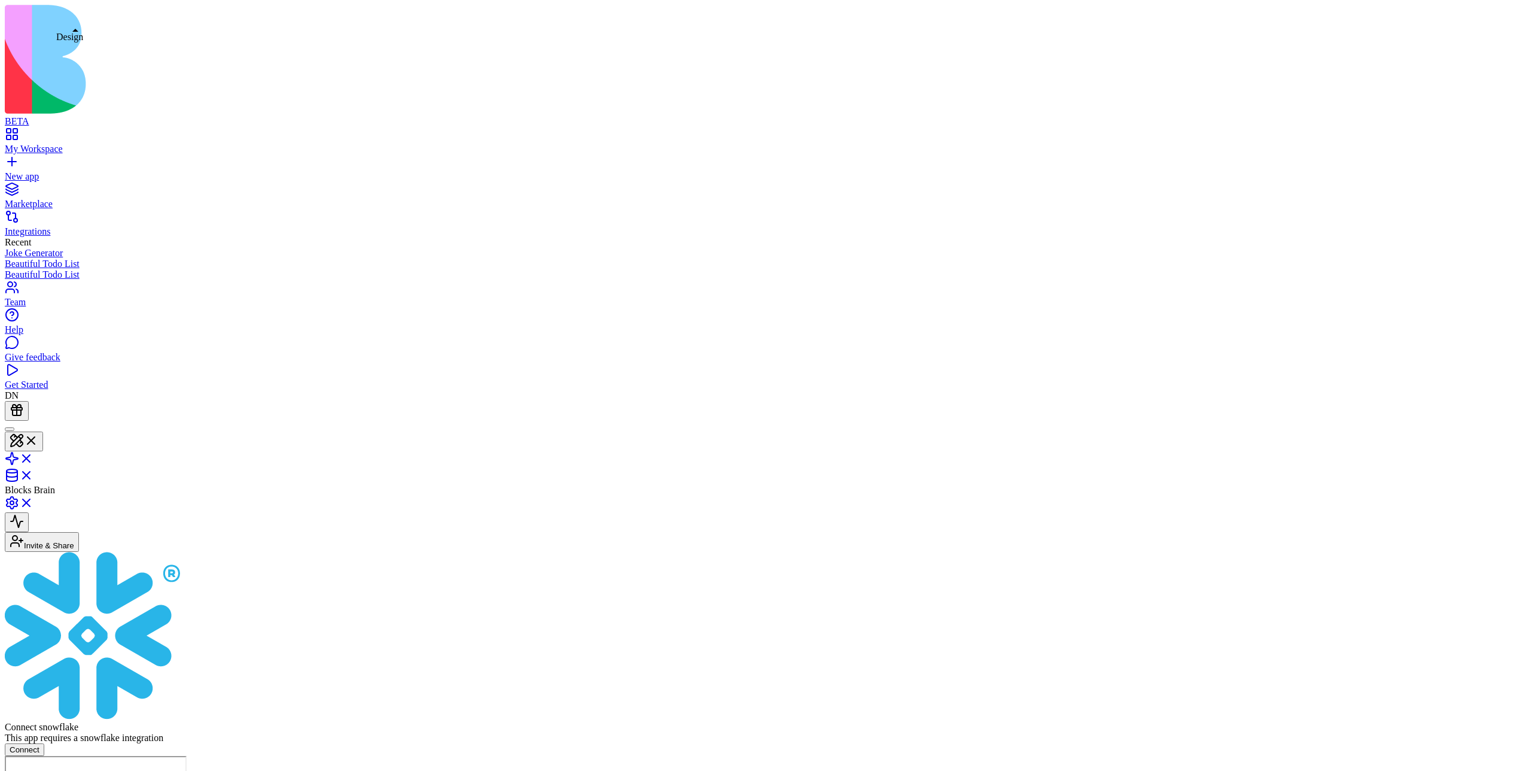
click at [43, 431] on button at bounding box center [24, 441] width 38 height 20
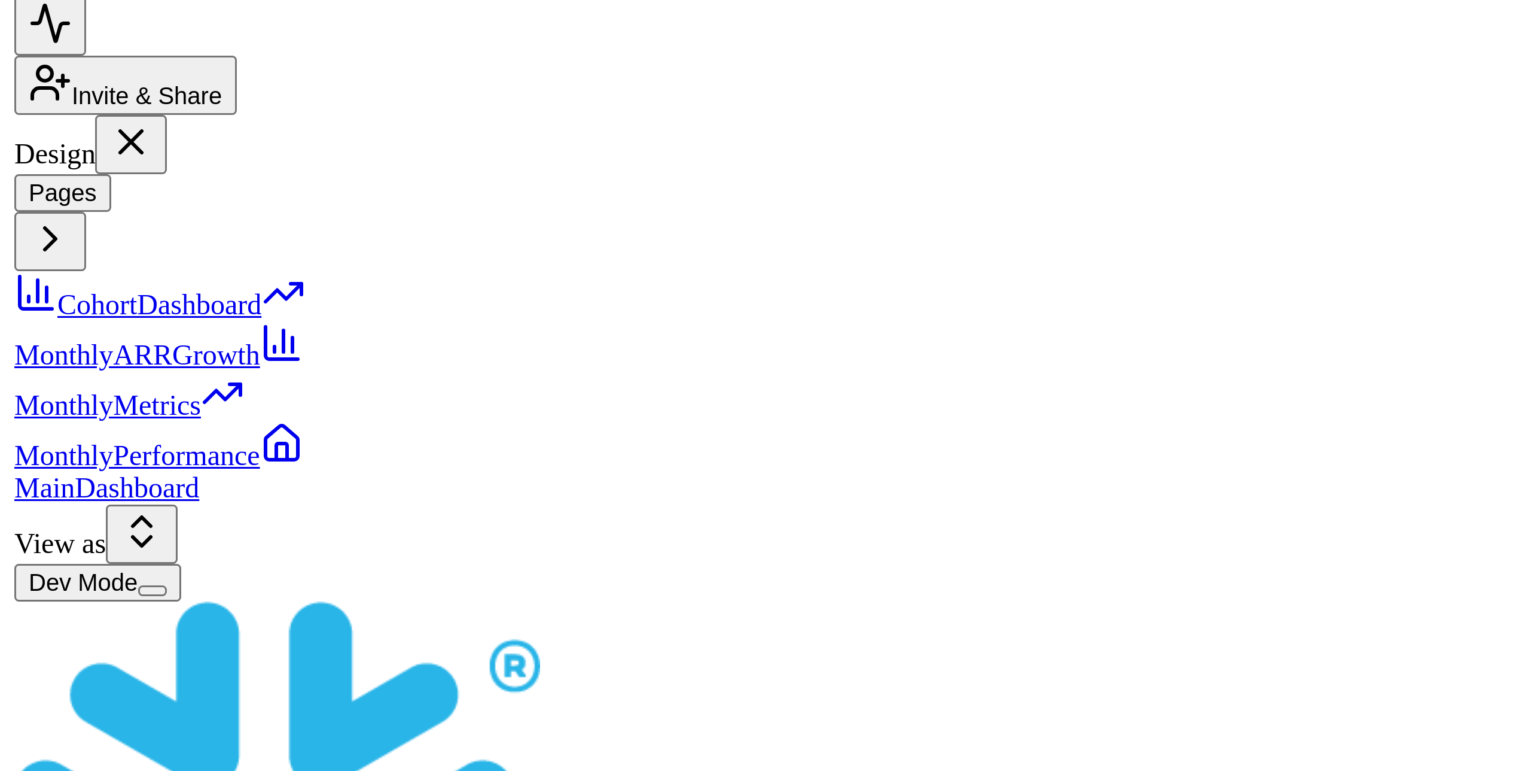
click at [116, 681] on div "Pages CohortDashboard MonthlyARRGrowth MonthlyMetrics MonthlyPerformance MainDa…" at bounding box center [74, 626] width 138 height 110
click at [35, 699] on label "View as" at bounding box center [20, 694] width 31 height 10
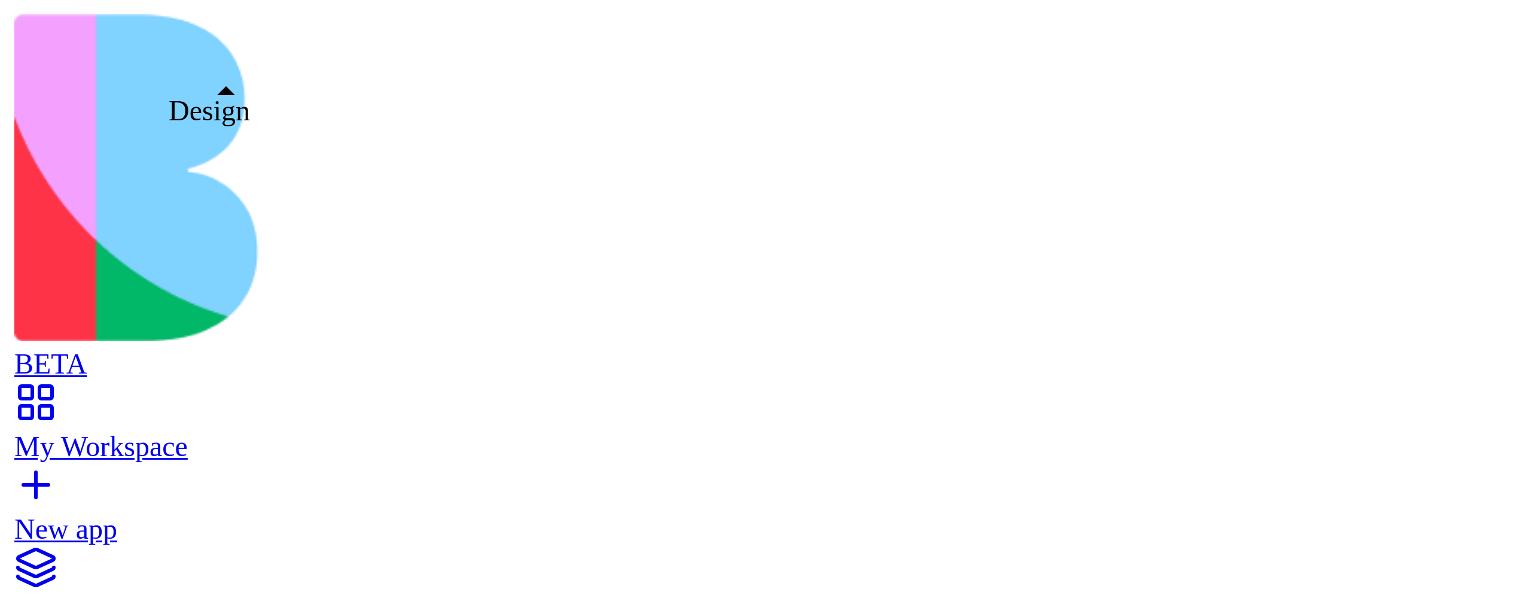
click at [43, 431] on button at bounding box center [24, 441] width 38 height 20
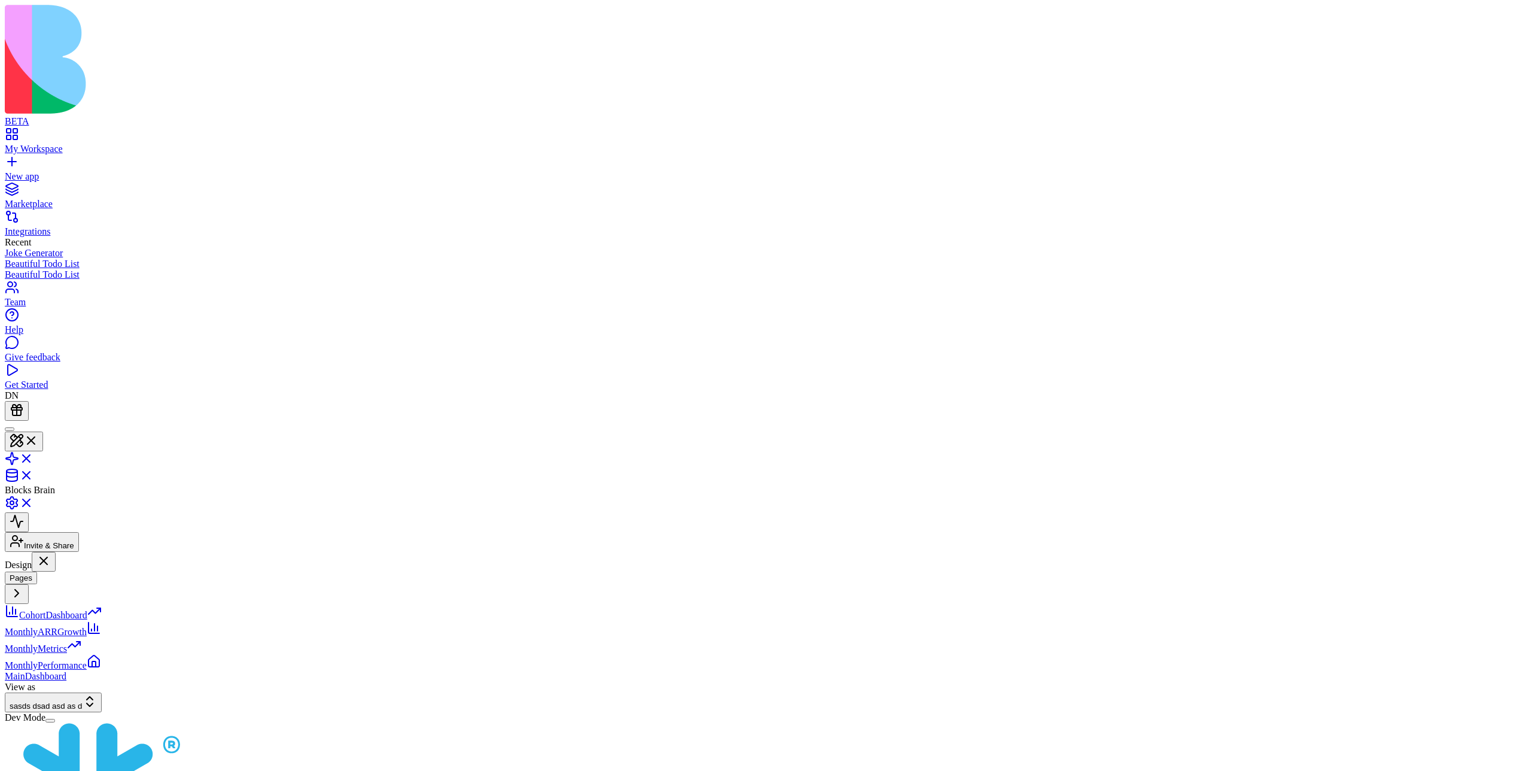
click at [50, 171] on div "New app" at bounding box center [766, 176] width 1522 height 11
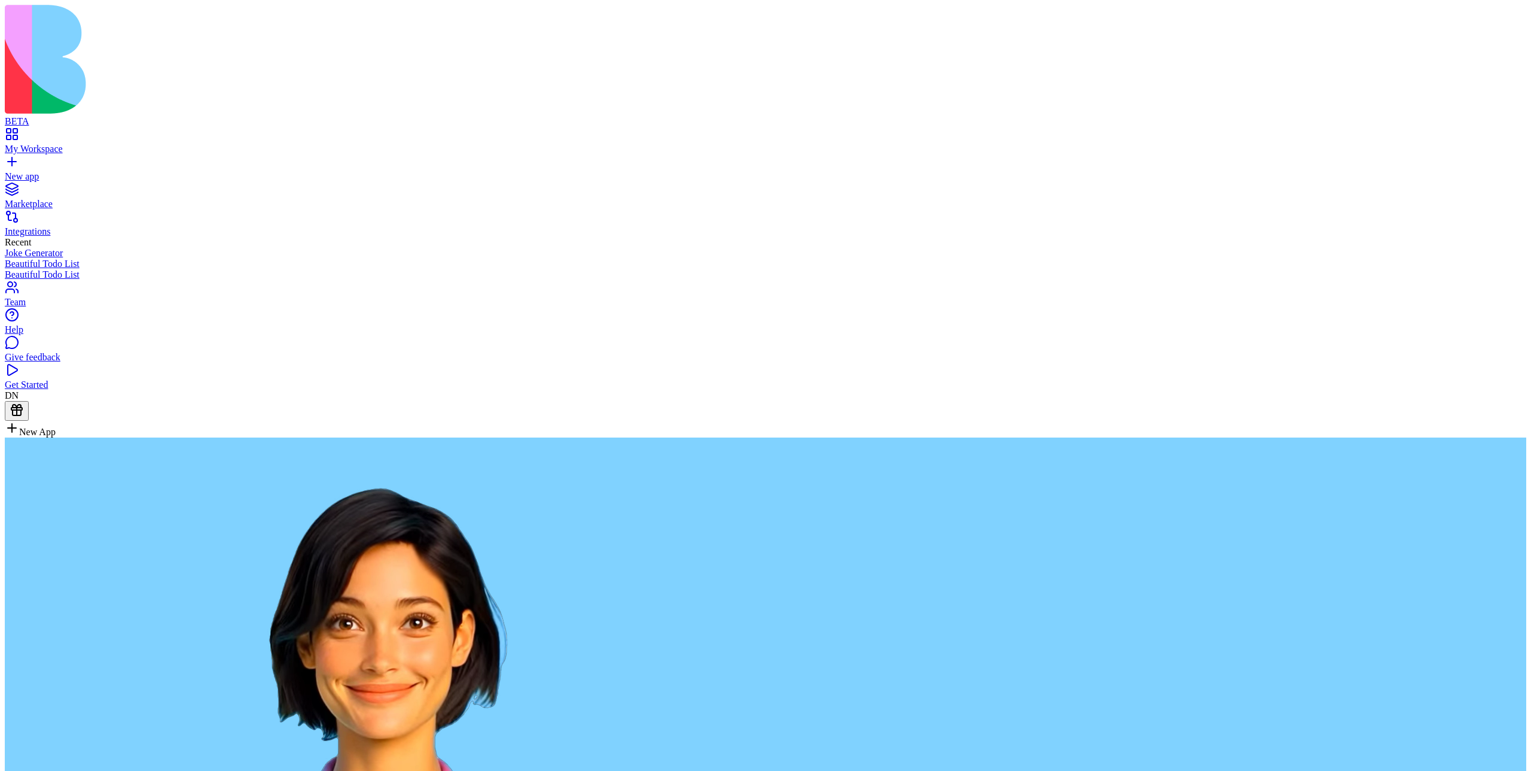
type textarea "**********"
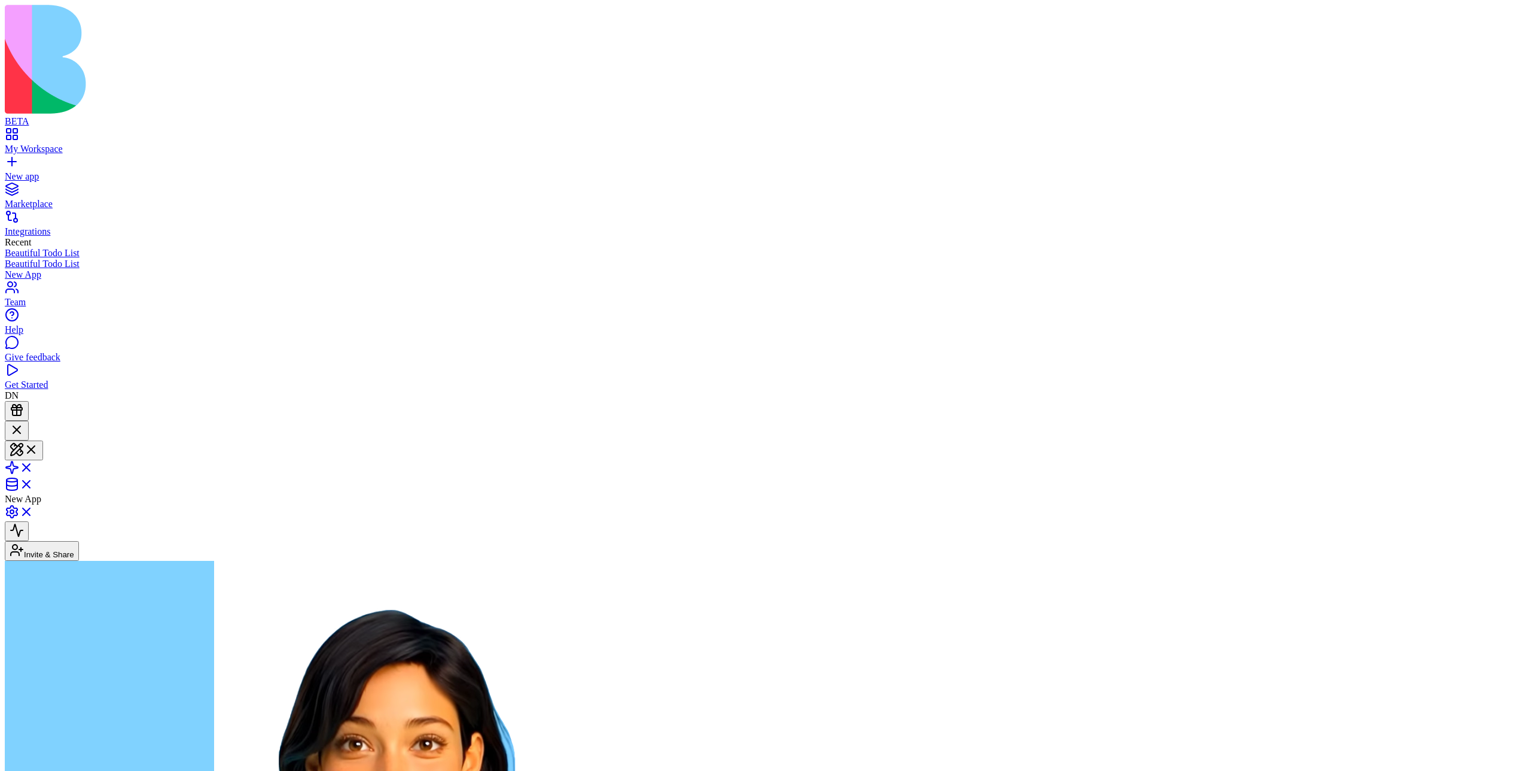
click at [79, 541] on button "Invite & Share" at bounding box center [42, 551] width 74 height 20
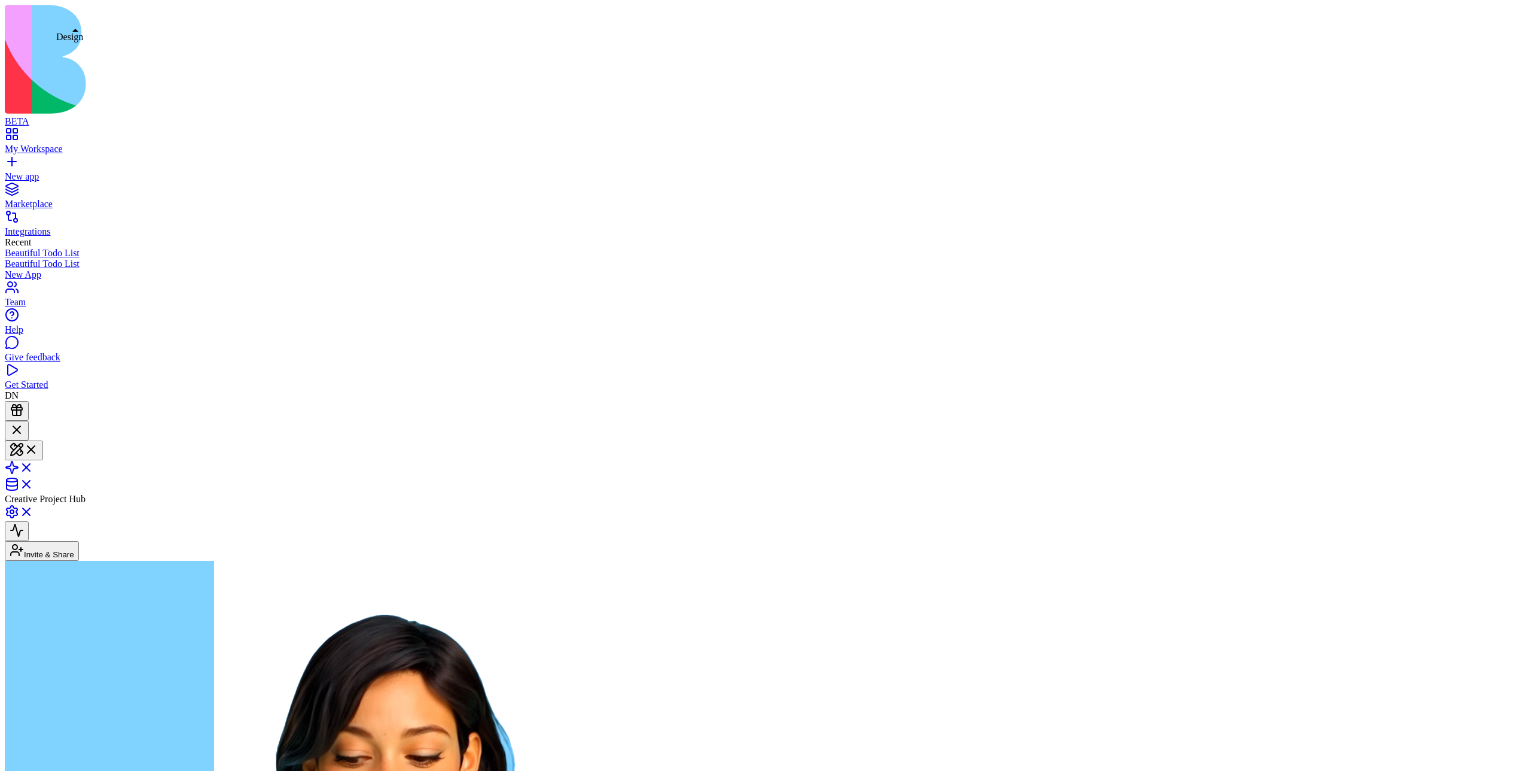
click at [38, 449] on span at bounding box center [38, 453] width 0 height 9
